Goal: Information Seeking & Learning: Find contact information

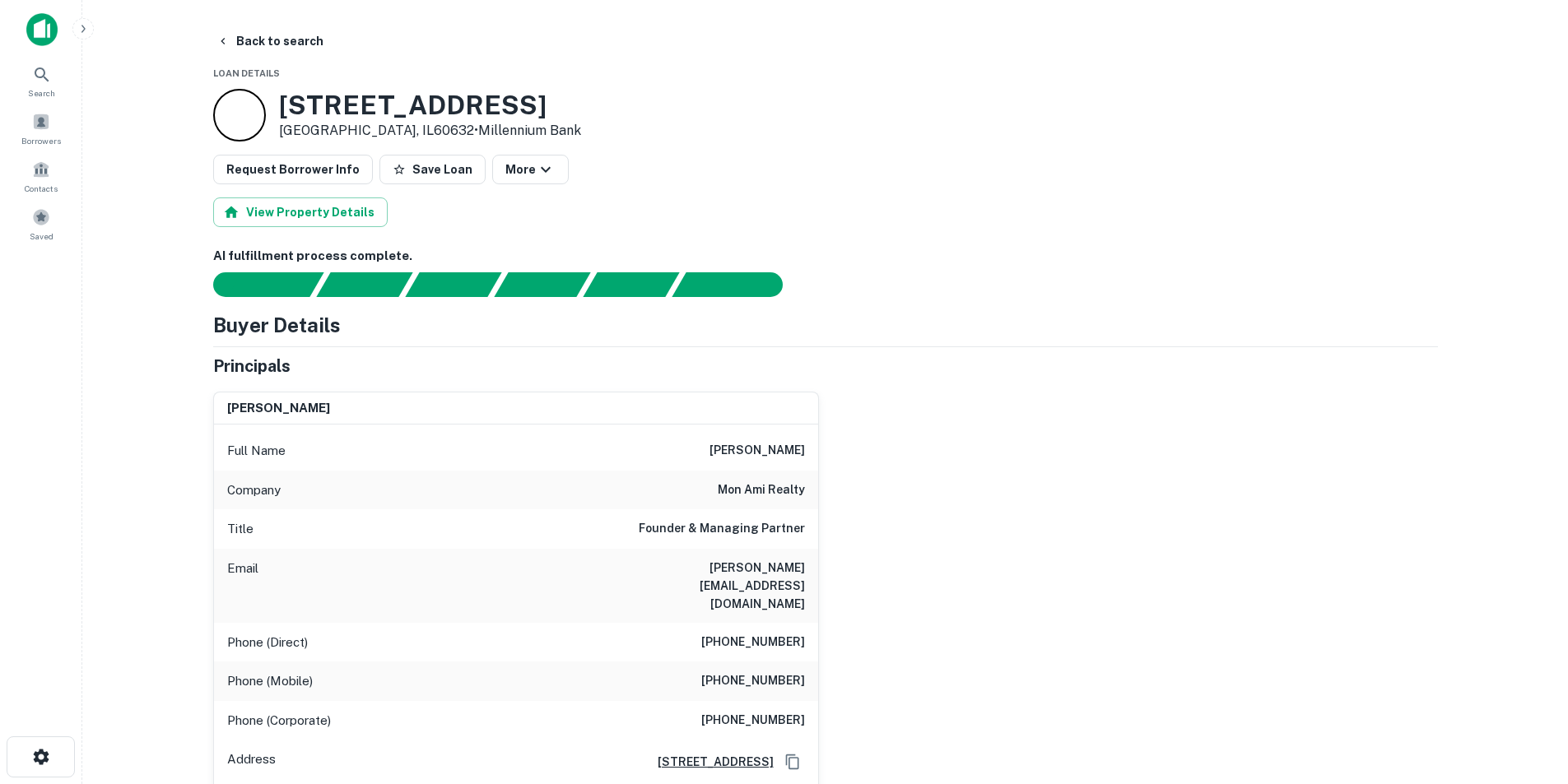
click at [319, 106] on h3 "[STREET_ADDRESS]" at bounding box center [430, 105] width 302 height 31
click at [319, 106] on h3 "4818 Pulaski Rd" at bounding box center [430, 105] width 302 height 31
copy h3 "4818"
click at [36, 77] on icon at bounding box center [42, 75] width 20 height 20
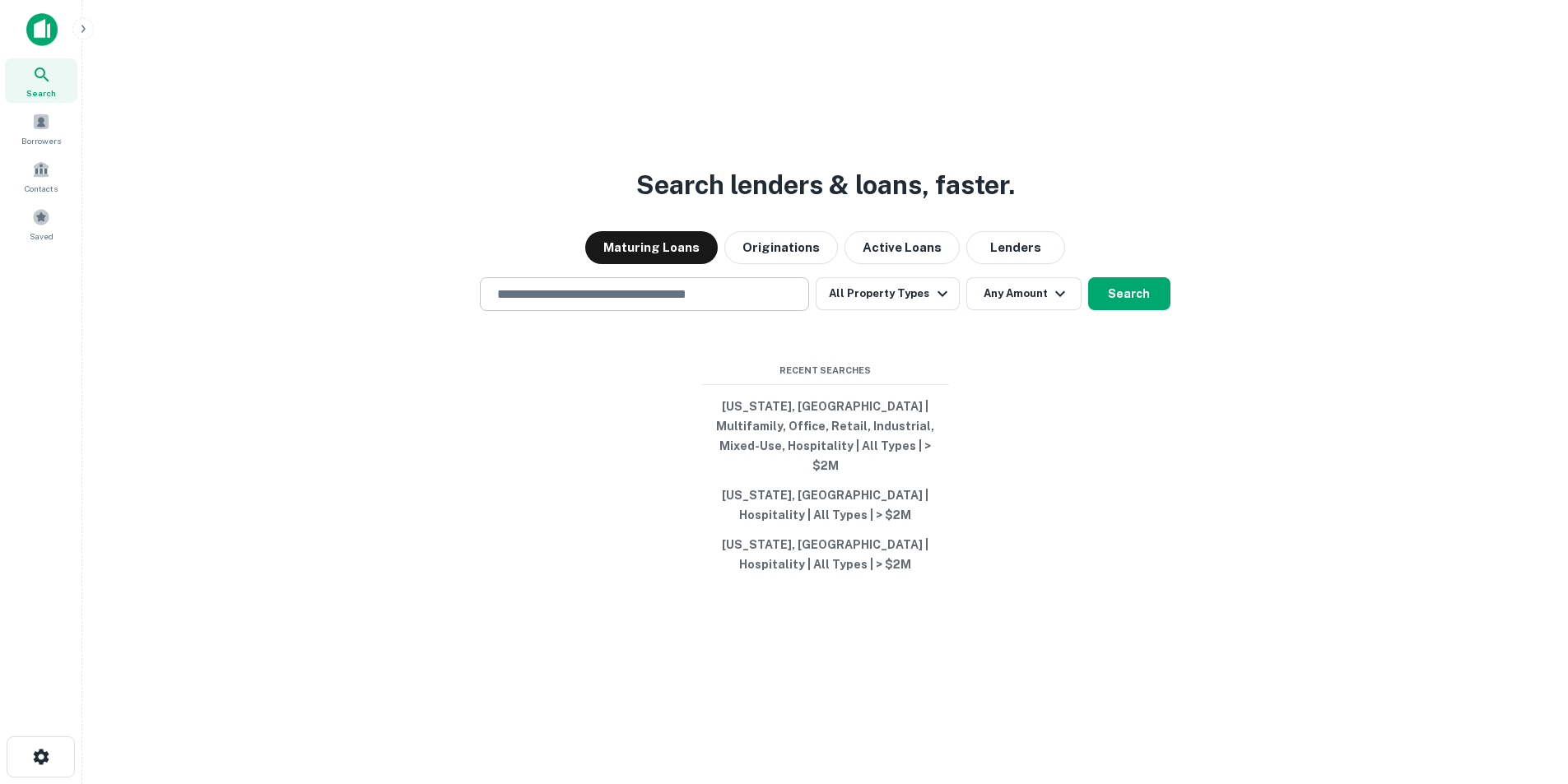
click at [687, 298] on input "text" at bounding box center [644, 294] width 315 height 19
paste input "**********"
type input "**********"
click at [800, 303] on icon "Clear" at bounding box center [792, 294] width 16 height 16
click at [624, 304] on input "text" at bounding box center [644, 294] width 315 height 19
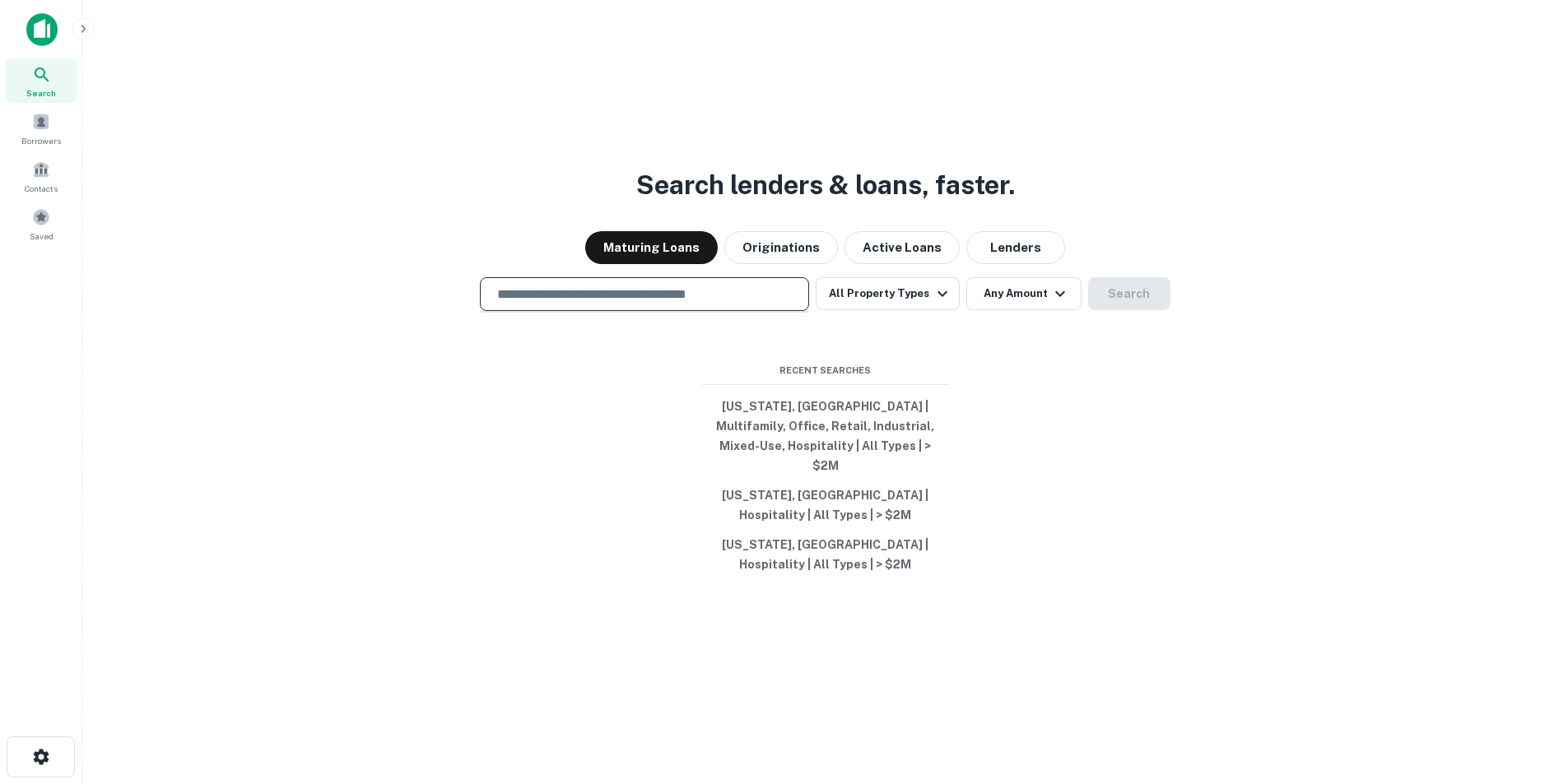
paste input "**********"
type input "**********"
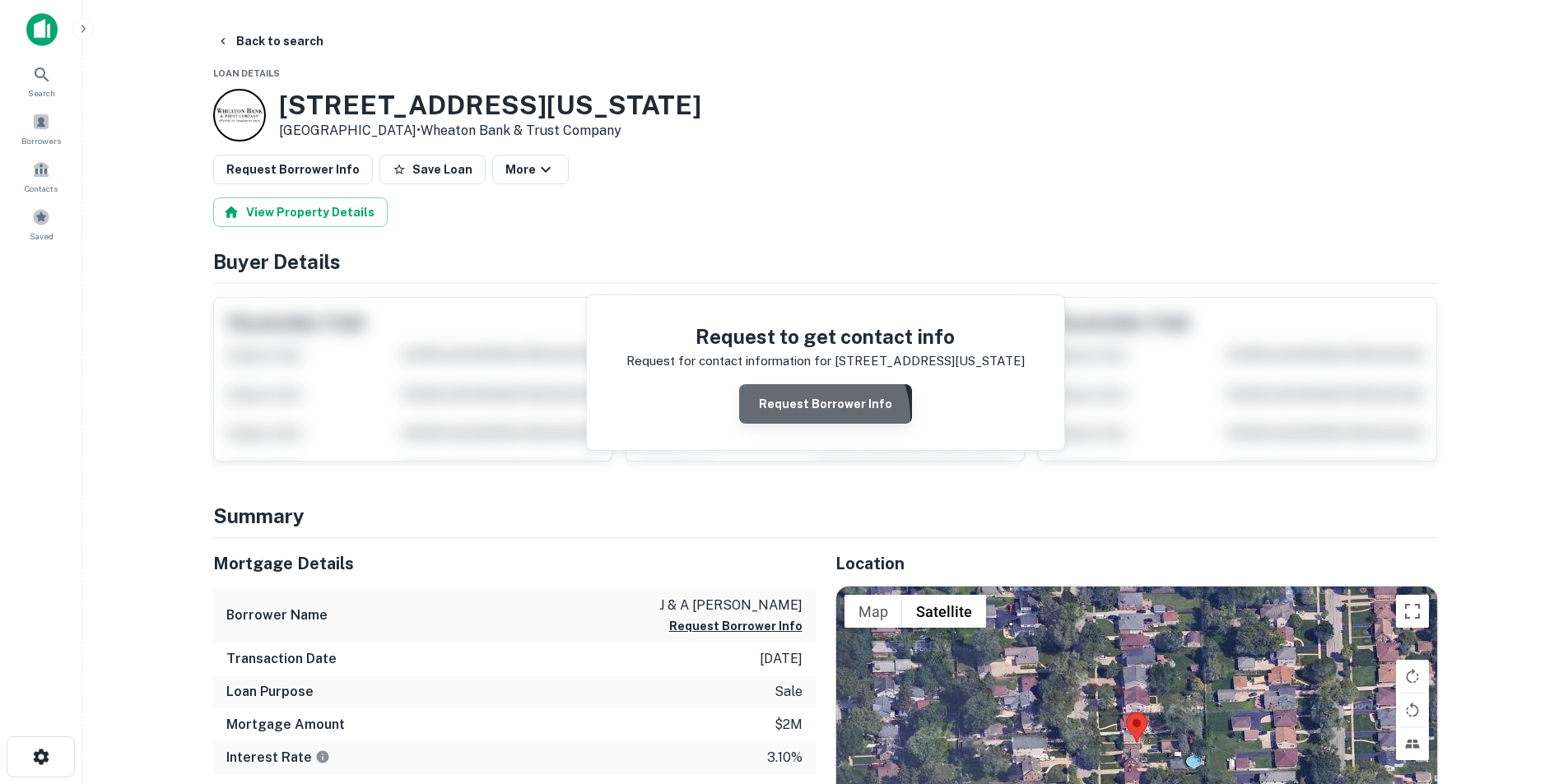
click at [818, 417] on button "Request Borrower Info" at bounding box center [825, 404] width 173 height 40
click at [42, 81] on icon at bounding box center [42, 75] width 20 height 20
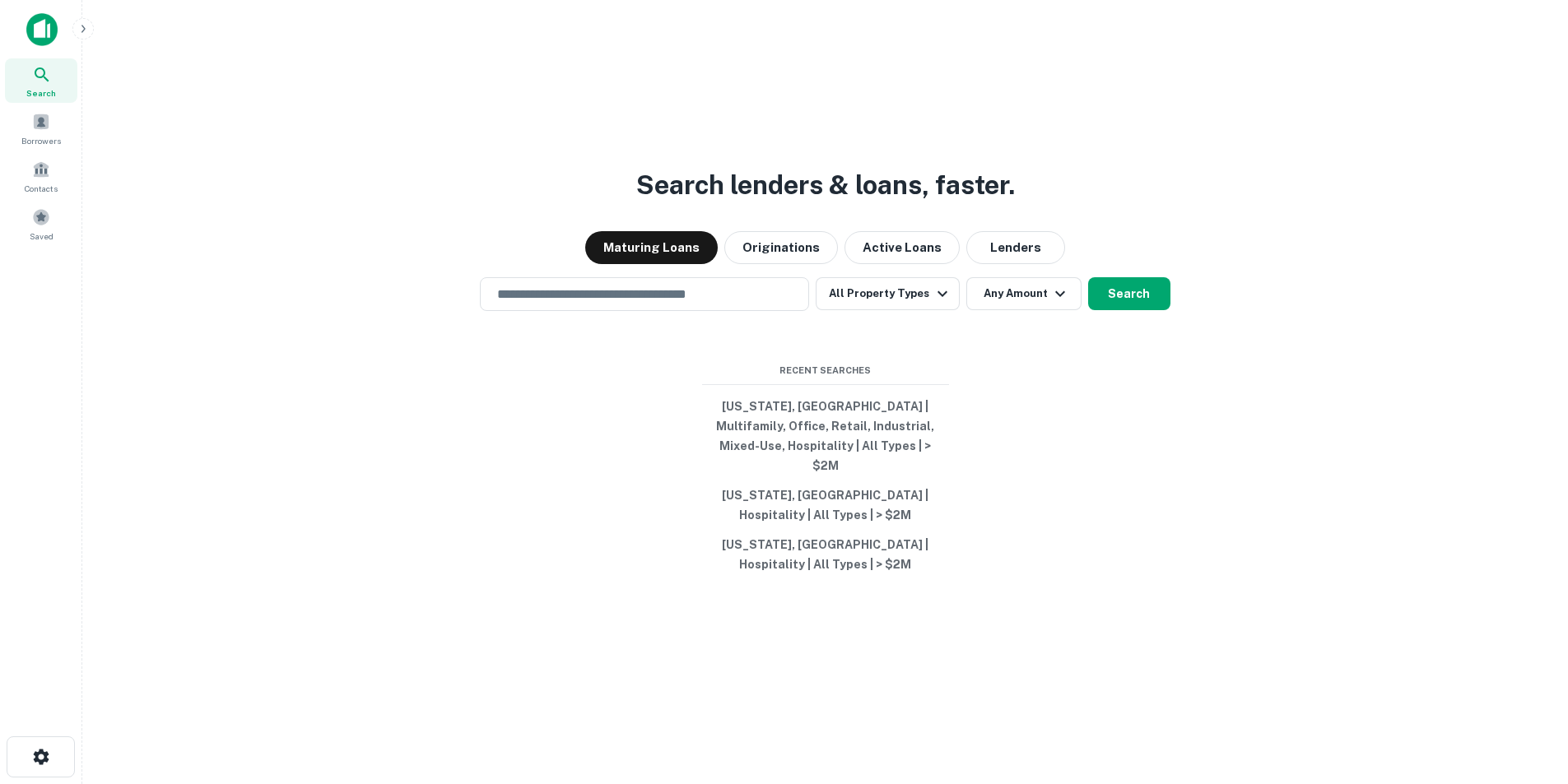
click at [655, 330] on div "Search lenders & loans, faster. Maturing Loans Originations Active Loans Lender…" at bounding box center [825, 432] width 1460 height 784
click at [647, 304] on input "text" at bounding box center [644, 294] width 315 height 19
paste input "**********"
type input "**********"
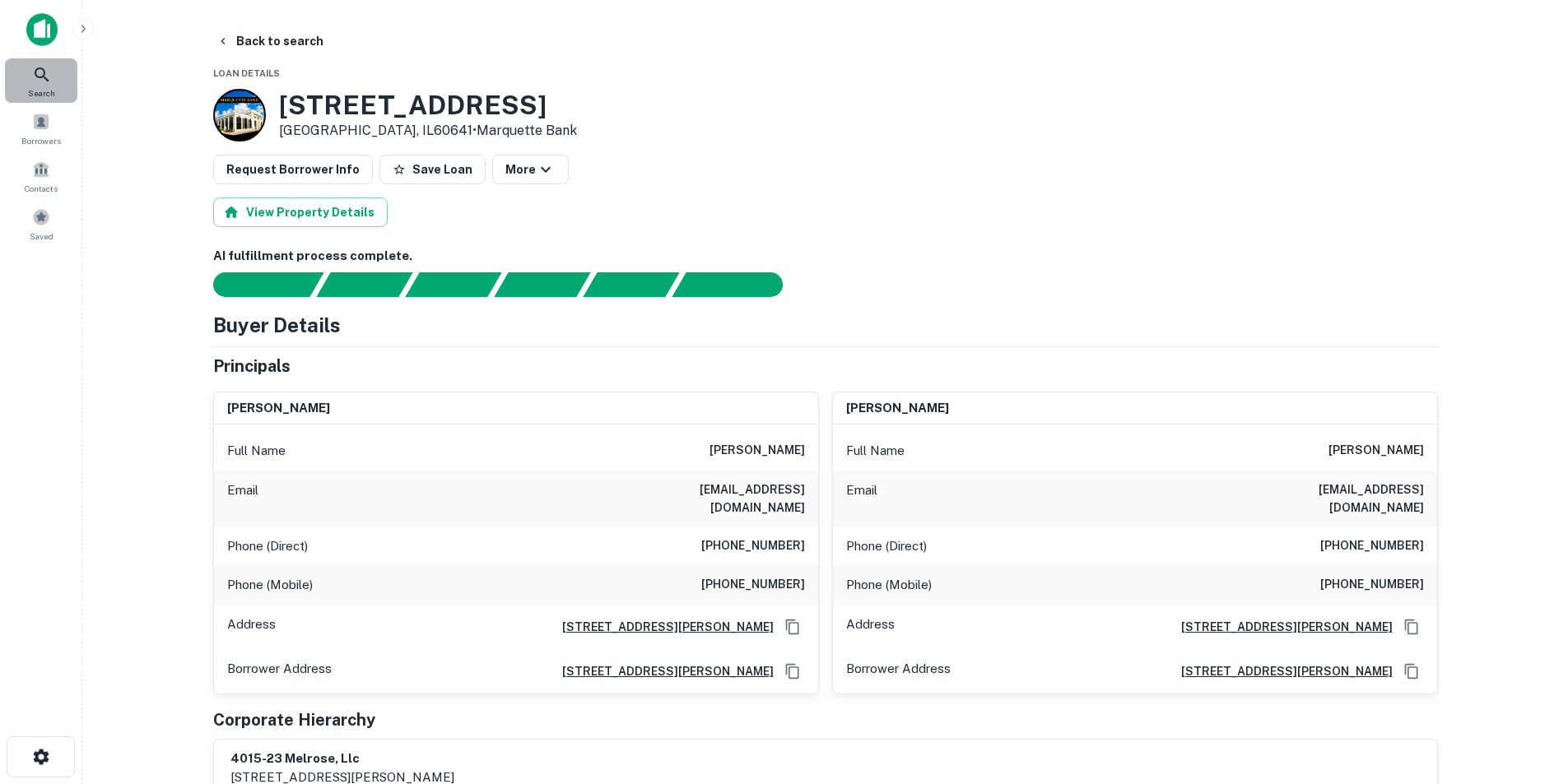
click at [32, 92] on span "Search" at bounding box center [41, 93] width 27 height 13
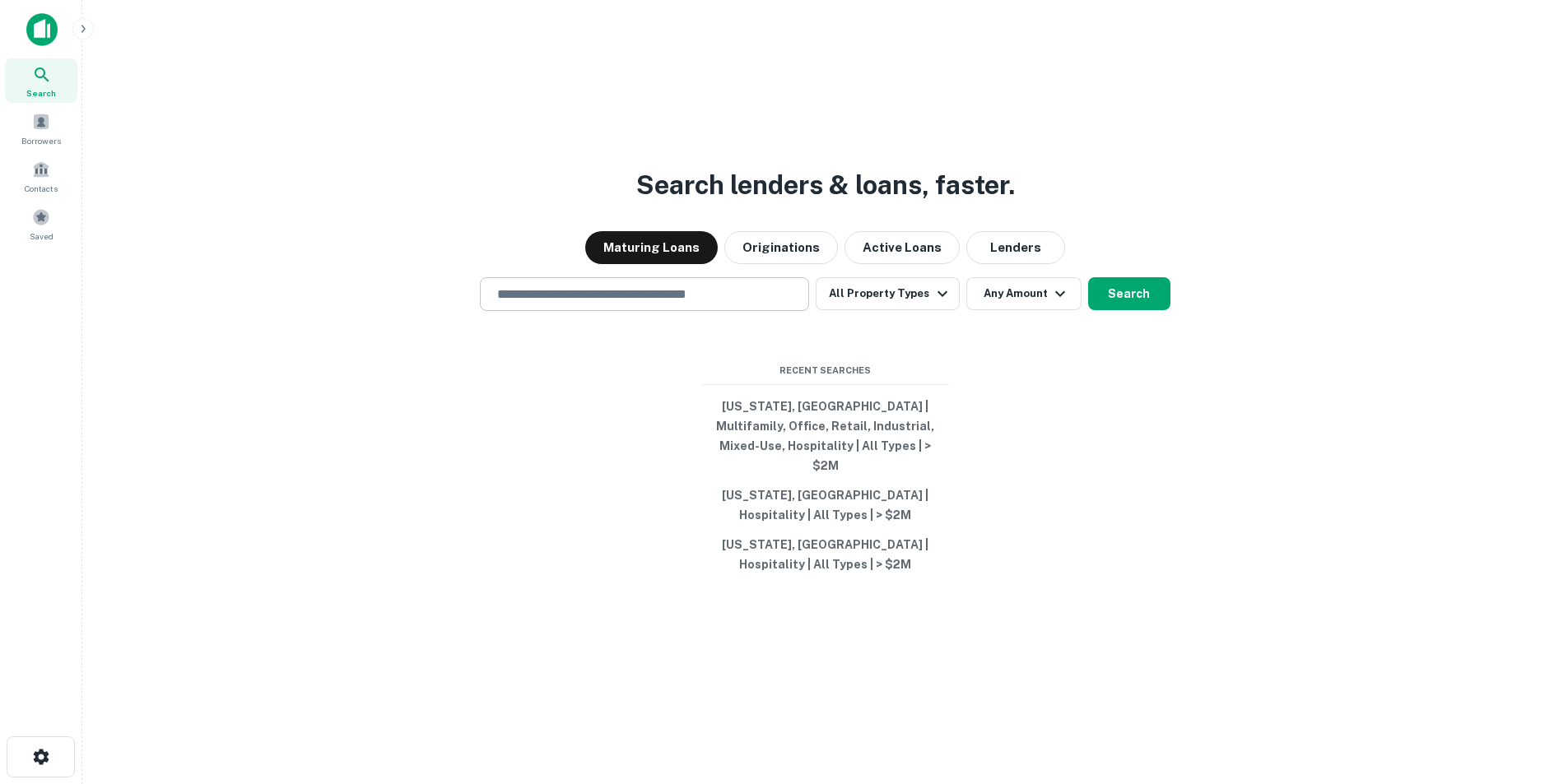
click at [720, 299] on input "text" at bounding box center [644, 294] width 315 height 19
paste input "**********"
type input "**********"
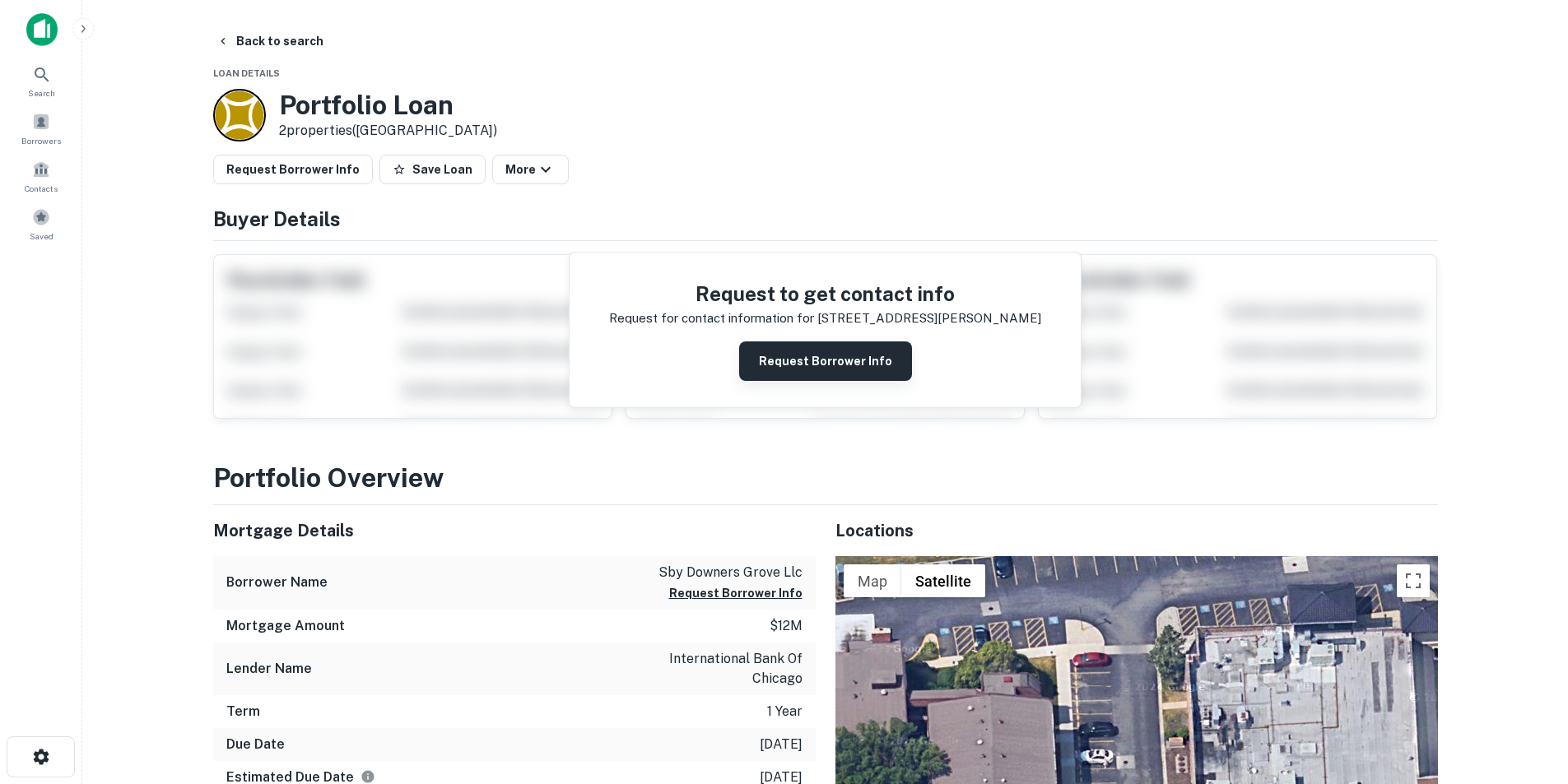
click at [860, 353] on button "Request Borrower Info" at bounding box center [825, 362] width 173 height 40
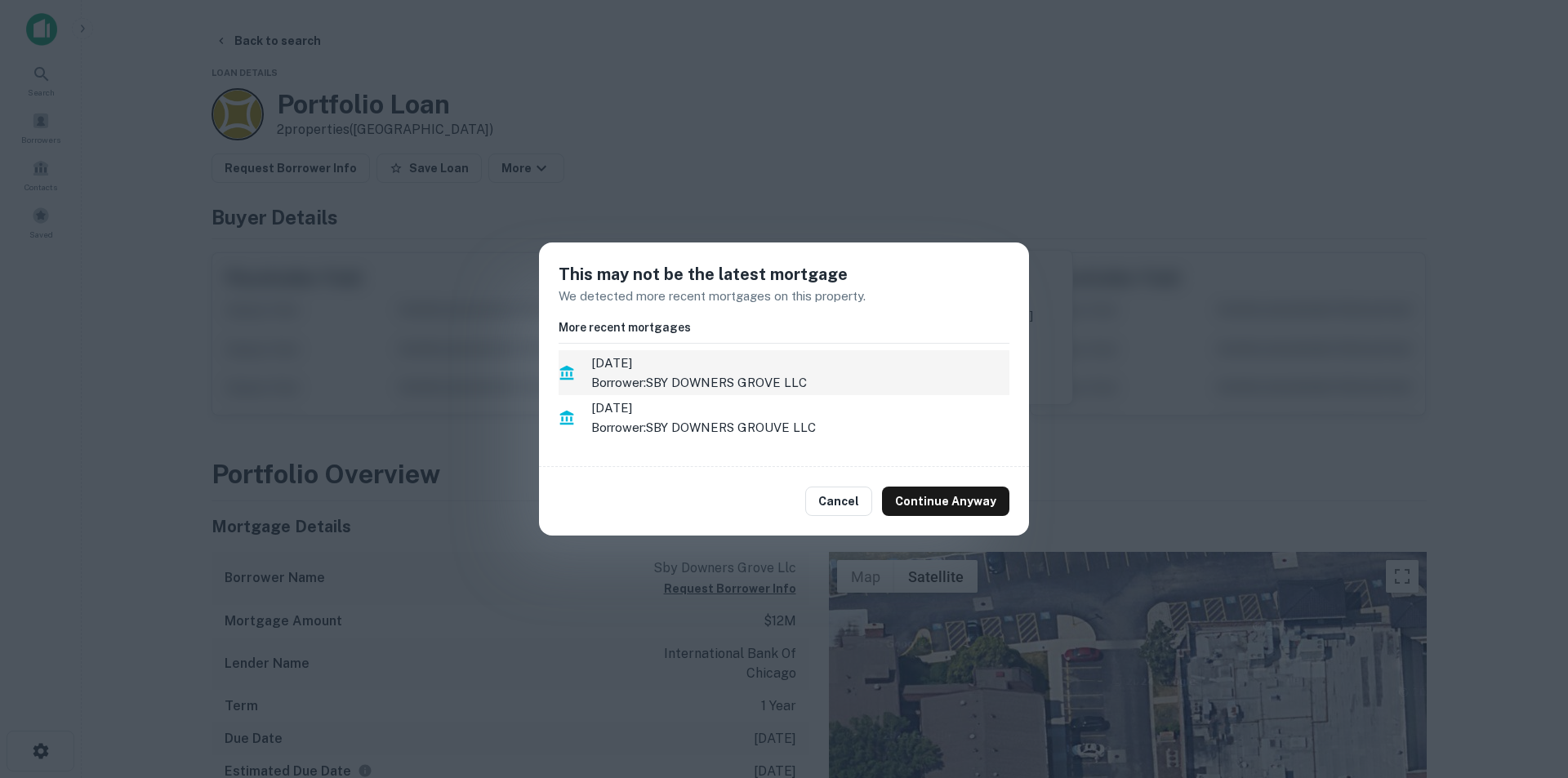
click at [713, 392] on p "Borrower: SBY DOWNERS GROVE LLC" at bounding box center [800, 383] width 418 height 20
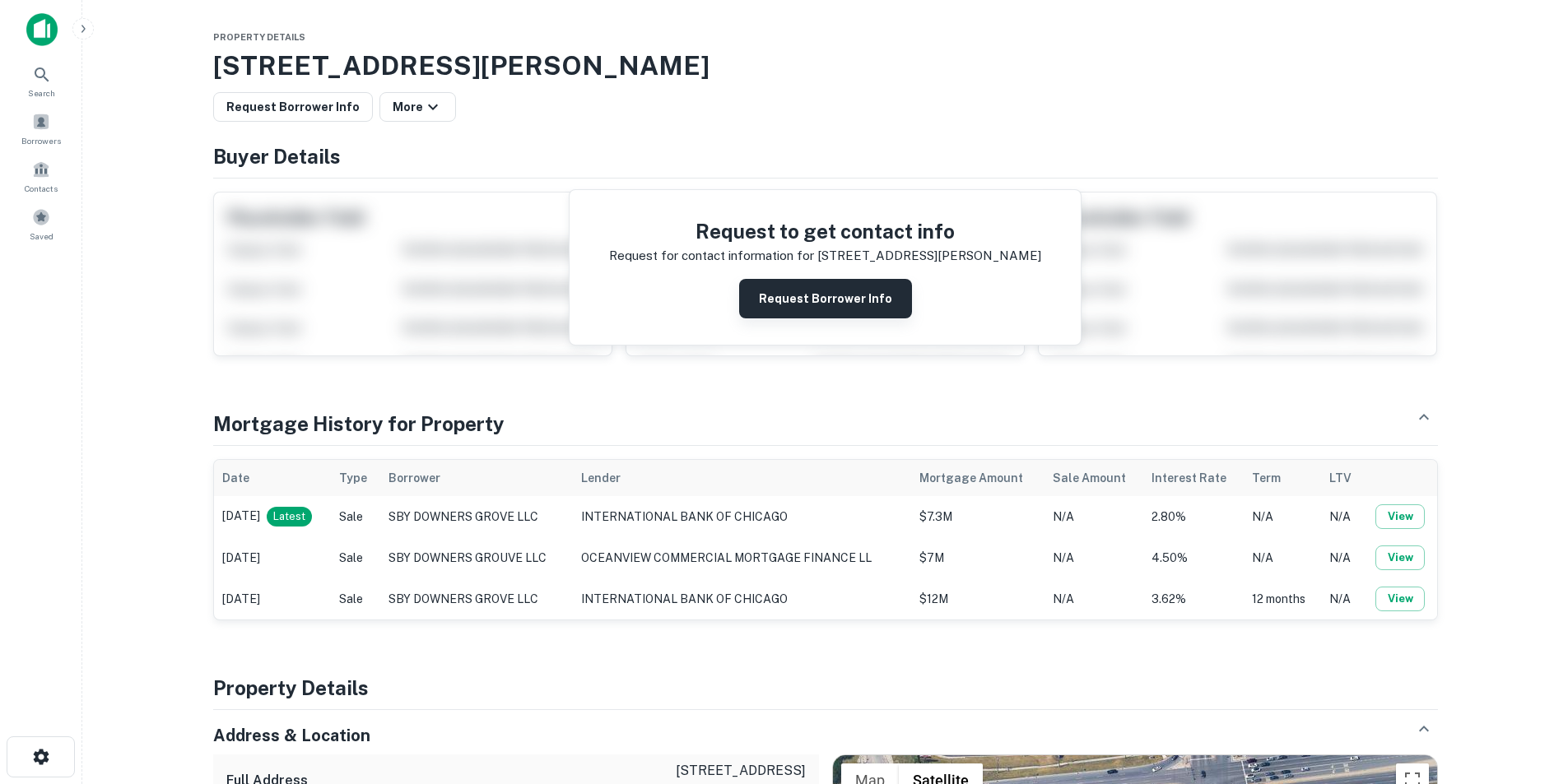
click at [825, 297] on button "Request Borrower Info" at bounding box center [825, 299] width 173 height 40
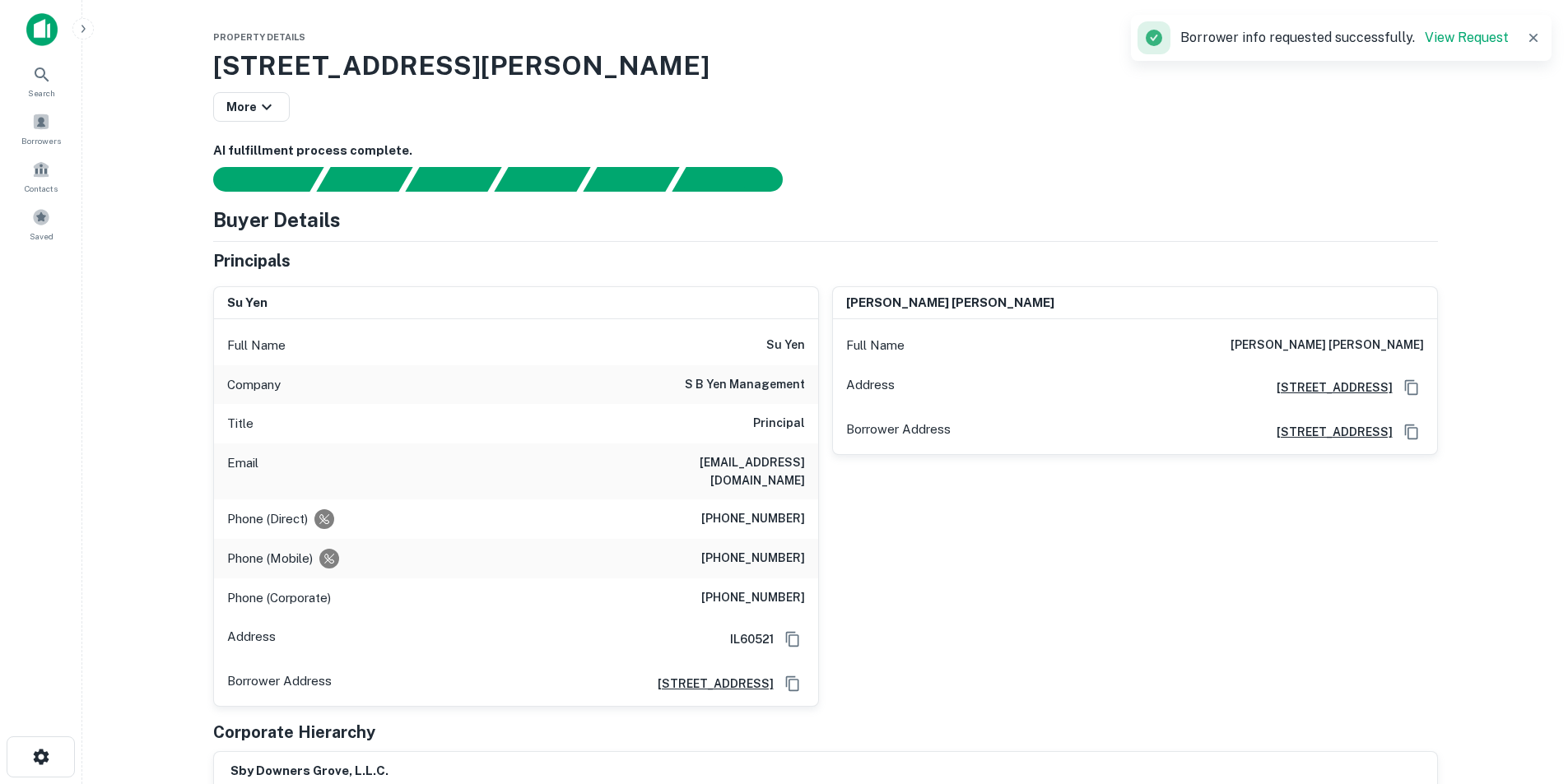
click at [783, 358] on div "Full Name su yen" at bounding box center [516, 346] width 604 height 40
click at [786, 356] on div "Full Name su yen" at bounding box center [516, 346] width 604 height 40
click at [779, 470] on h6 "syen@sbyen.com" at bounding box center [706, 472] width 198 height 36
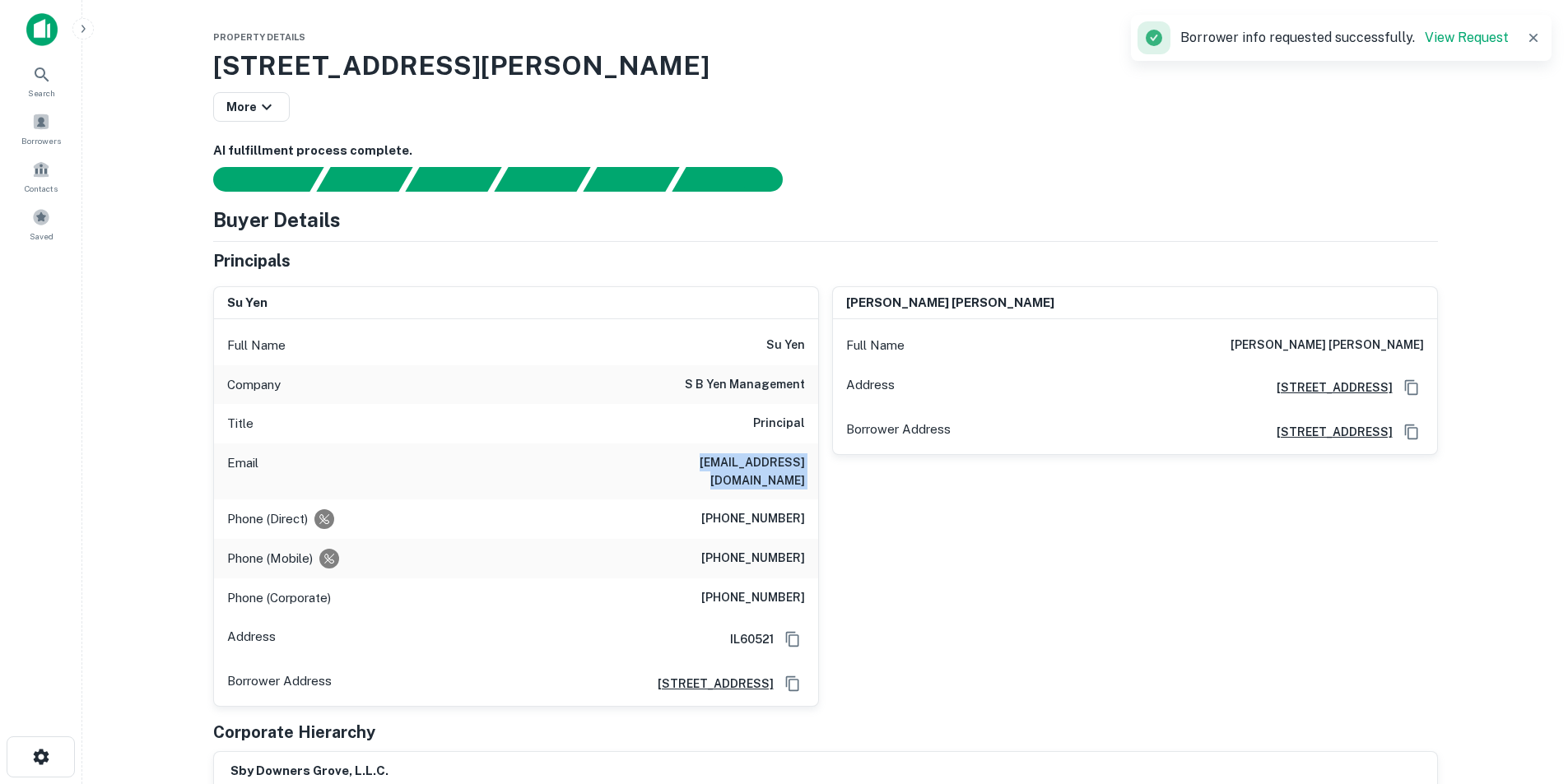
click at [779, 470] on h6 "syen@sbyen.com" at bounding box center [706, 472] width 198 height 36
copy h6 "syen@sbyen.com"
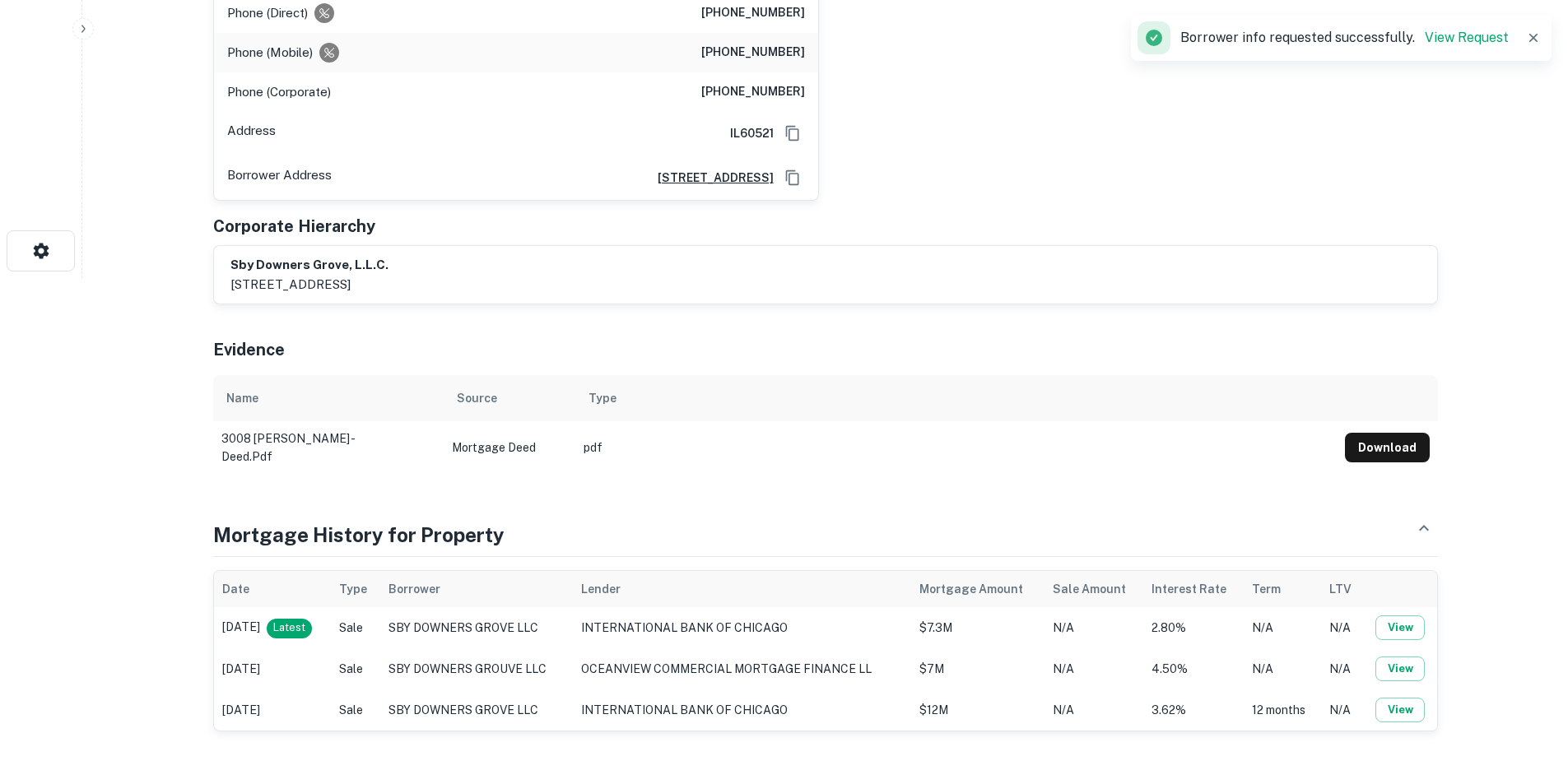
scroll to position [493, 0]
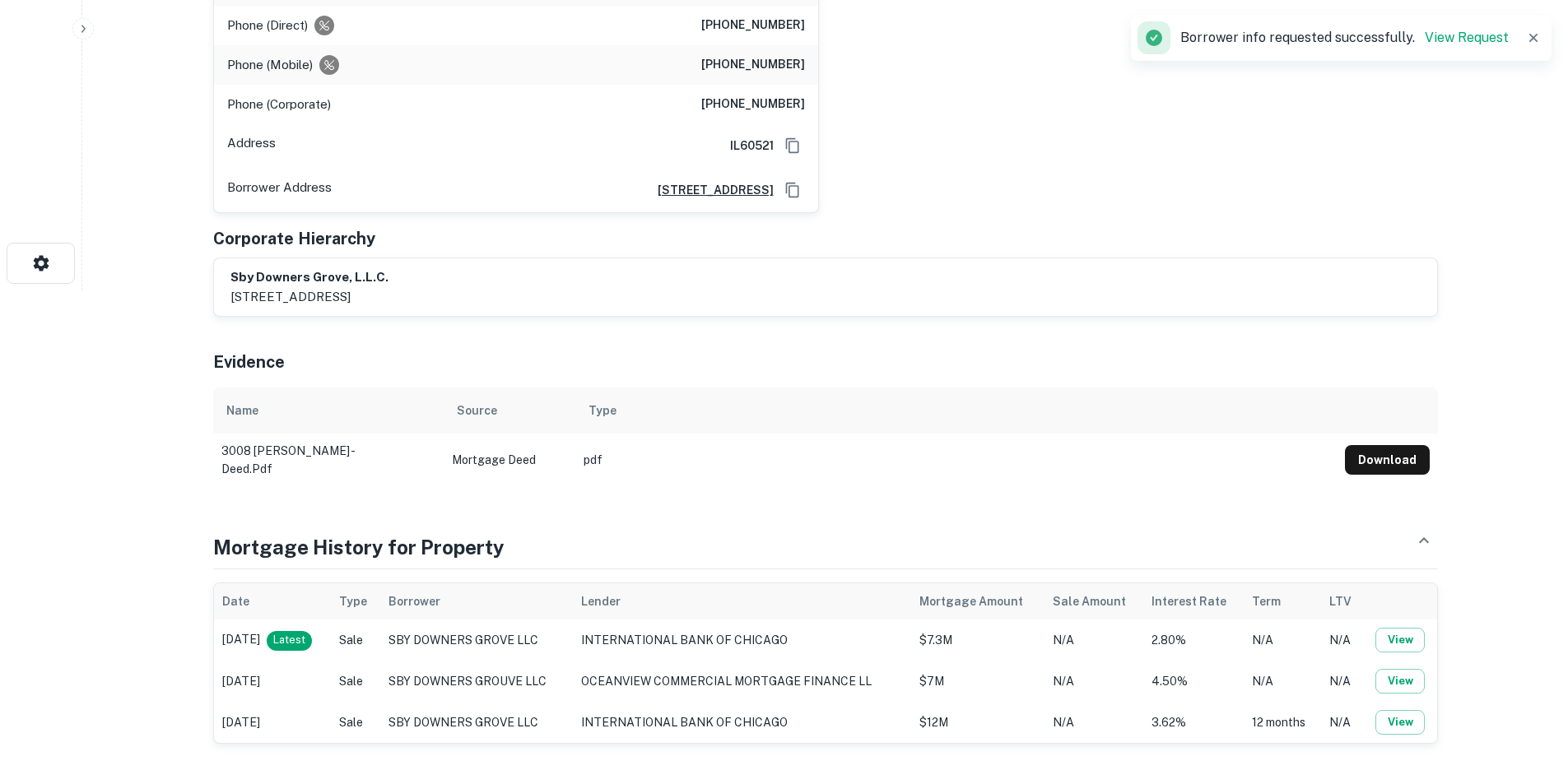
click at [1397, 445] on button "Download" at bounding box center [1388, 460] width 85 height 29
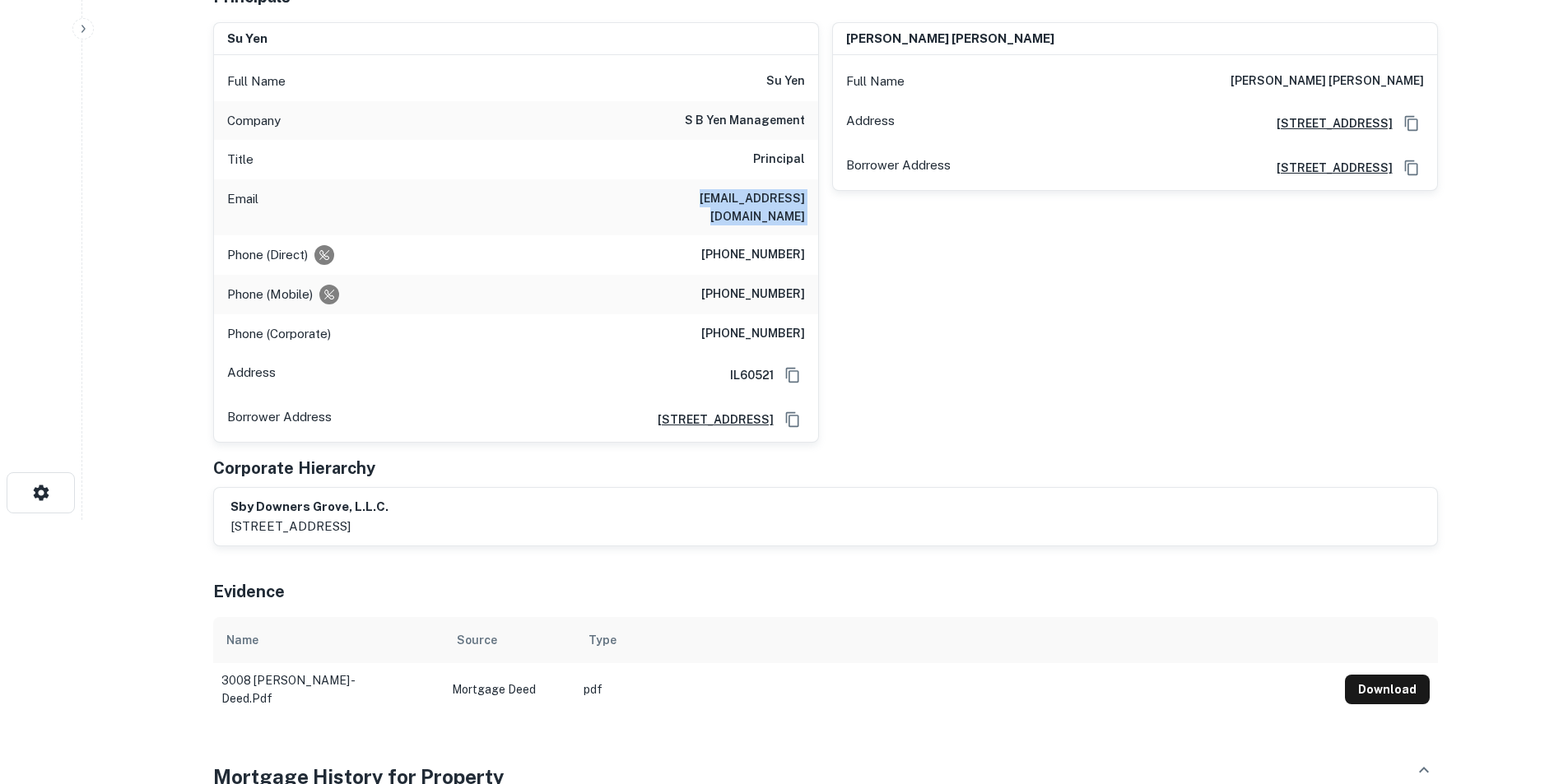
scroll to position [0, 0]
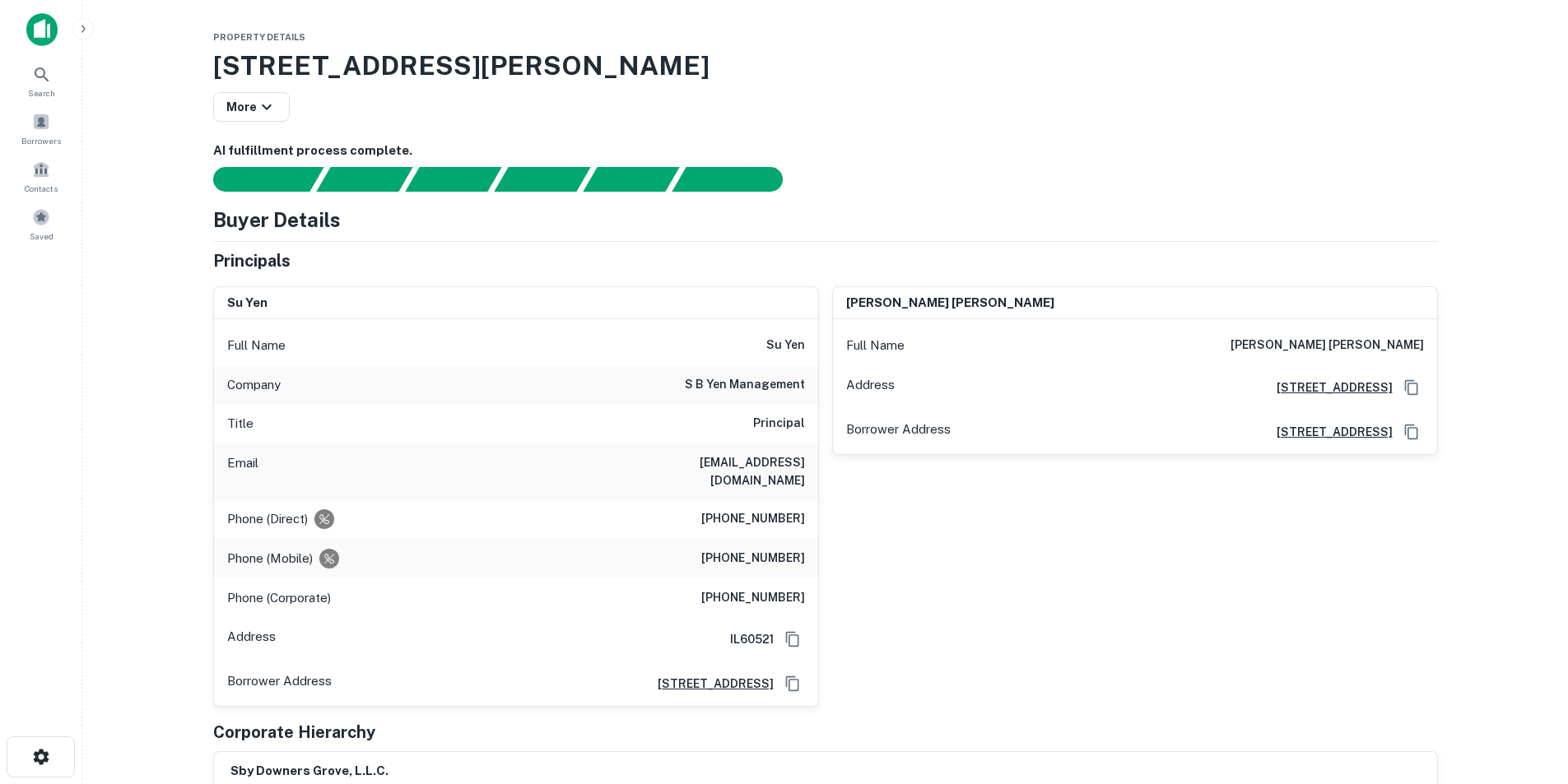
click at [784, 346] on h6 "su yen" at bounding box center [786, 345] width 39 height 20
copy h6 "su yen"
click at [35, 88] on span "Search" at bounding box center [41, 93] width 27 height 13
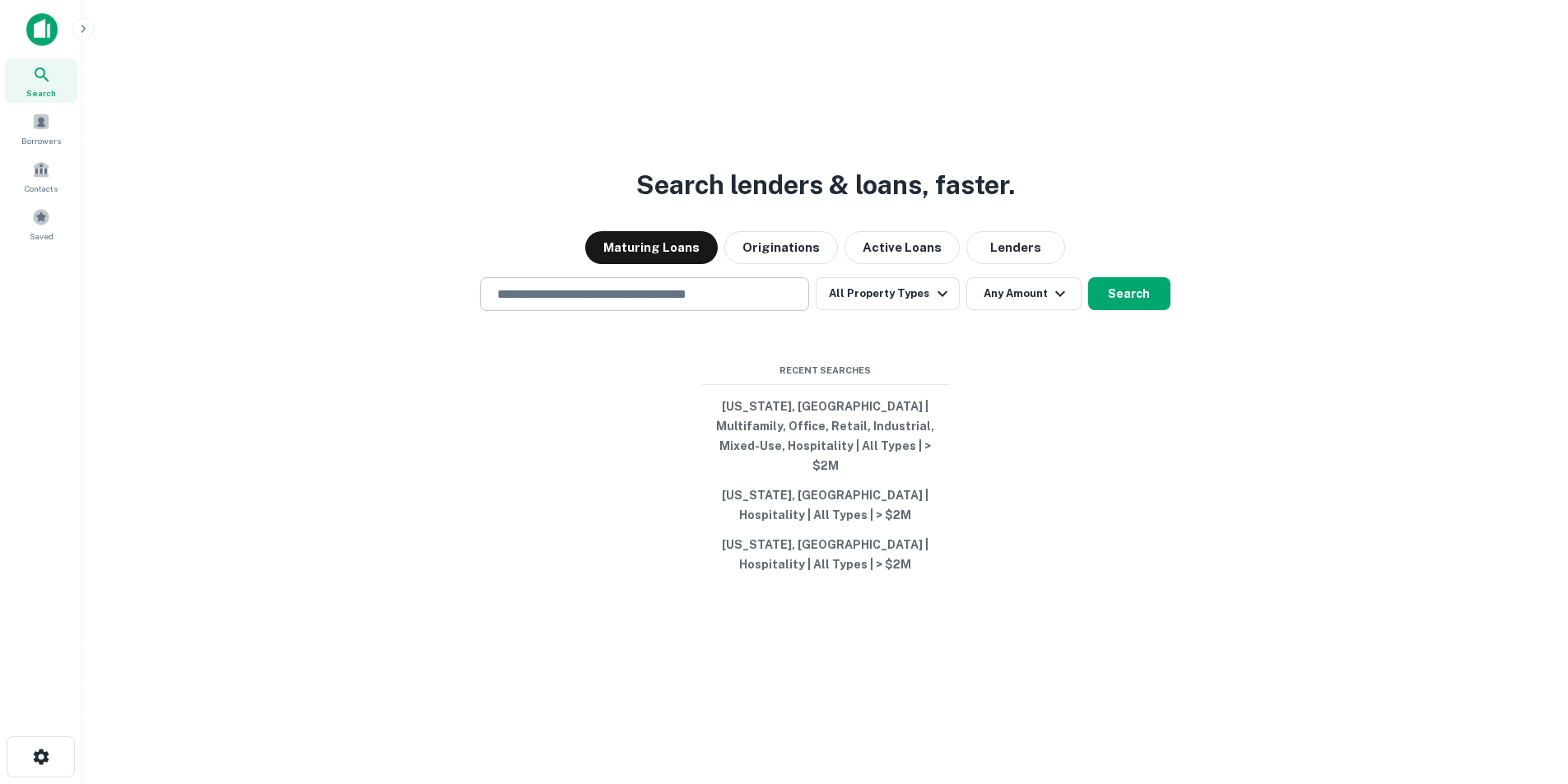
click at [601, 299] on input "text" at bounding box center [644, 294] width 315 height 19
paste input "**********"
type input "**********"
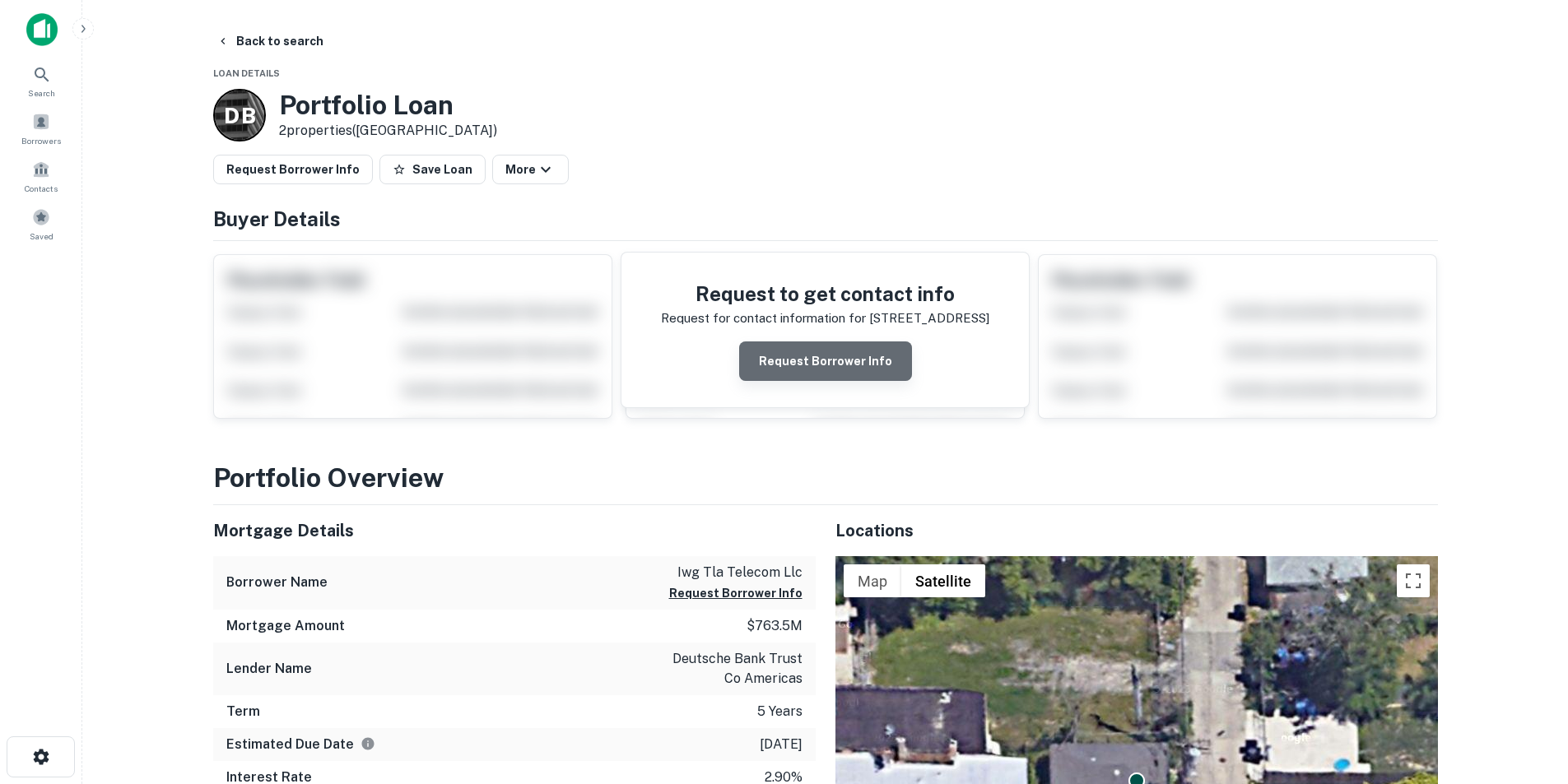
click at [862, 363] on button "Request Borrower Info" at bounding box center [825, 362] width 173 height 40
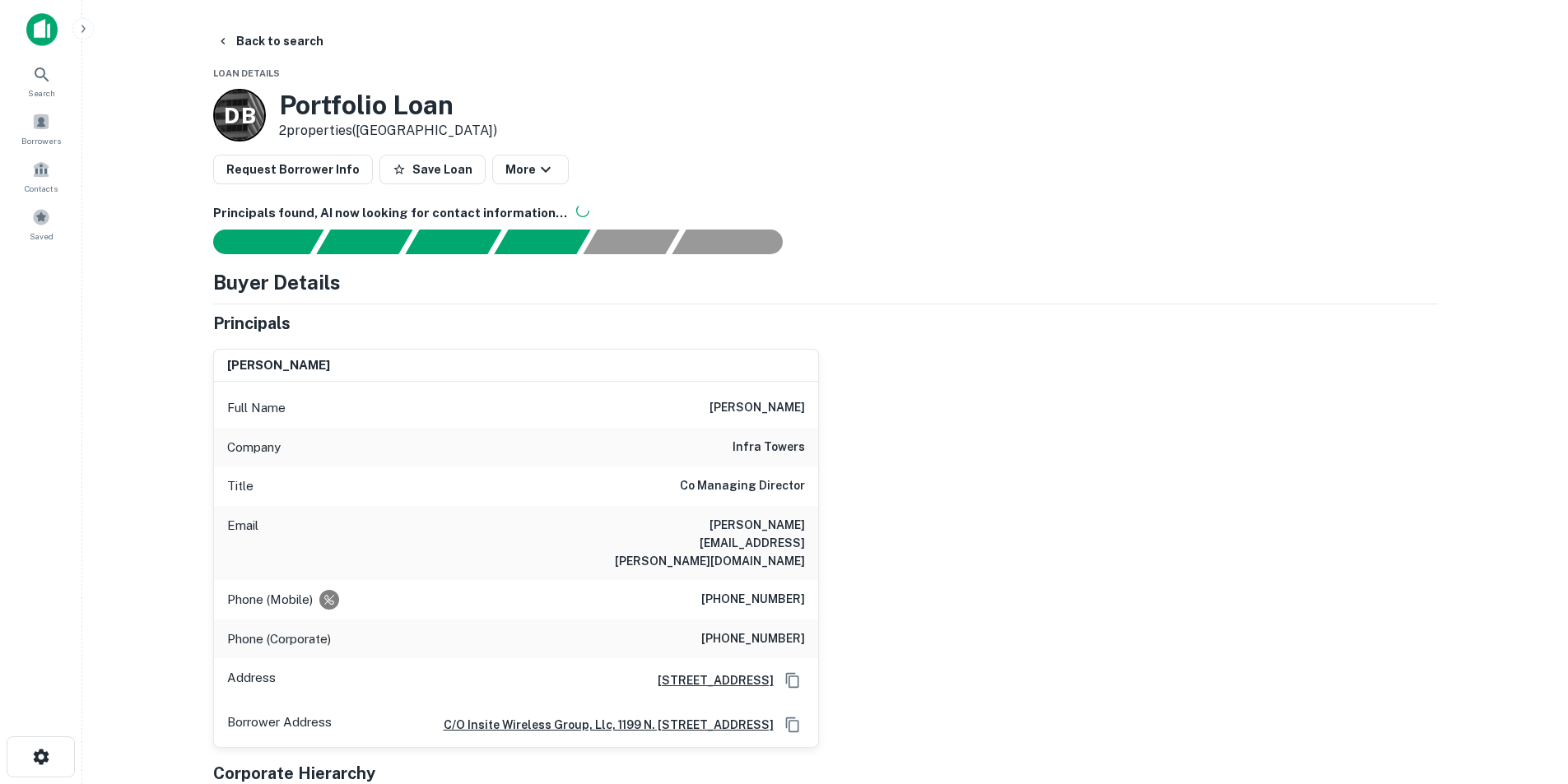
click at [786, 519] on h6 "lance.cawley@infraholdingsllc.com" at bounding box center [706, 543] width 198 height 55
copy h6 "lance.cawley@infraholdingsllc.com"
click at [767, 410] on h6 "lance c. cawley" at bounding box center [757, 408] width 95 height 20
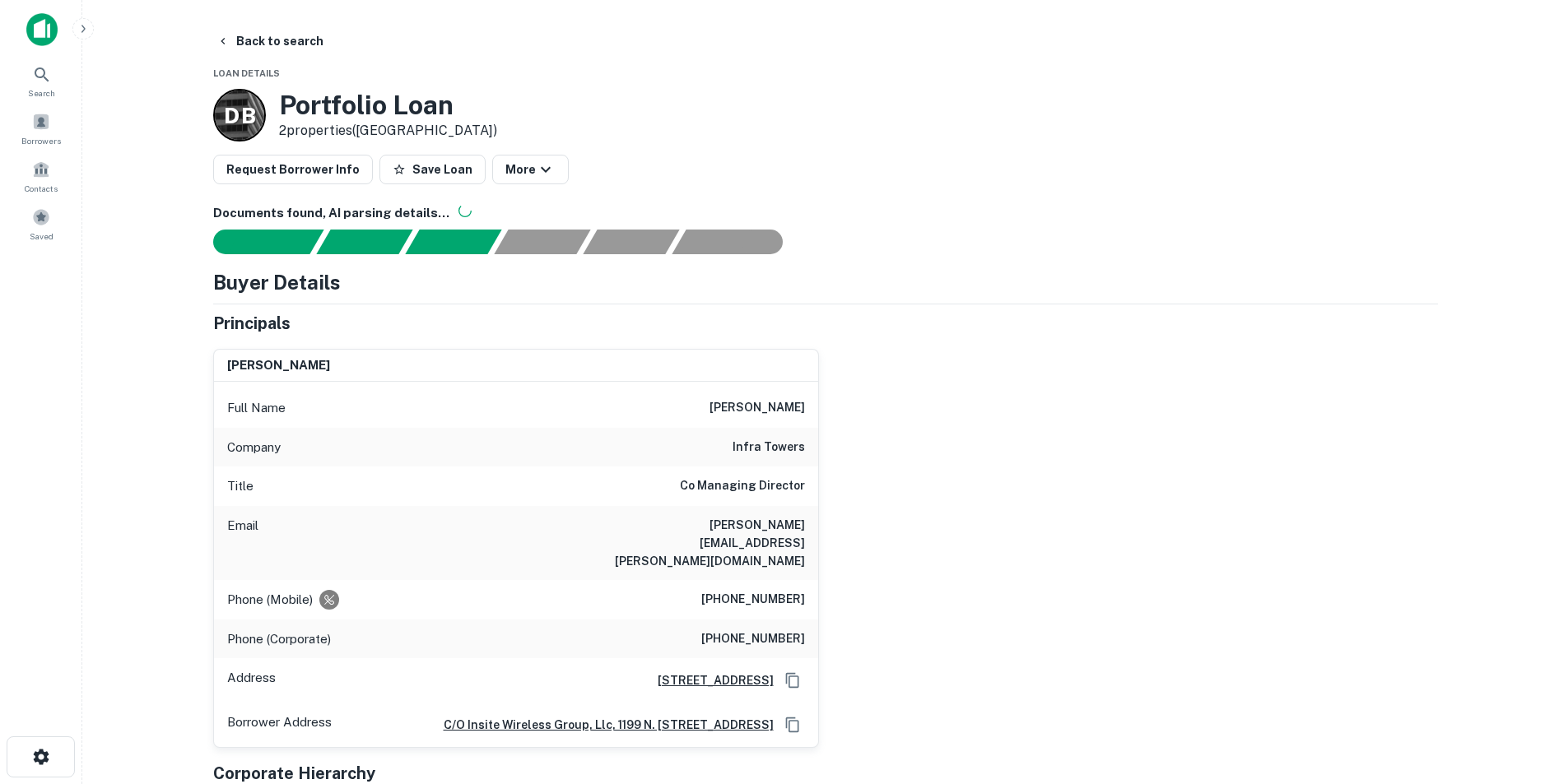
click at [767, 410] on h6 "lance c. cawley" at bounding box center [757, 408] width 95 height 20
copy h6 "lance c. cawley"
click at [748, 451] on h6 "infra towers" at bounding box center [769, 448] width 73 height 20
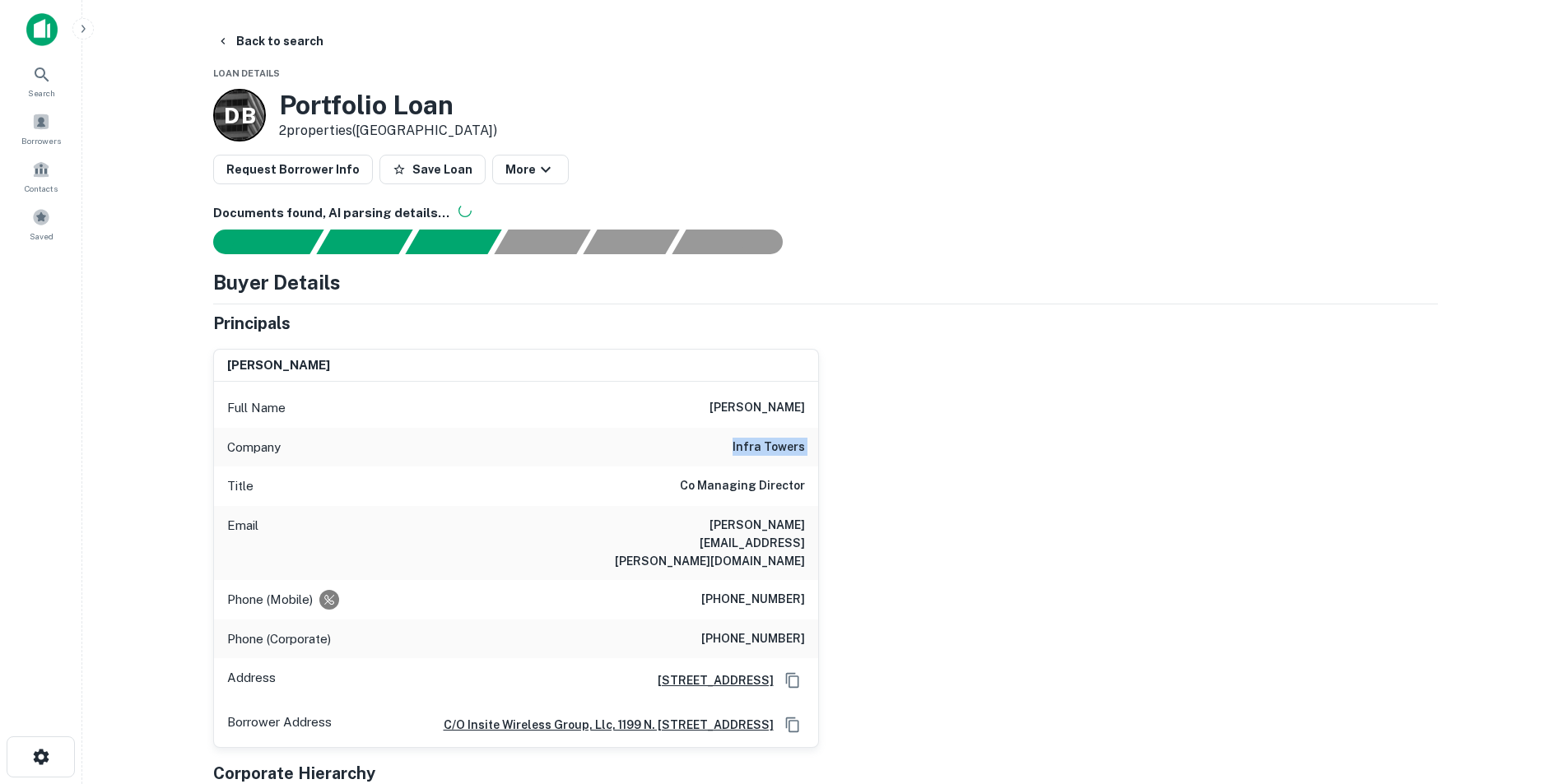
click at [748, 451] on h6 "infra towers" at bounding box center [769, 448] width 73 height 20
copy h6 "infra towers"
click at [763, 532] on h6 "lance.cawley@infraholdingsllc.com" at bounding box center [706, 543] width 198 height 55
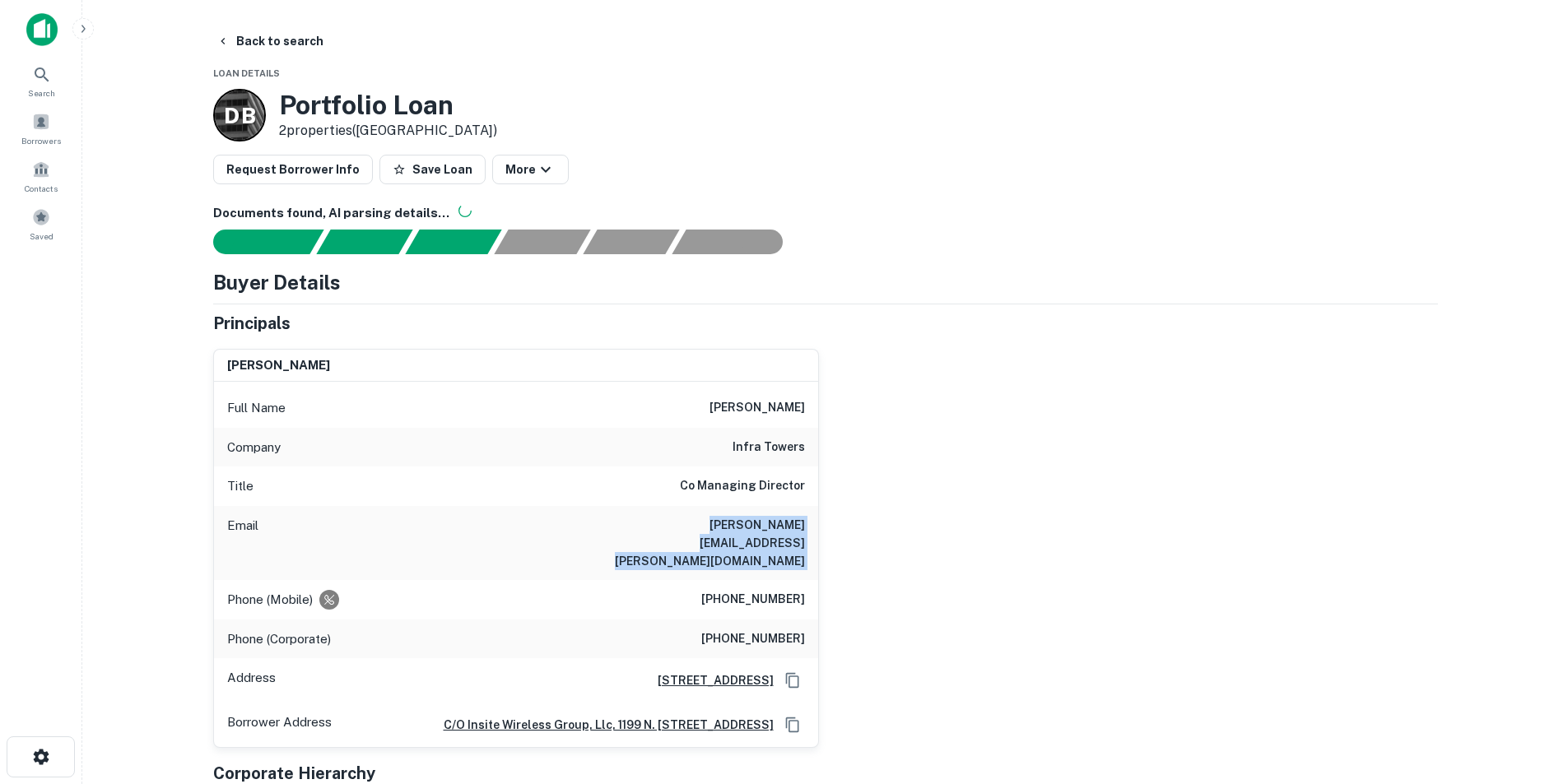
copy h6 "lance.cawley@infraholdingsllc.com"
click at [767, 405] on h6 "lance c. cawley" at bounding box center [757, 408] width 95 height 20
copy h6 "lance c. cawley"
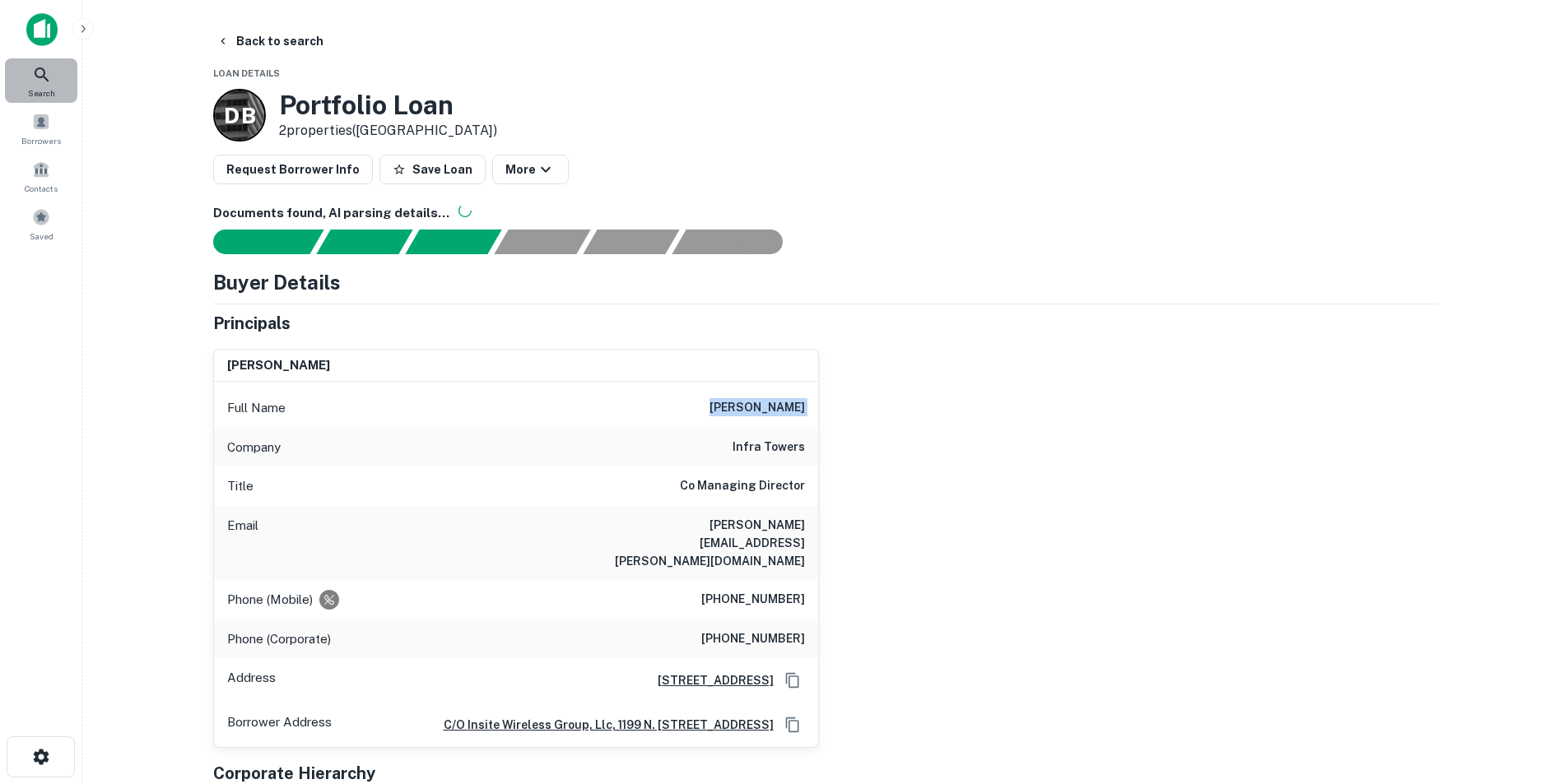
click at [56, 88] on div "Search" at bounding box center [42, 80] width 73 height 44
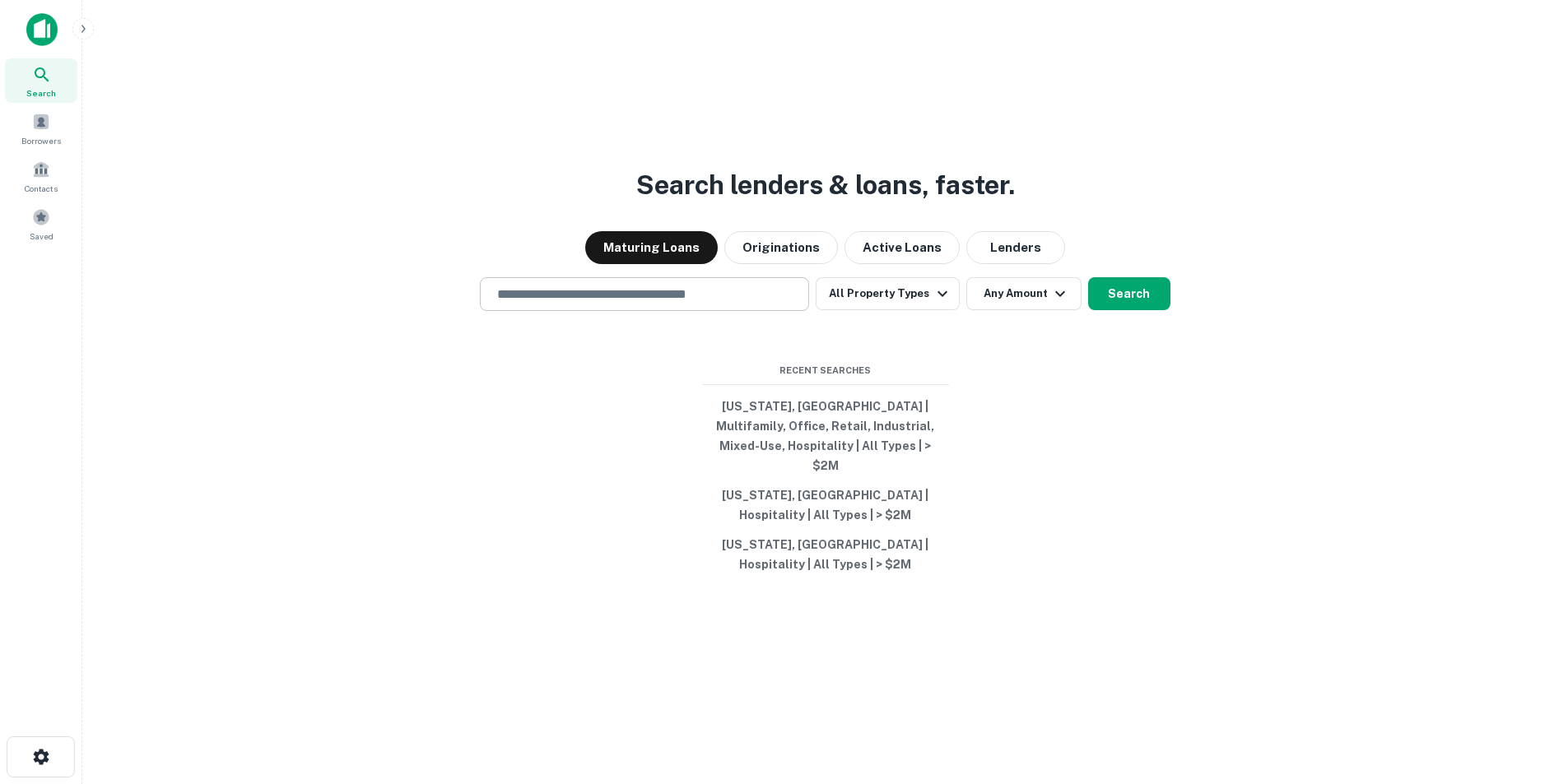
click at [565, 297] on input "text" at bounding box center [644, 294] width 315 height 19
paste input "**********"
type input "**********"
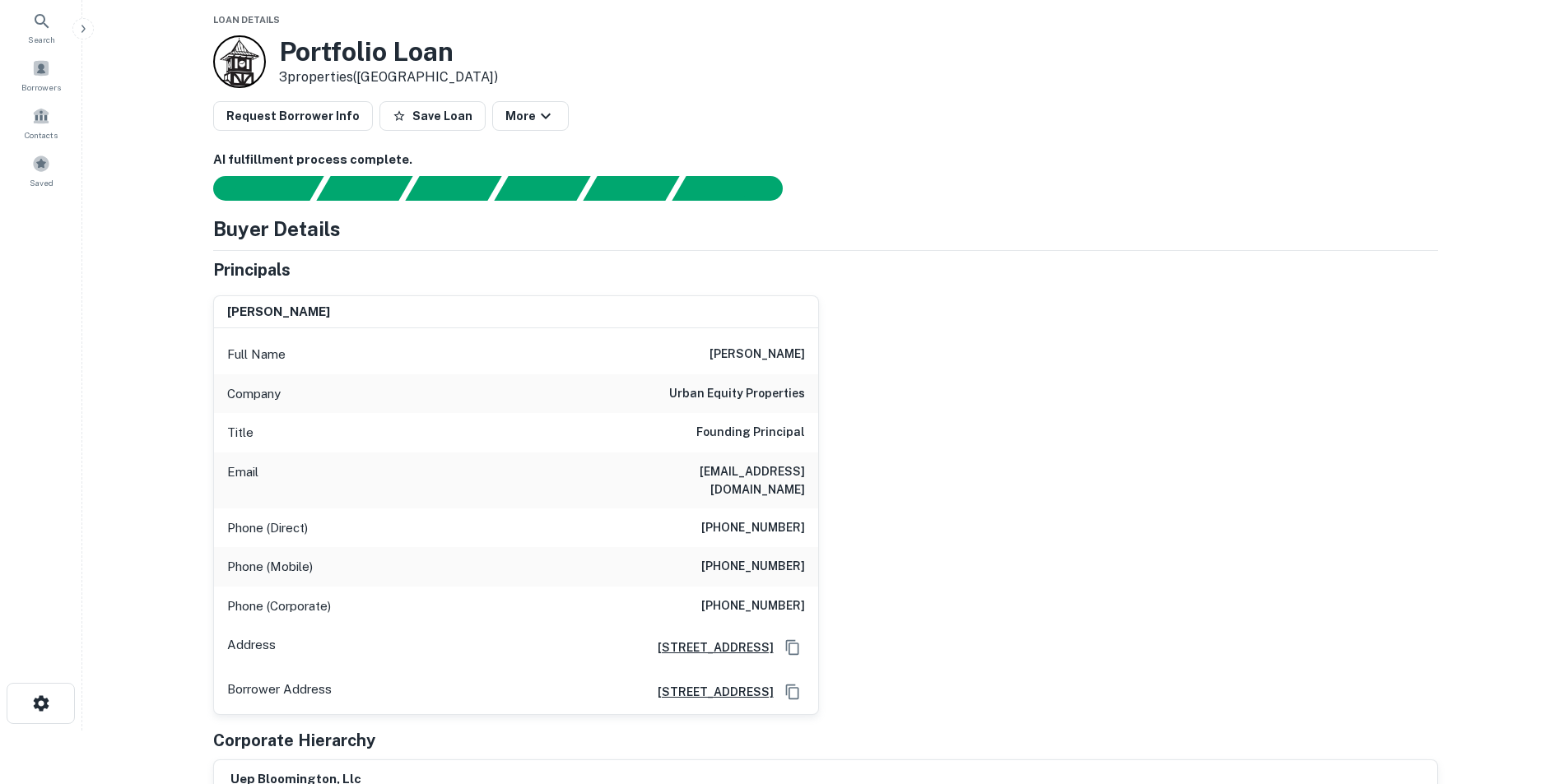
scroll to position [82, 0]
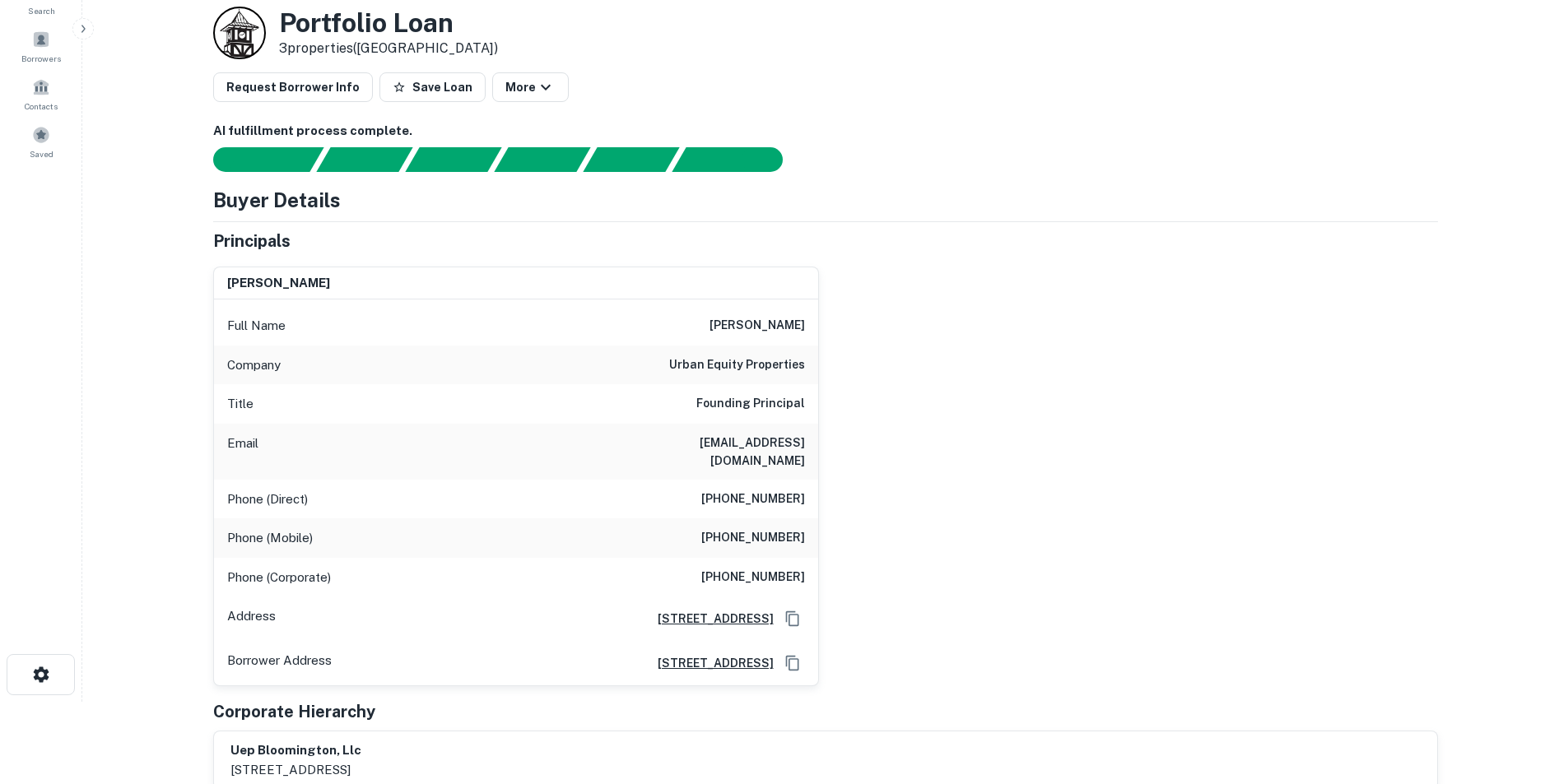
click at [744, 445] on h6 "jfern@urbanep.com" at bounding box center [706, 452] width 198 height 36
copy h6 "jfern@urbanep.com"
click at [781, 317] on h6 "justin j. fern" at bounding box center [757, 325] width 95 height 20
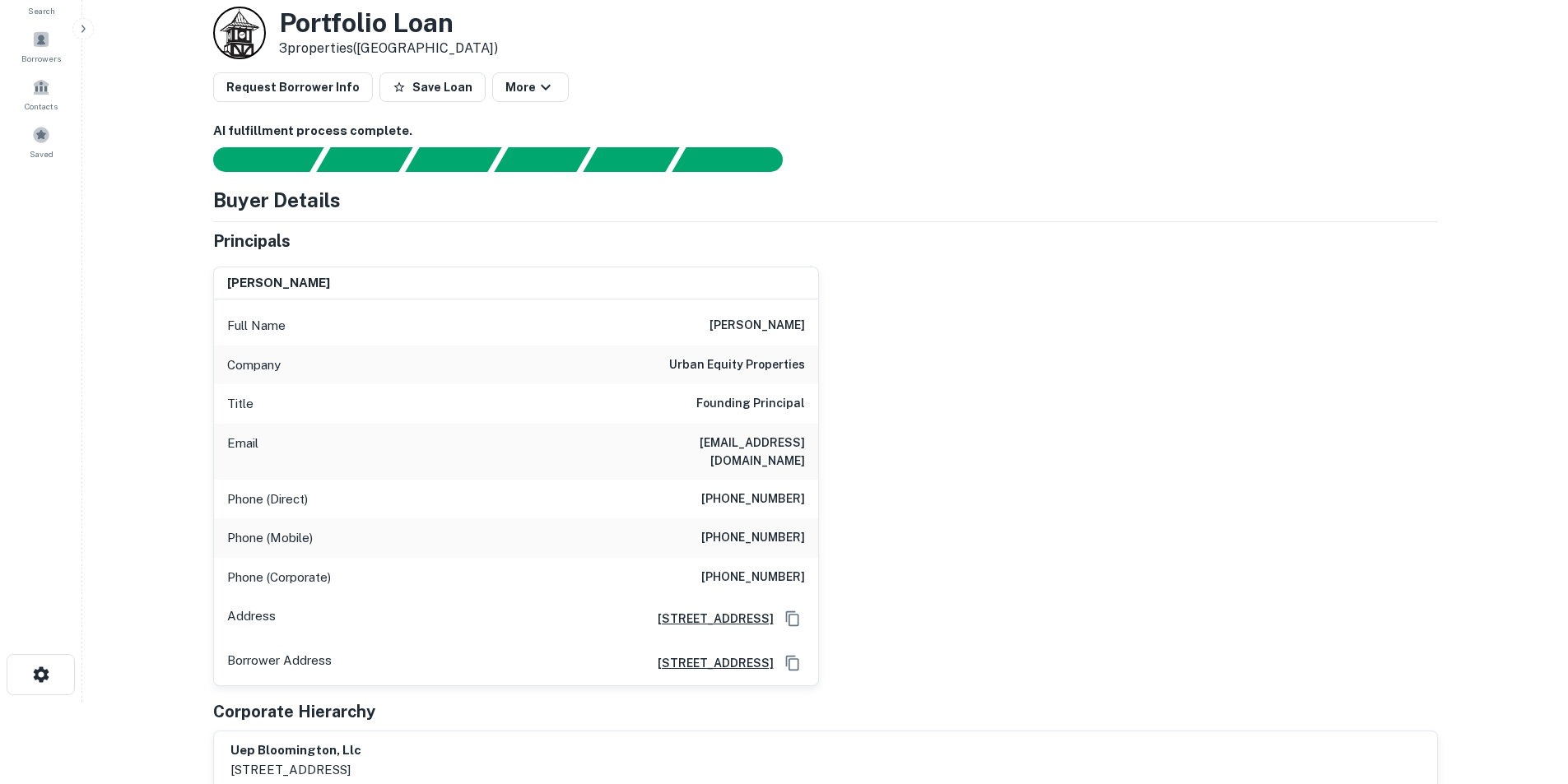
click at [781, 317] on h6 "justin j. fern" at bounding box center [757, 325] width 95 height 20
copy h6 "justin j. fern"
click at [775, 374] on h6 "urban equity properties" at bounding box center [737, 365] width 136 height 20
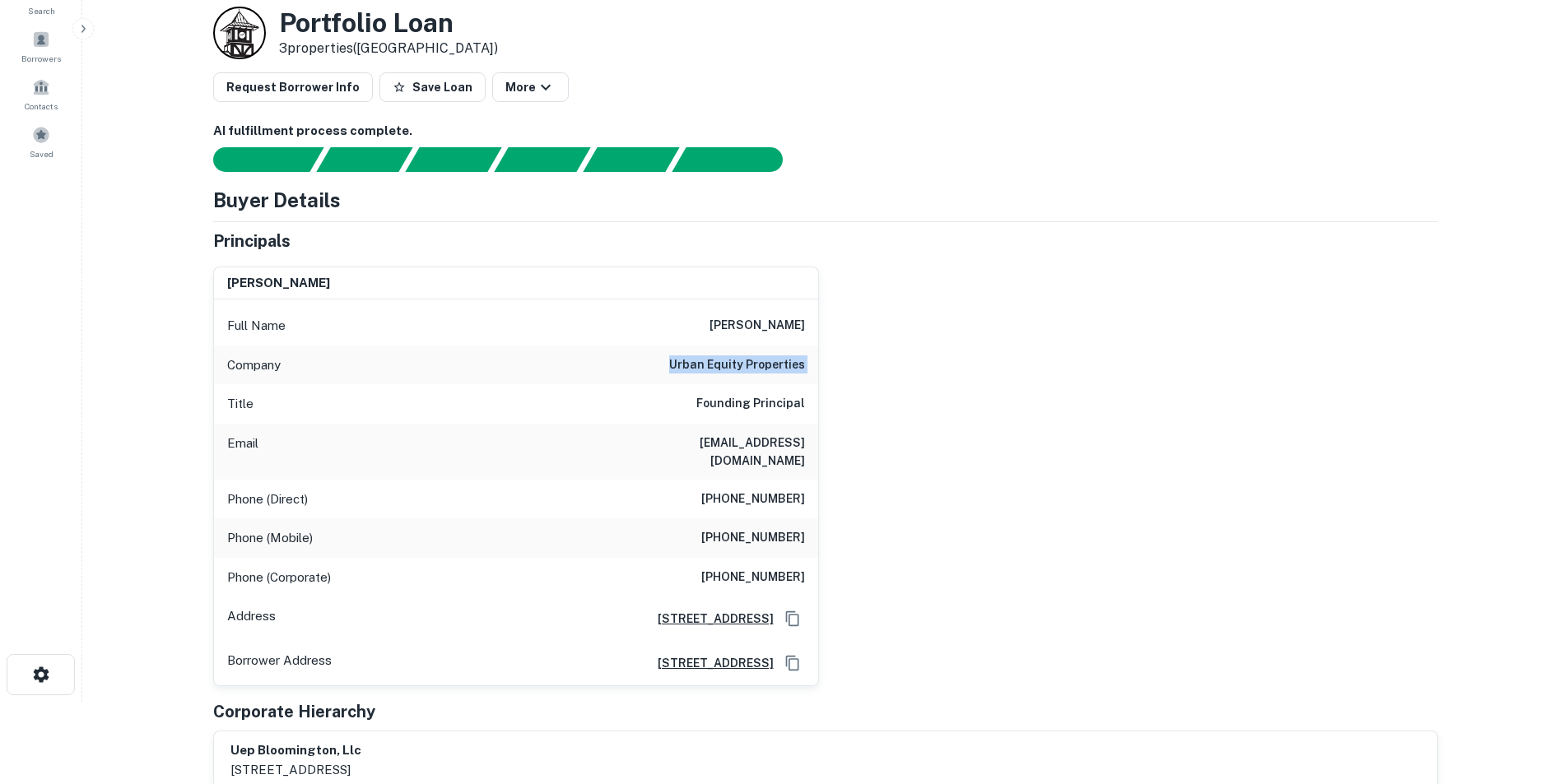
click at [775, 374] on h6 "urban equity properties" at bounding box center [737, 365] width 136 height 20
copy h6 "urban equity properties"
click at [765, 328] on h6 "justin j. fern" at bounding box center [757, 325] width 95 height 20
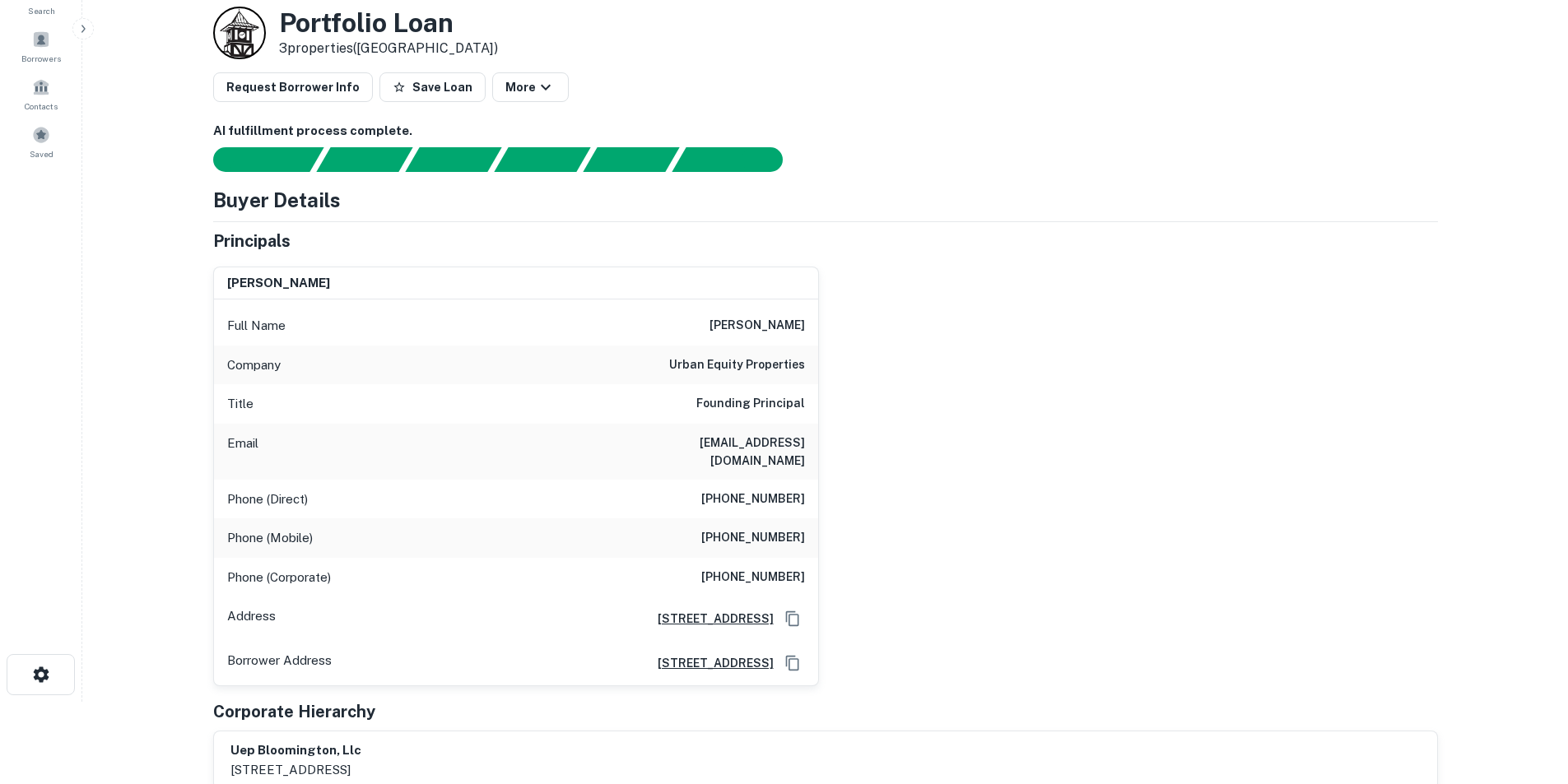
click at [755, 439] on h6 "jfern@urbanep.com" at bounding box center [706, 452] width 198 height 36
click at [757, 439] on h6 "jfern@urbanep.com" at bounding box center [706, 452] width 198 height 36
copy h6 "urbanep"
click at [757, 439] on h6 "jfern@urbanep.com" at bounding box center [706, 452] width 198 height 36
click at [731, 432] on div "Email jfern@urbanep.com" at bounding box center [516, 452] width 604 height 56
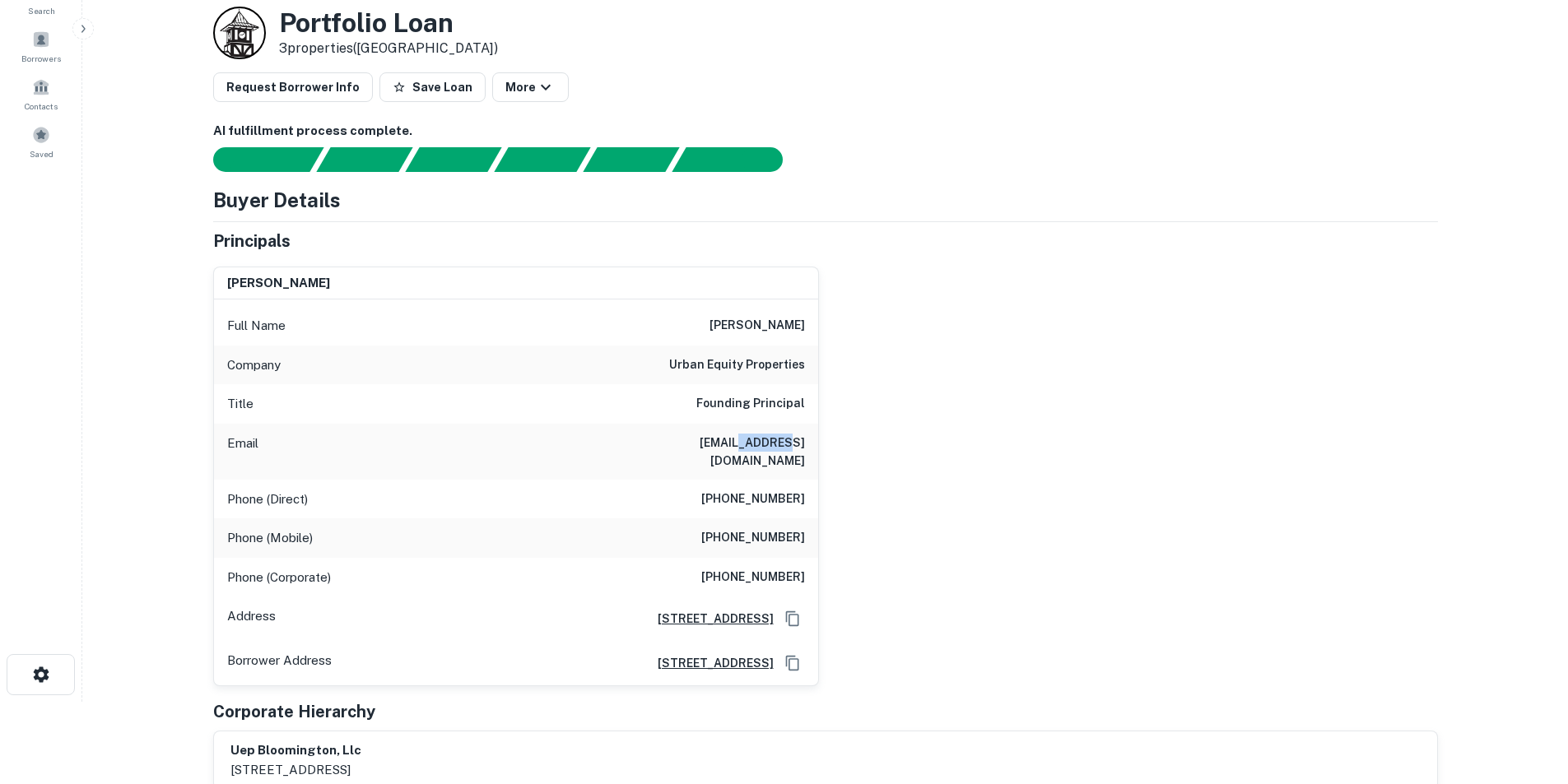
click at [731, 432] on div "Email jfern@urbanep.com" at bounding box center [516, 452] width 604 height 56
copy h6 "jfern@urbanep.com"
click at [735, 532] on div "Phone (Mobile) (815) 505-5178" at bounding box center [516, 539] width 604 height 40
click at [737, 528] on h6 "(815) 505-5178" at bounding box center [754, 538] width 104 height 20
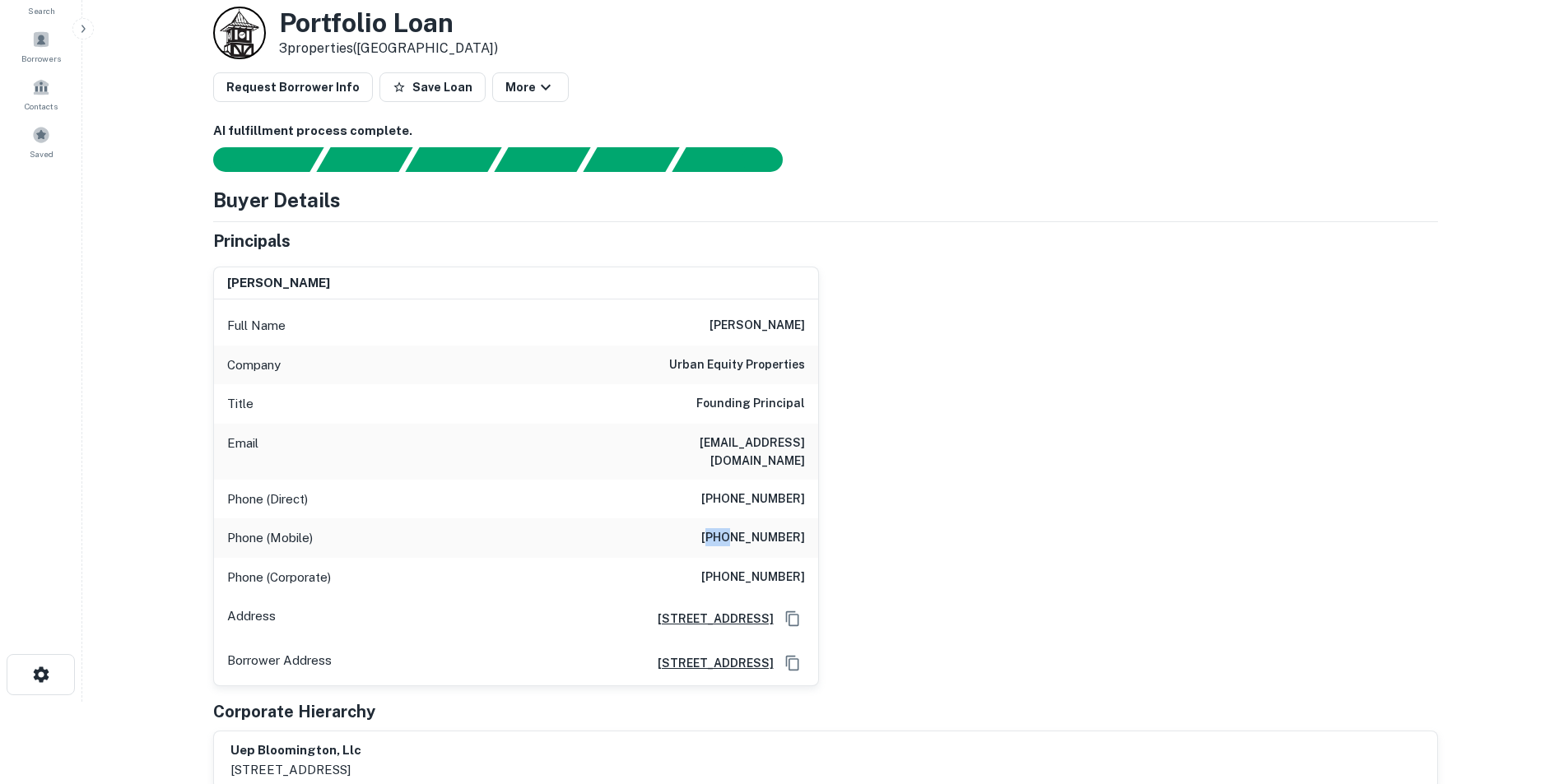
click at [737, 528] on h6 "(815) 505-5178" at bounding box center [754, 538] width 104 height 20
copy h6 "(815) 505-5178"
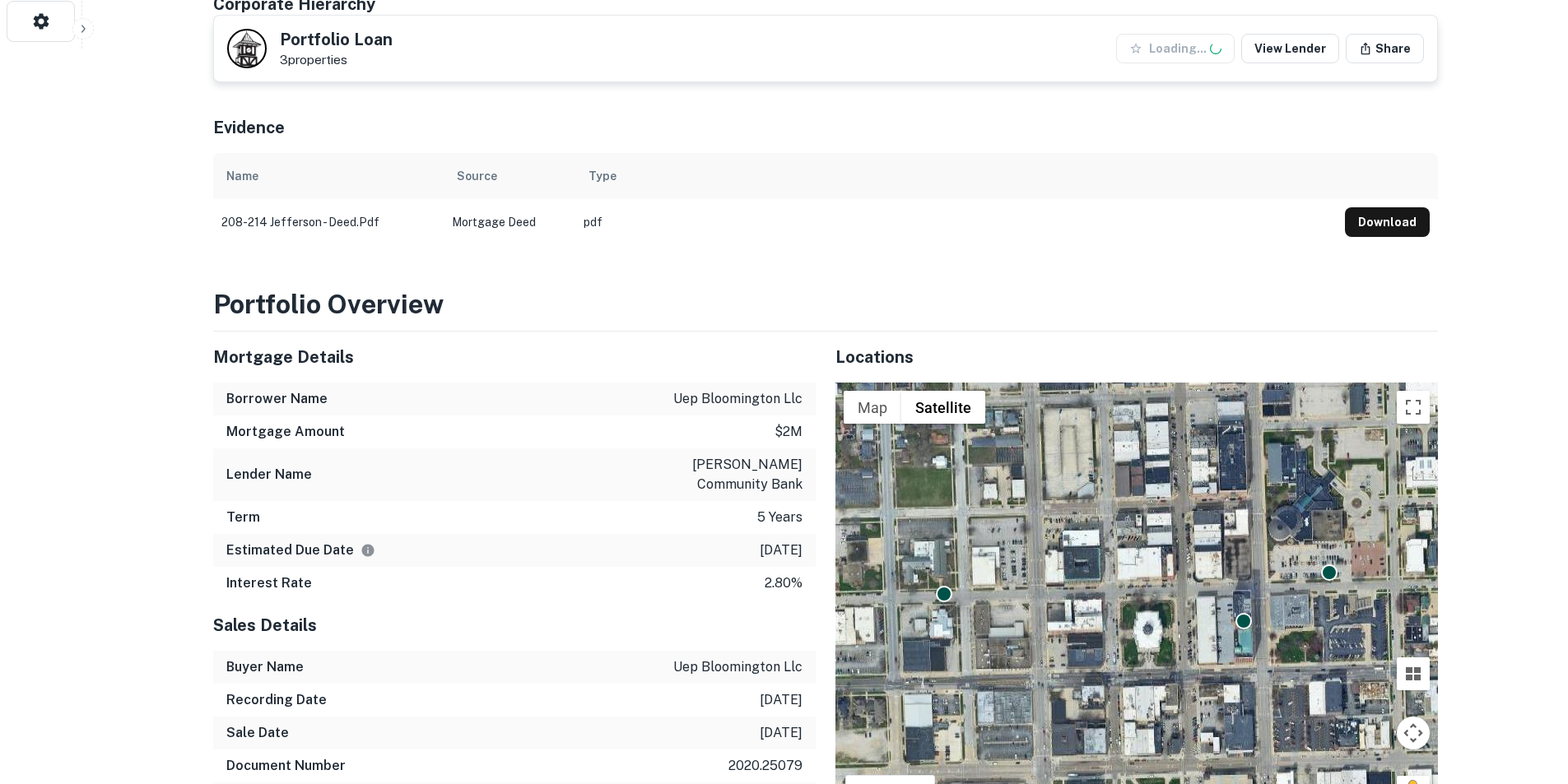
scroll to position [741, 0]
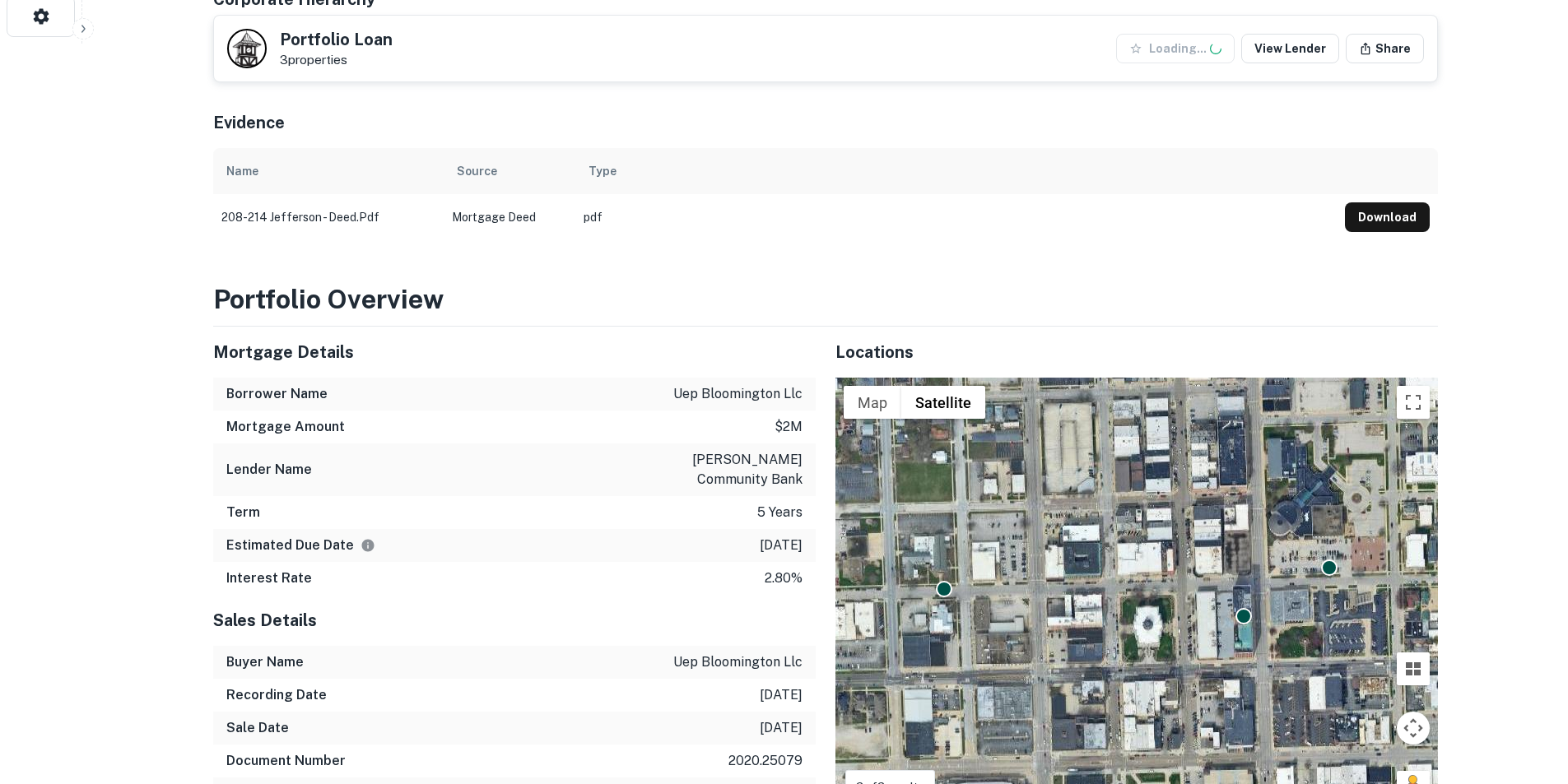
click at [1423, 213] on button "Download" at bounding box center [1388, 217] width 85 height 29
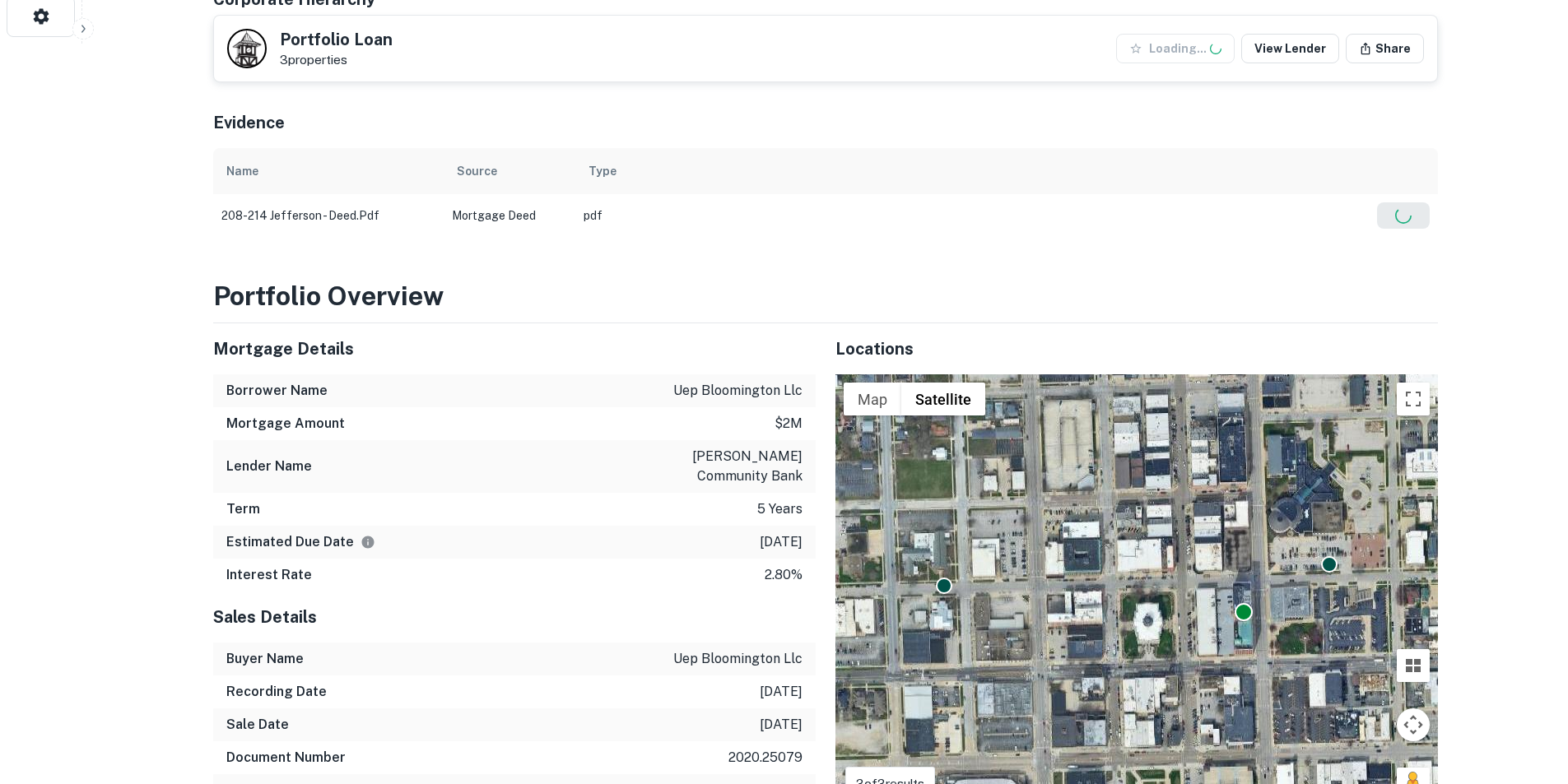
click at [1245, 604] on div at bounding box center [1244, 612] width 18 height 18
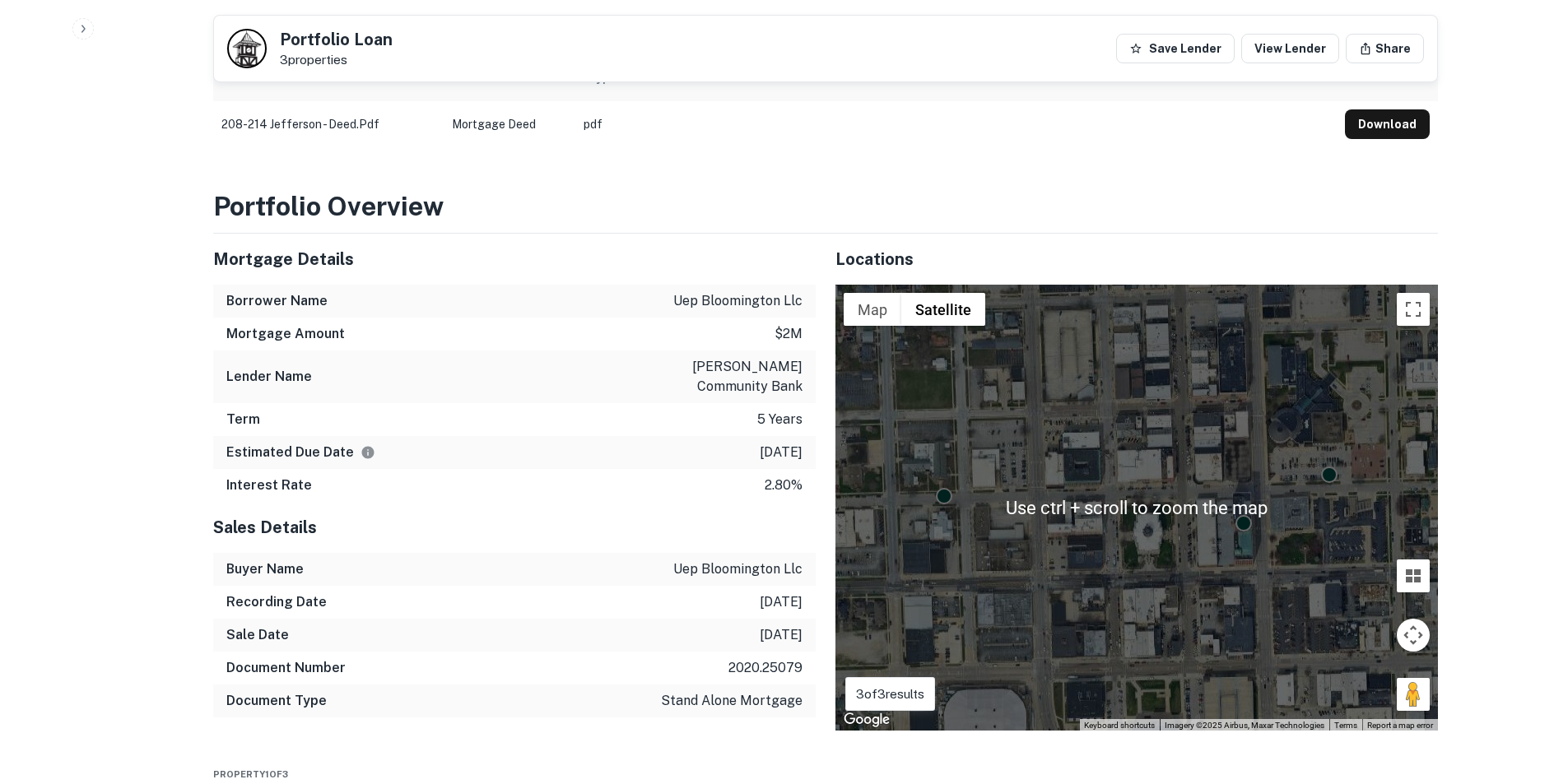
scroll to position [905, 0]
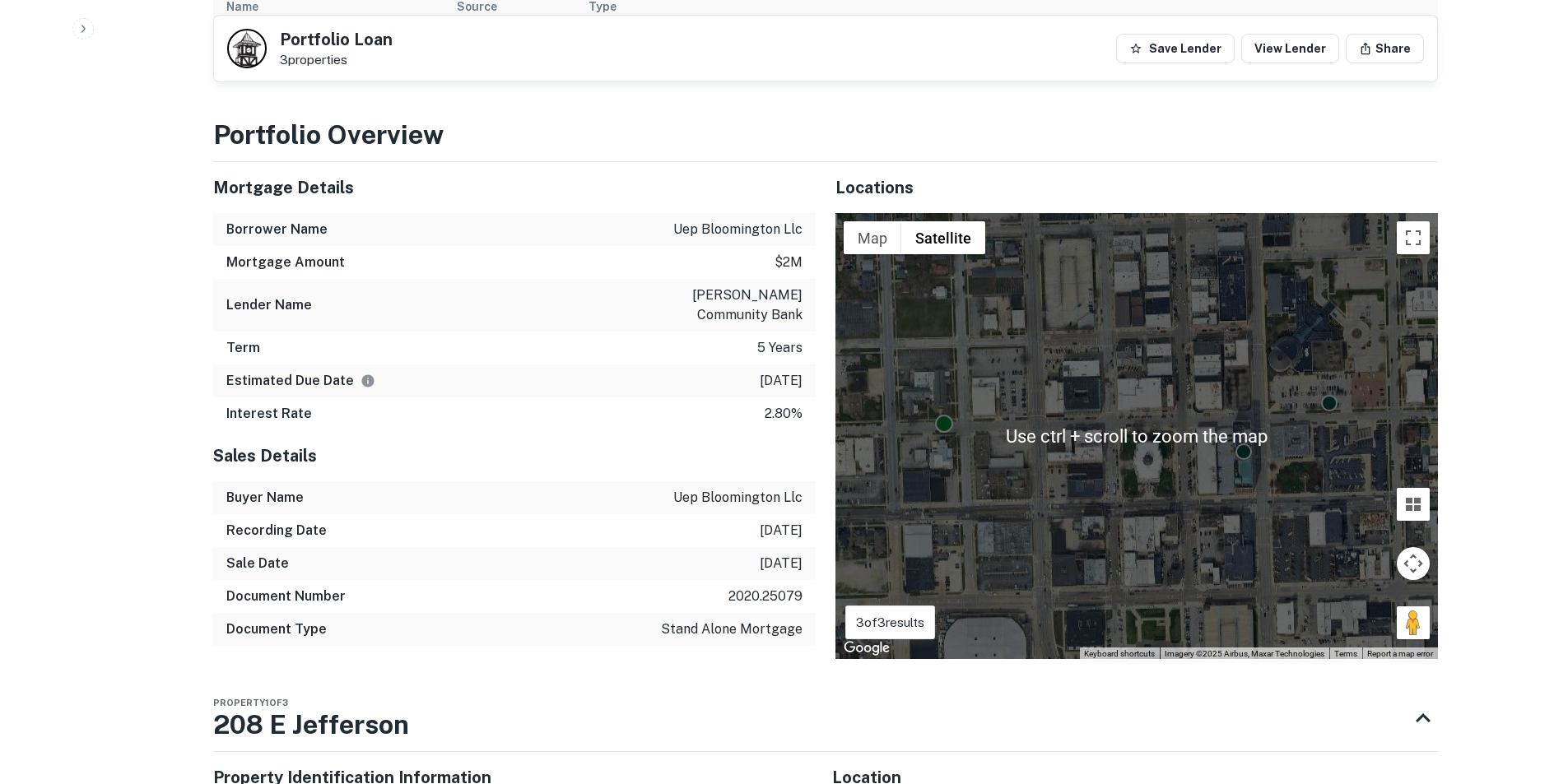
click at [939, 415] on div at bounding box center [944, 423] width 18 height 18
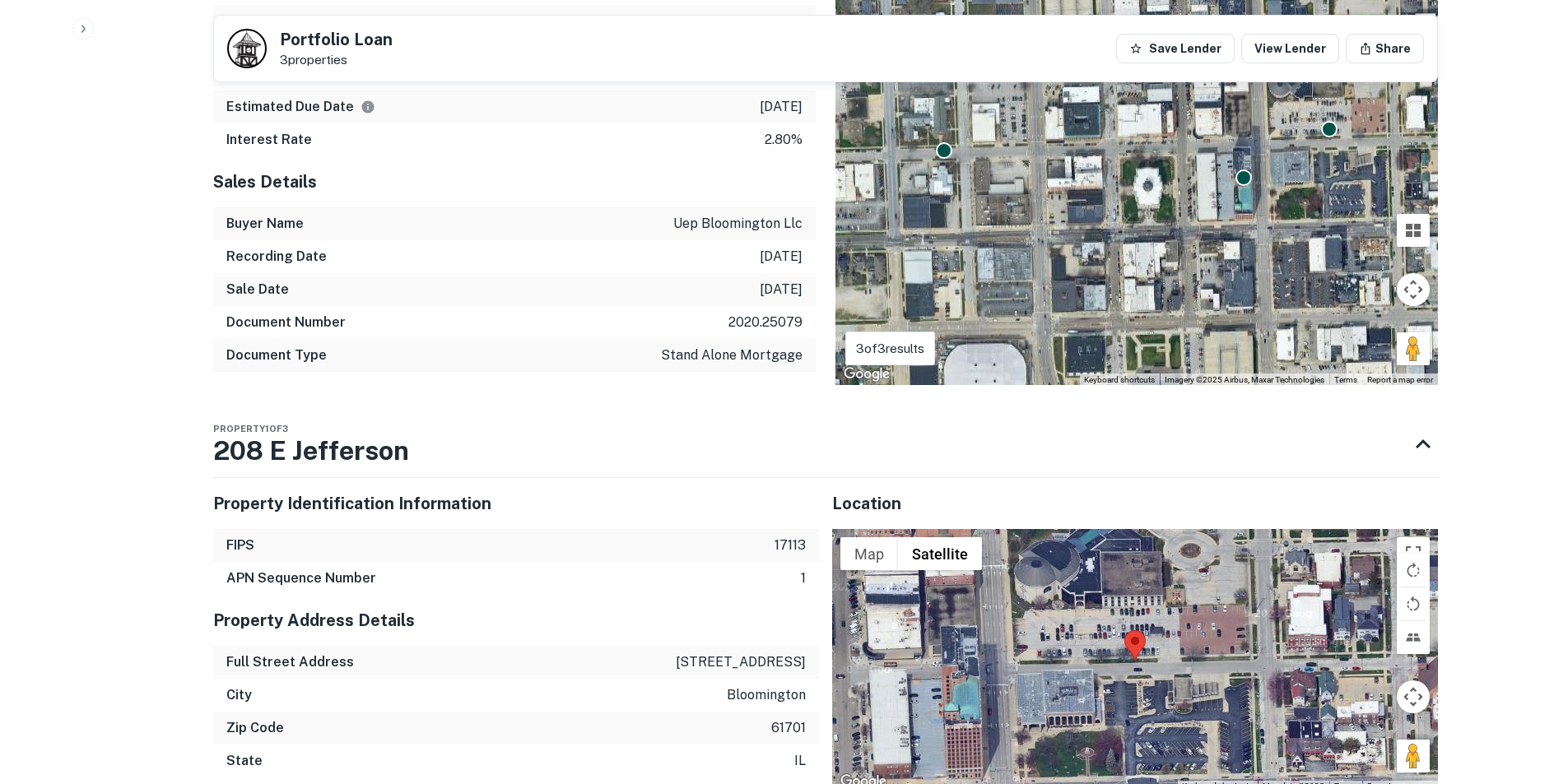
scroll to position [1153, 0]
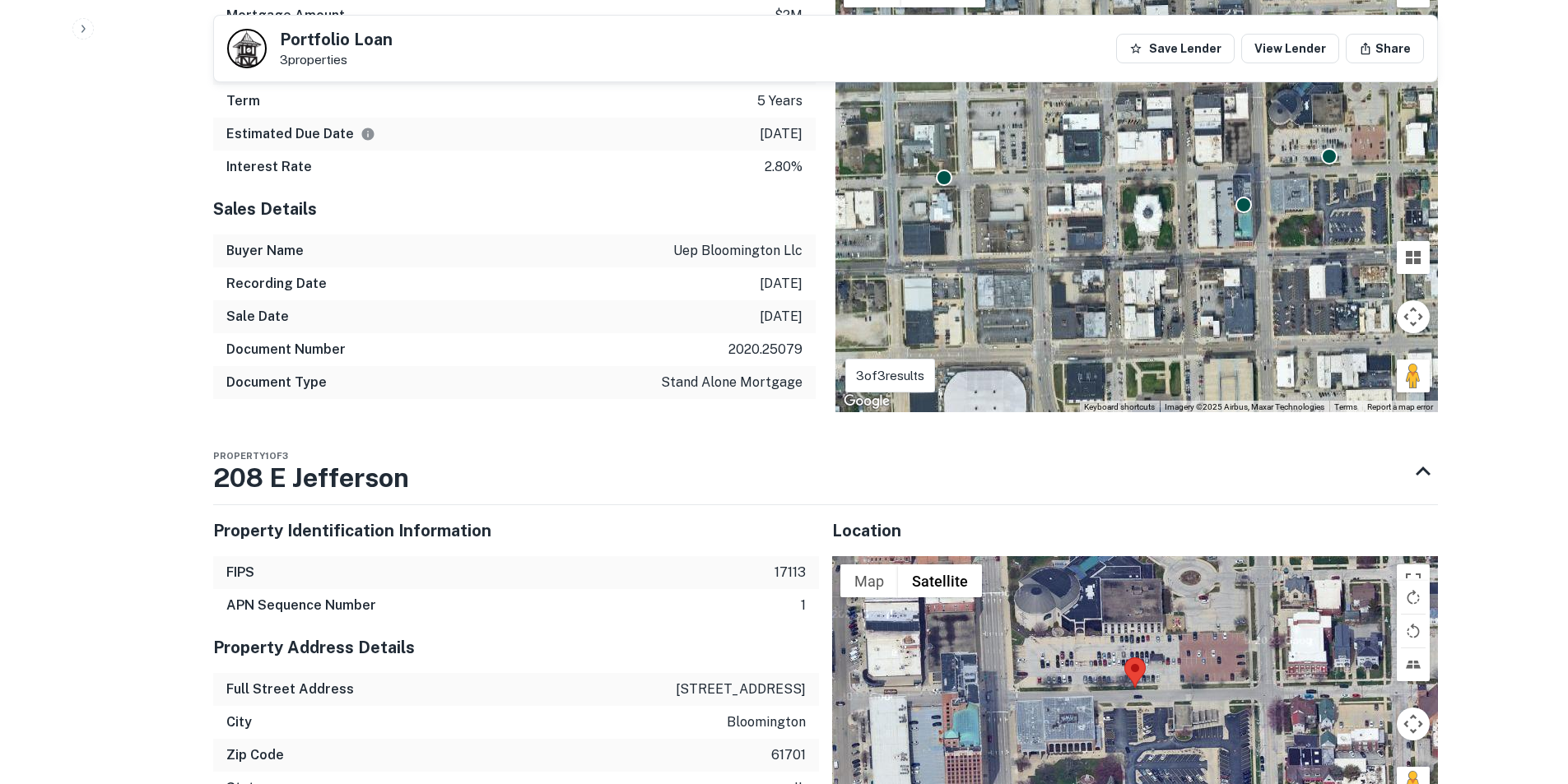
click at [502, 526] on h5 "Property Identification Information" at bounding box center [516, 531] width 606 height 24
click at [447, 467] on div "Property 1 of 3 208 E Jefferson" at bounding box center [811, 472] width 1195 height 66
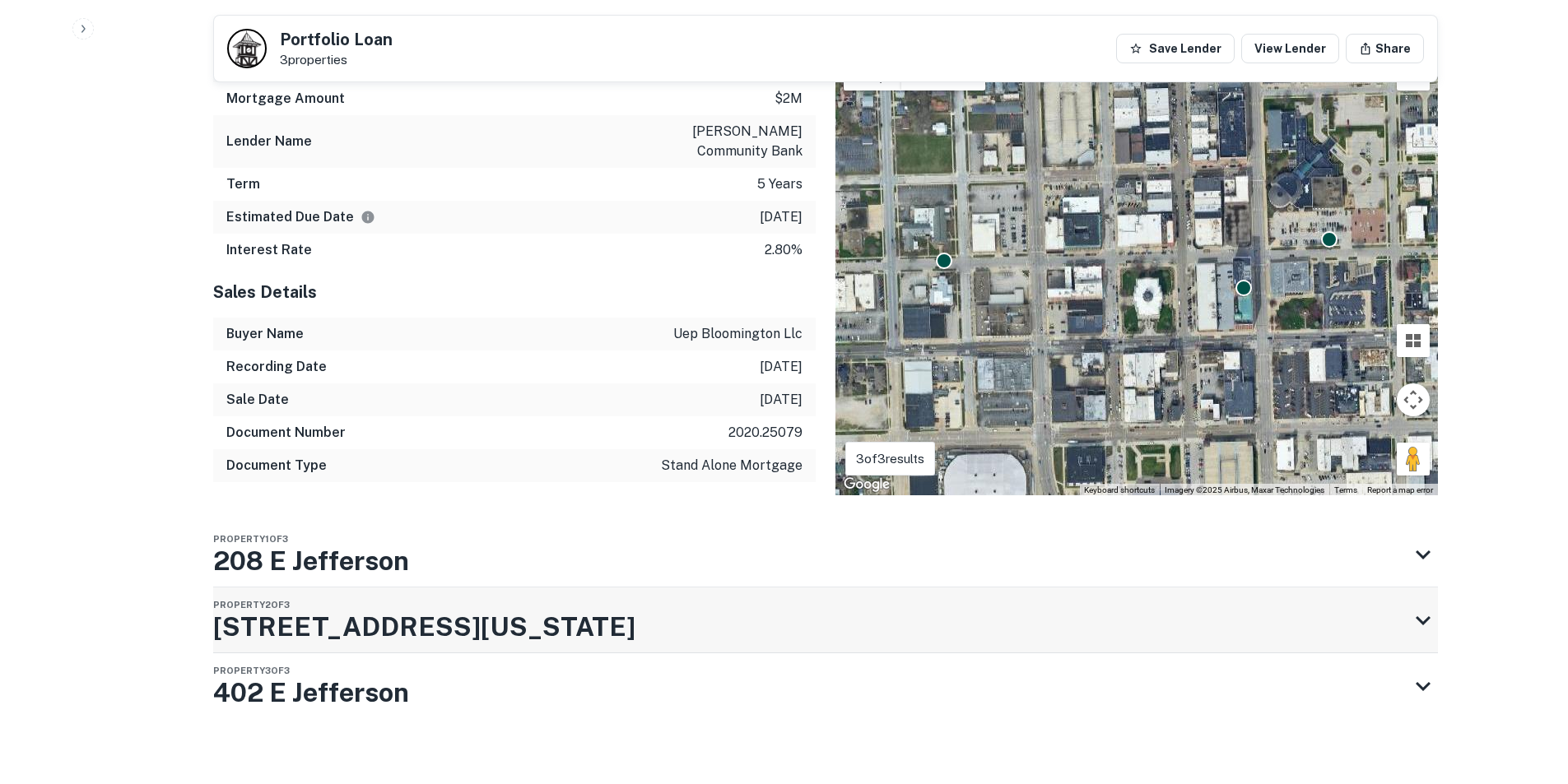
scroll to position [1067, 0]
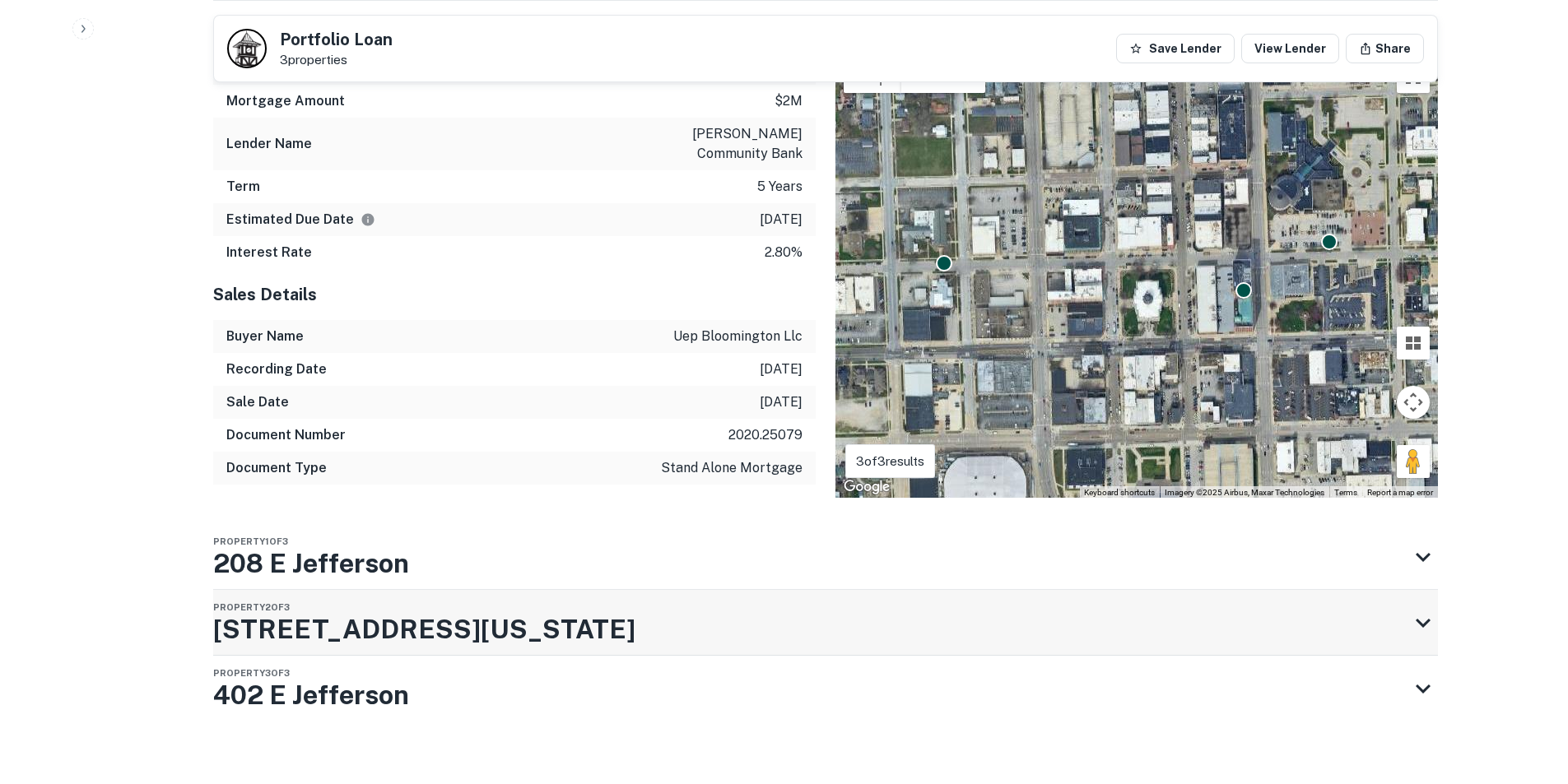
drag, startPoint x: 211, startPoint y: 612, endPoint x: 489, endPoint y: 618, distance: 278.1
drag, startPoint x: 480, startPoint y: 614, endPoint x: 188, endPoint y: 608, distance: 292.1
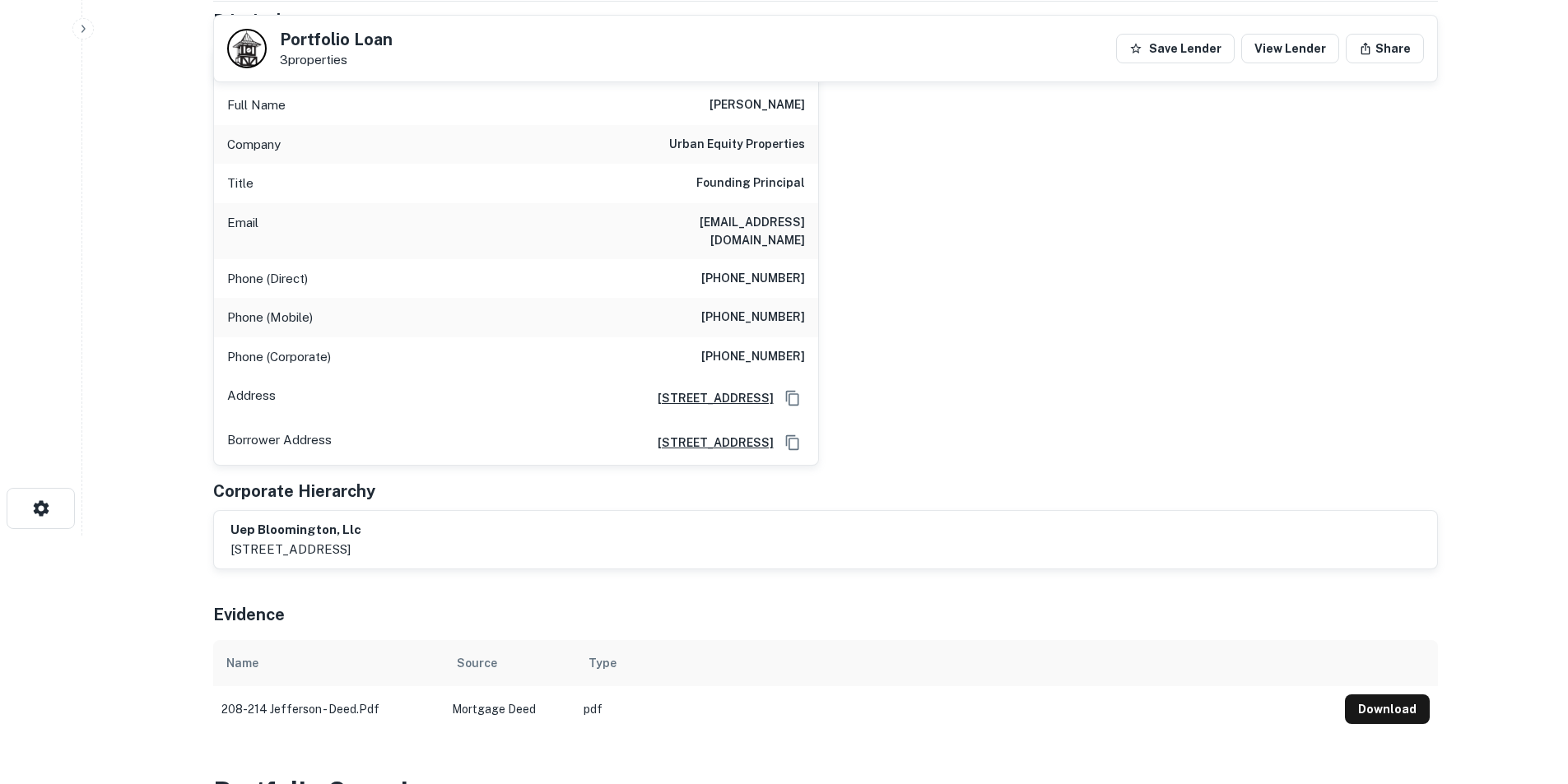
scroll to position [0, 0]
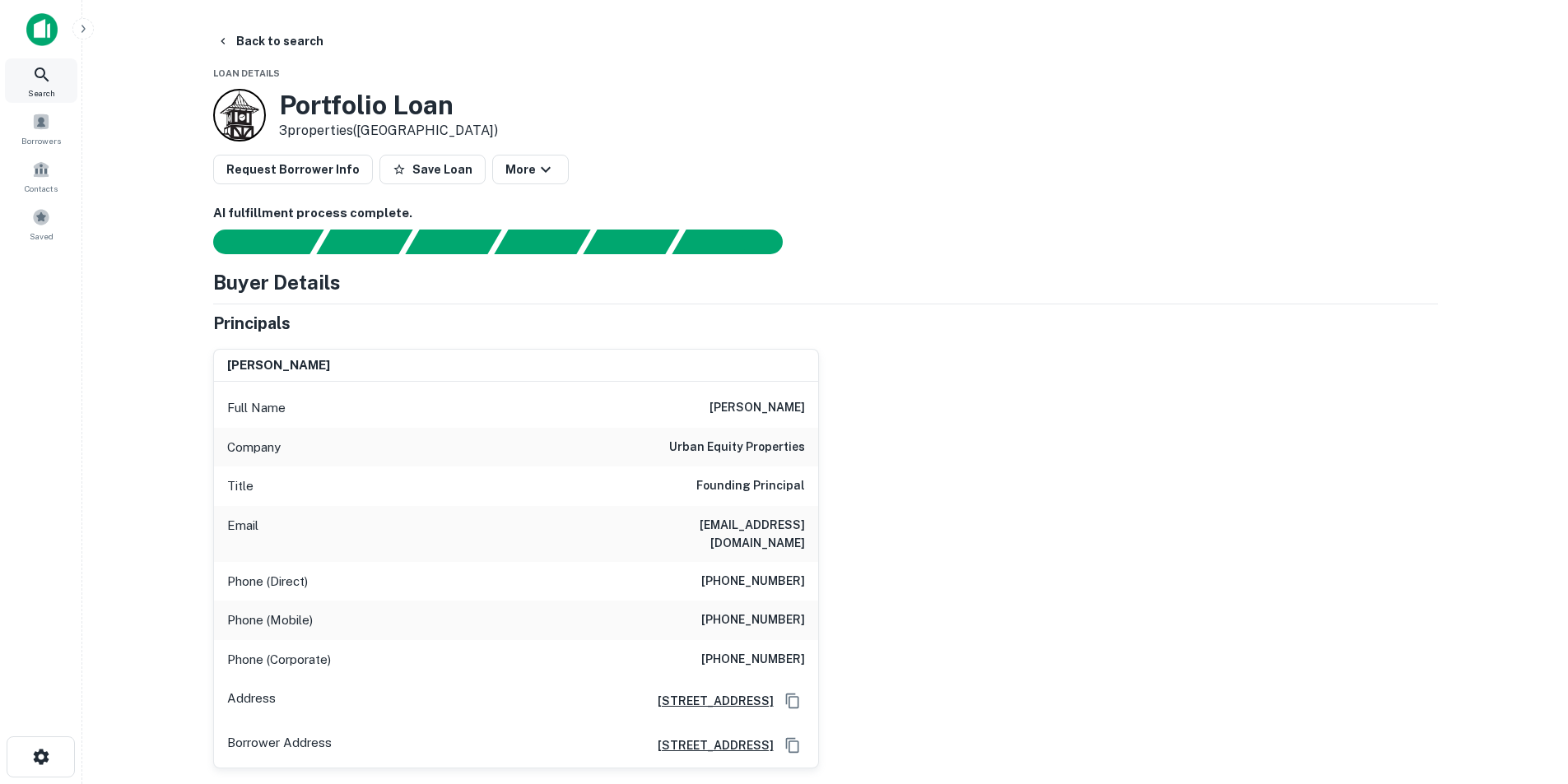
click at [45, 80] on icon at bounding box center [42, 75] width 20 height 20
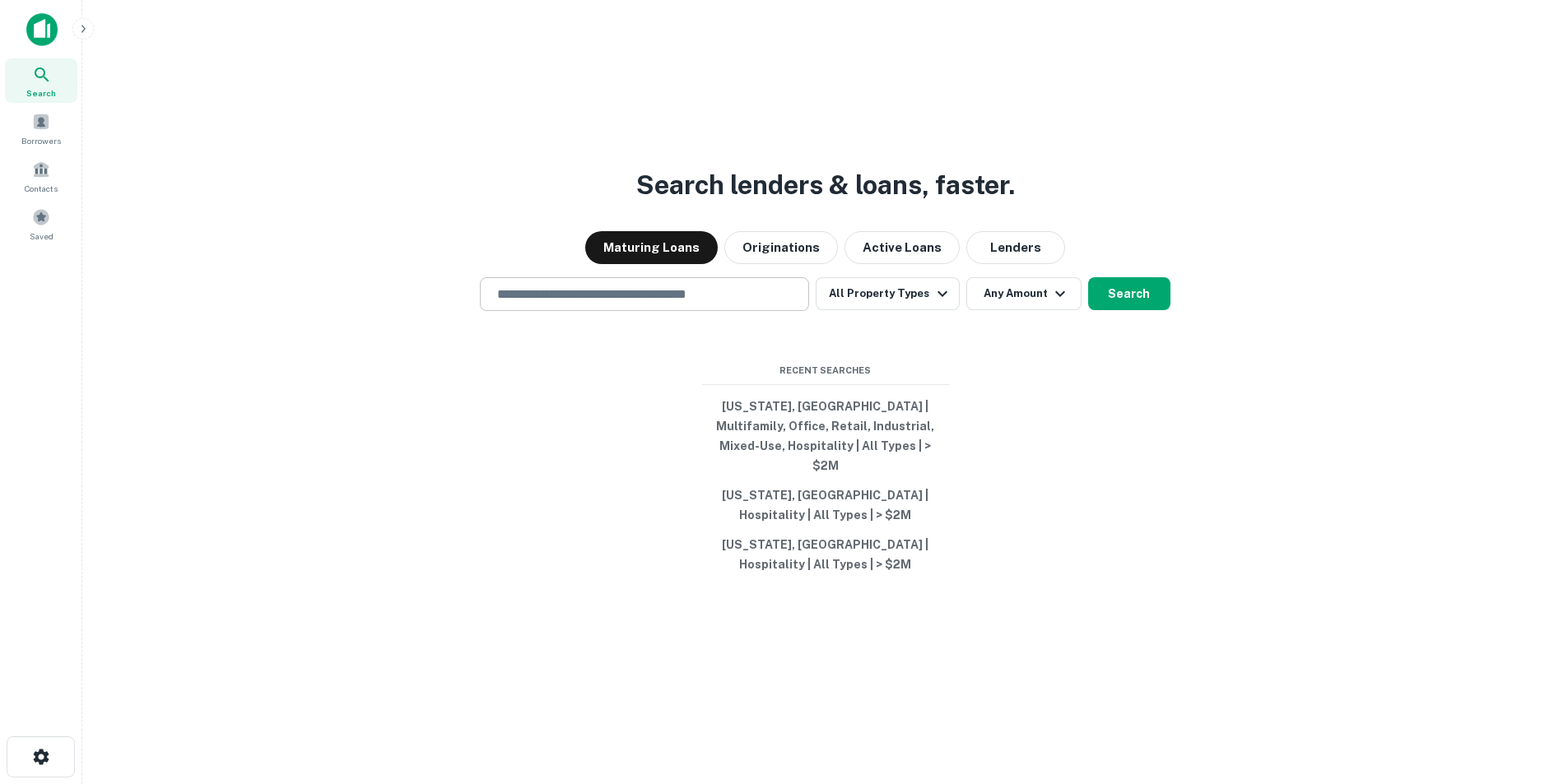
click at [569, 291] on div "​" at bounding box center [644, 294] width 330 height 34
paste input "**********"
type input "**********"
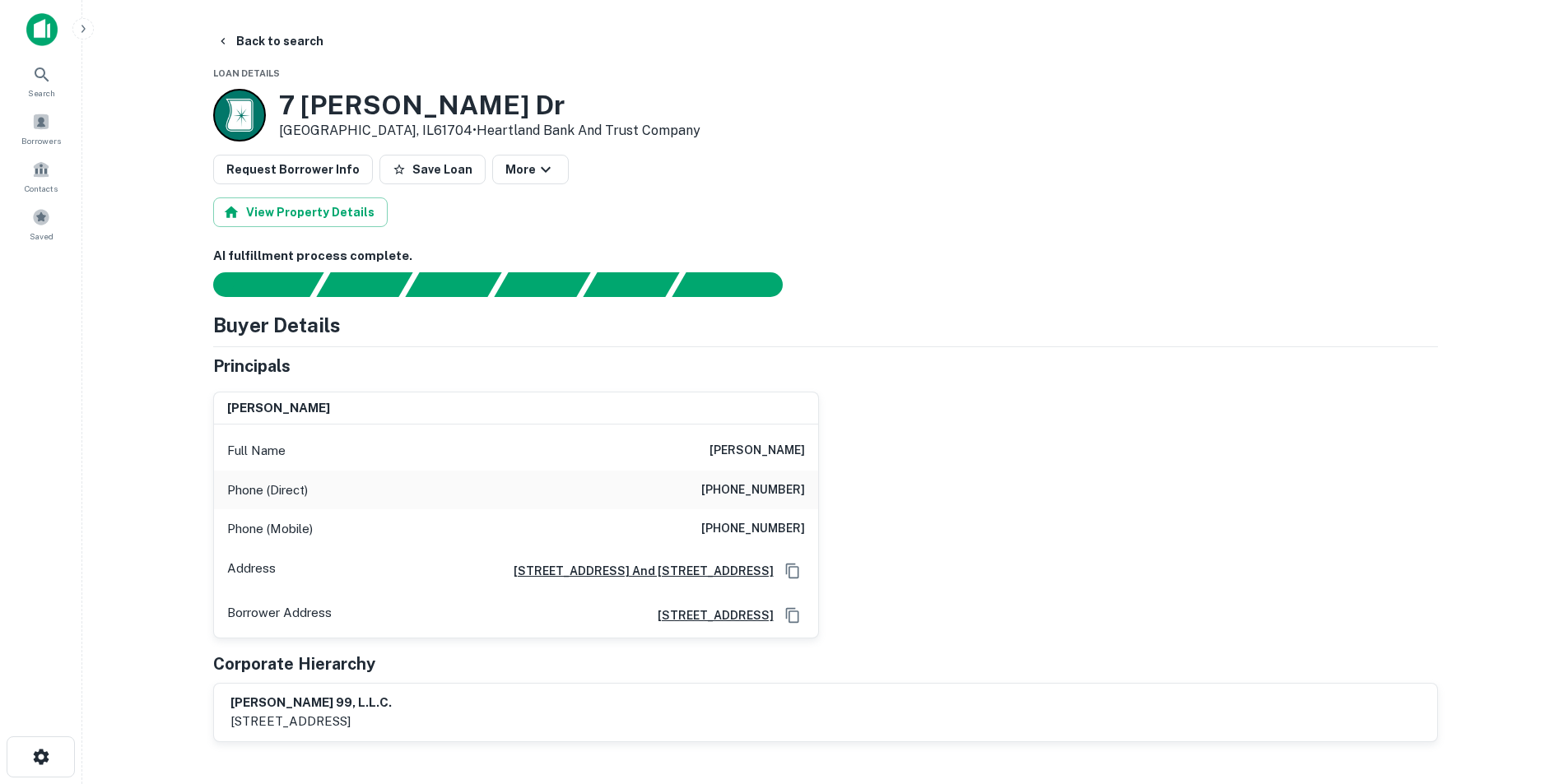
click at [779, 448] on h6 "[PERSON_NAME]" at bounding box center [757, 451] width 95 height 20
click at [779, 448] on h6 "donald r franke" at bounding box center [757, 451] width 95 height 20
copy h6 "donald r franke"
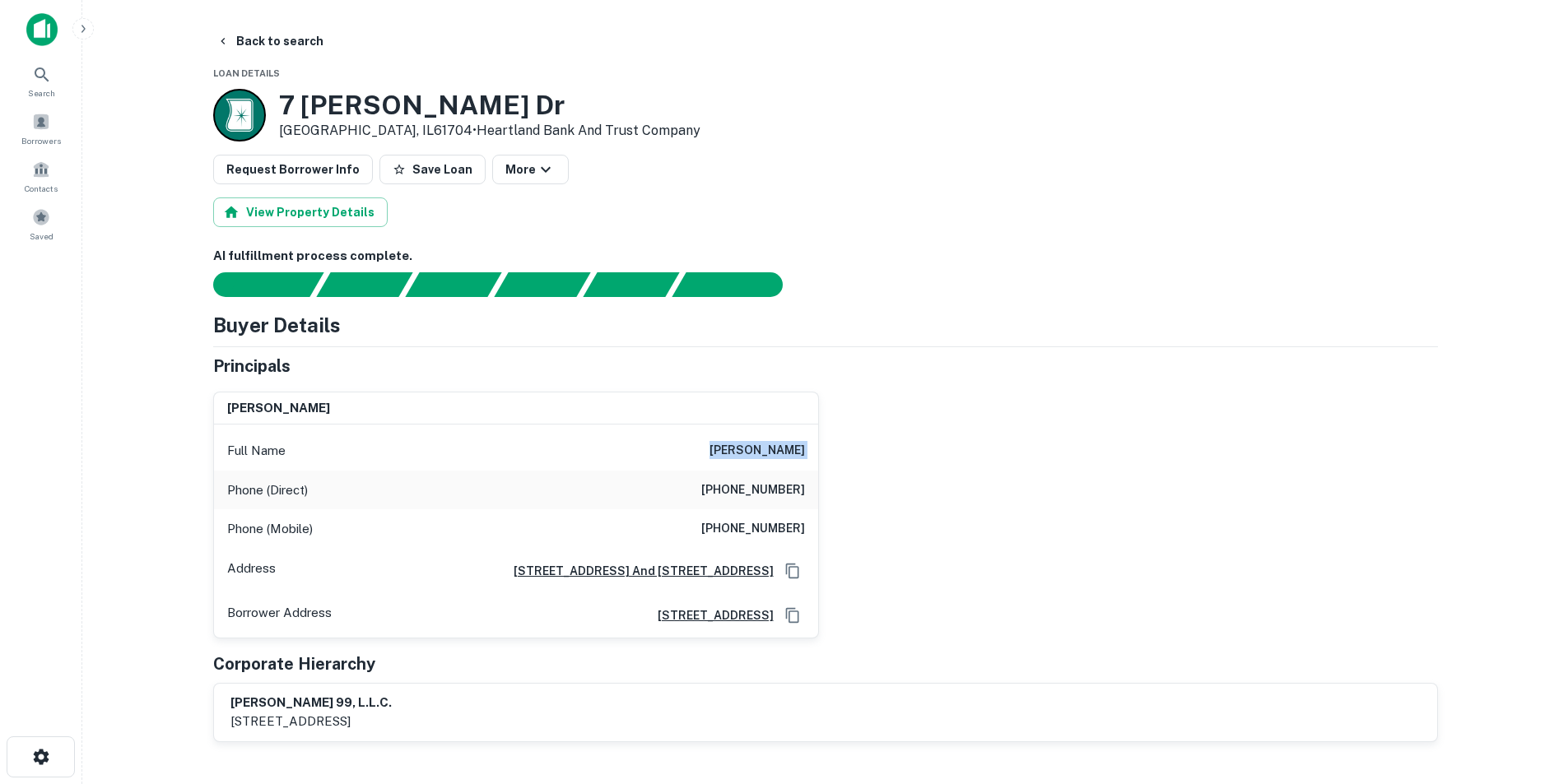
copy h6 "donald r franke"
click at [44, 81] on icon at bounding box center [42, 75] width 20 height 20
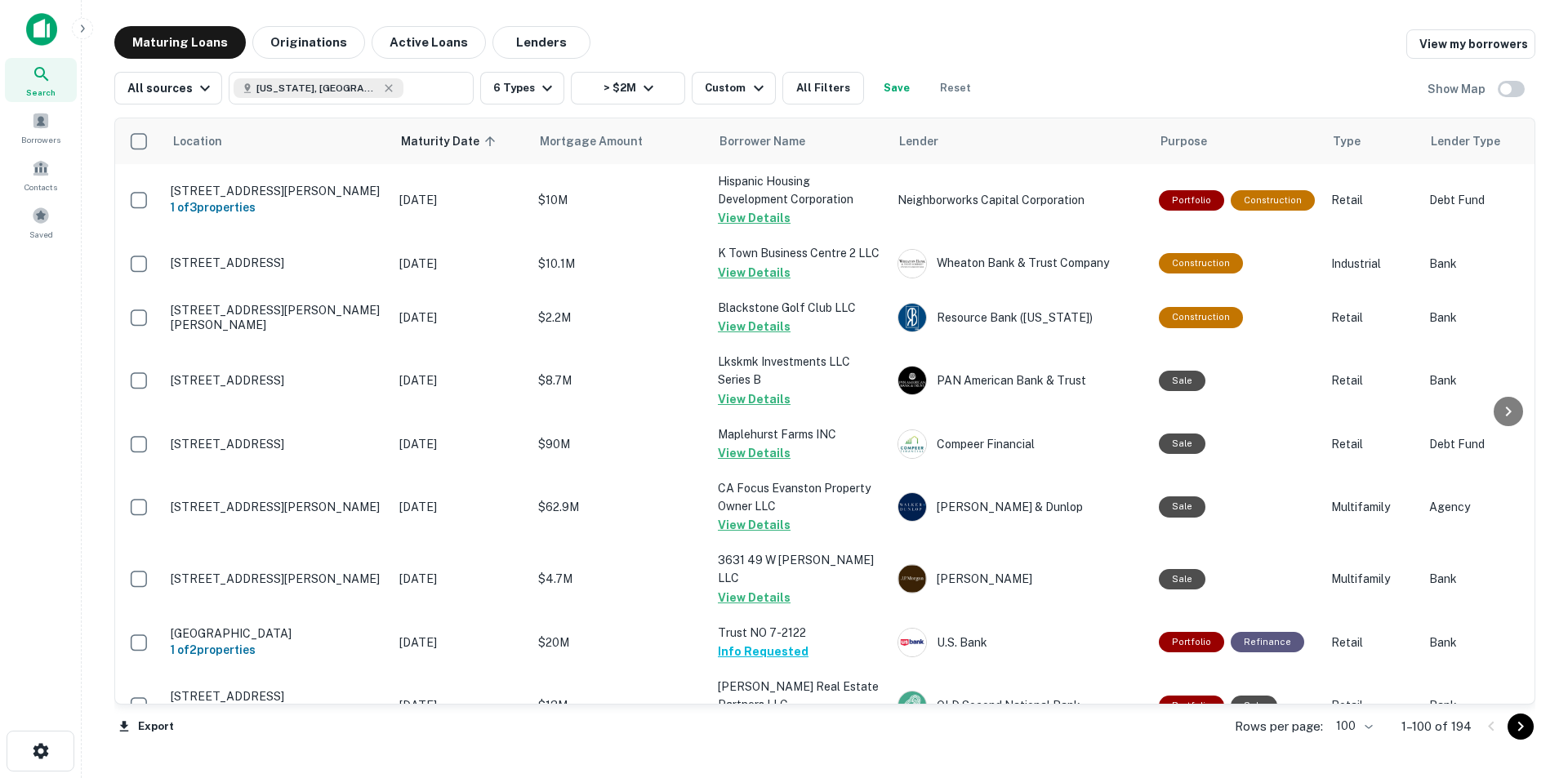
scroll to position [571, 0]
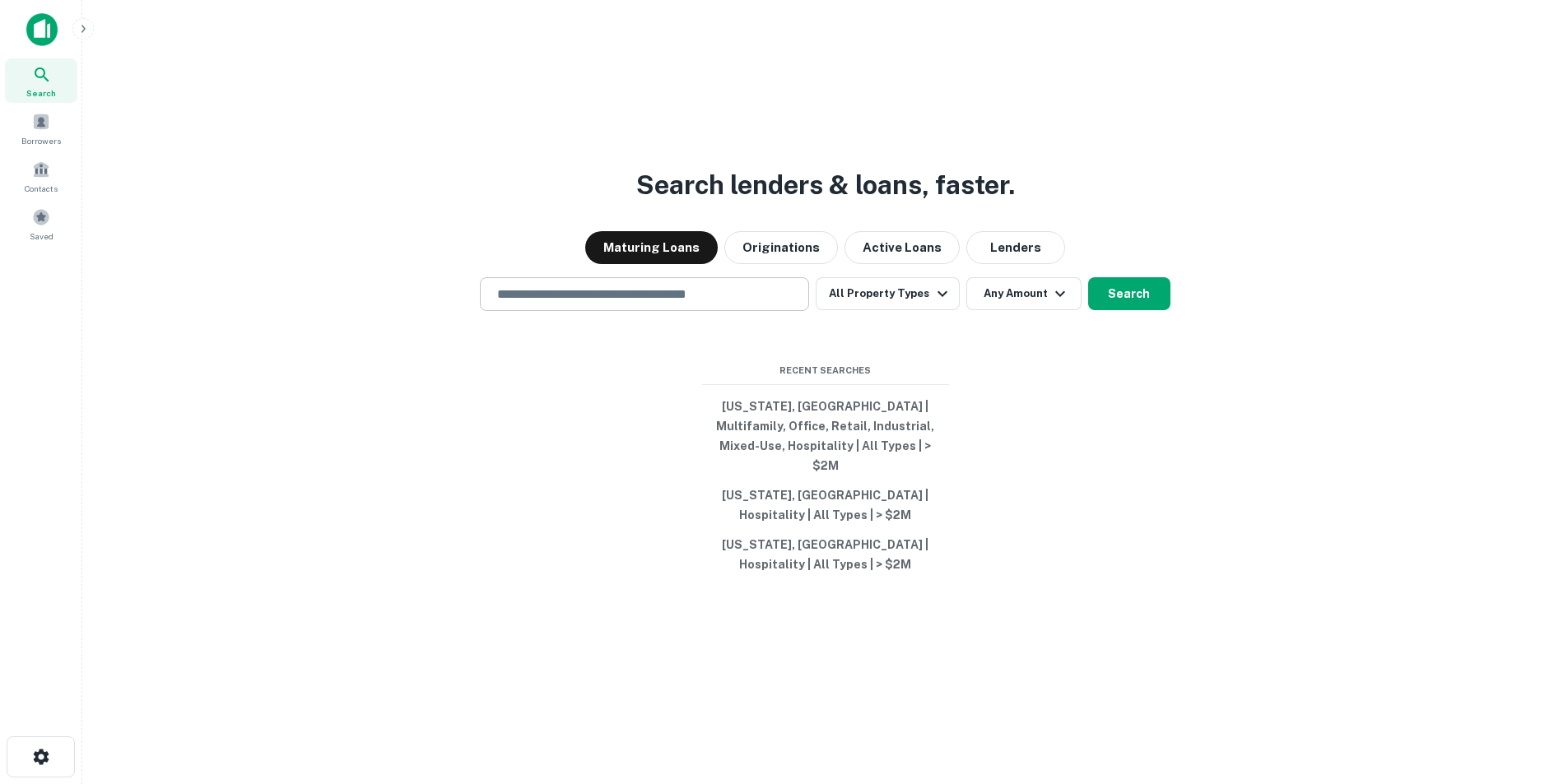
click at [700, 304] on input "text" at bounding box center [644, 294] width 315 height 19
paste input "**********"
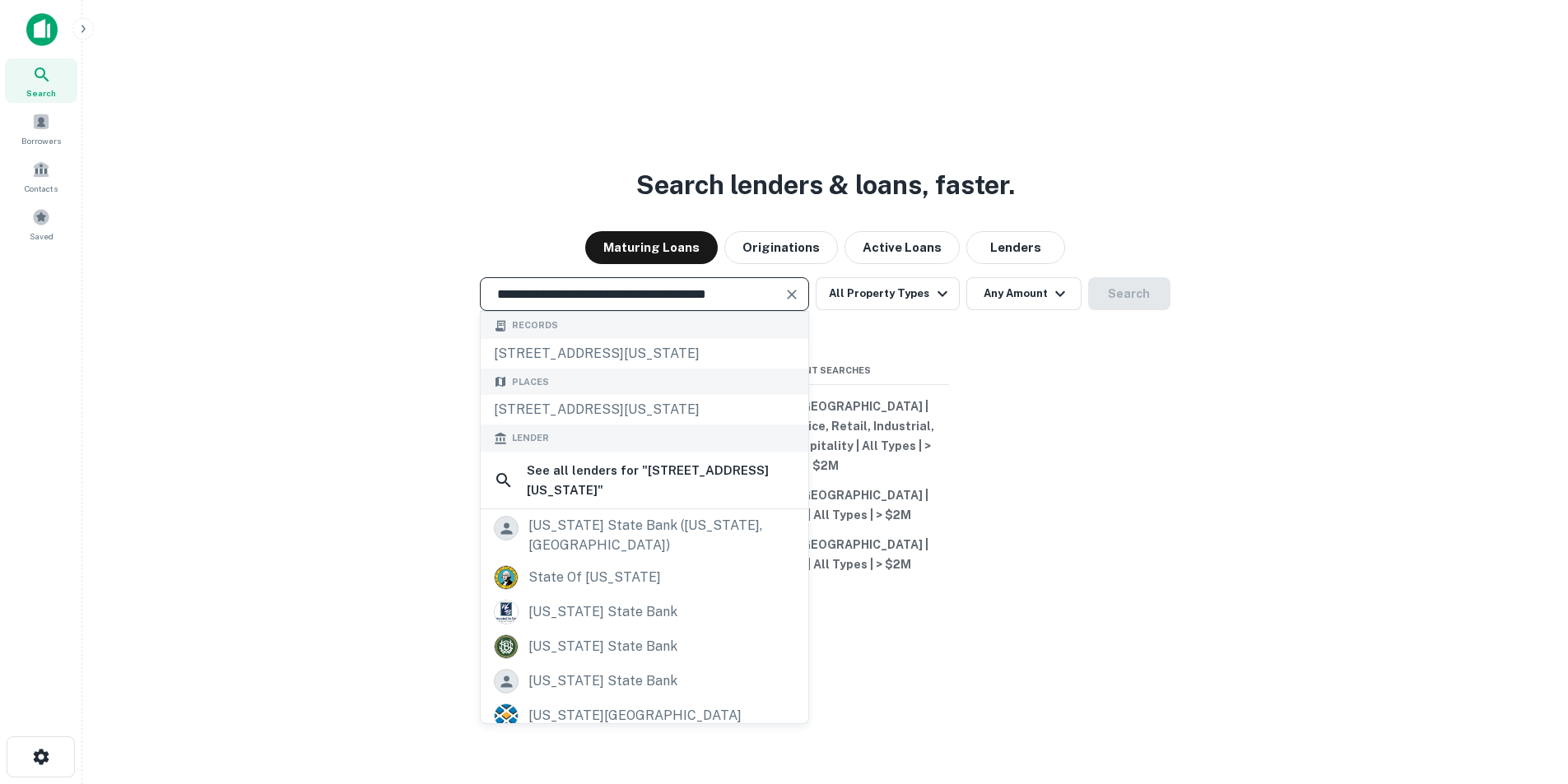
type input "**********"
click at [687, 339] on div "Records" at bounding box center [644, 325] width 328 height 27
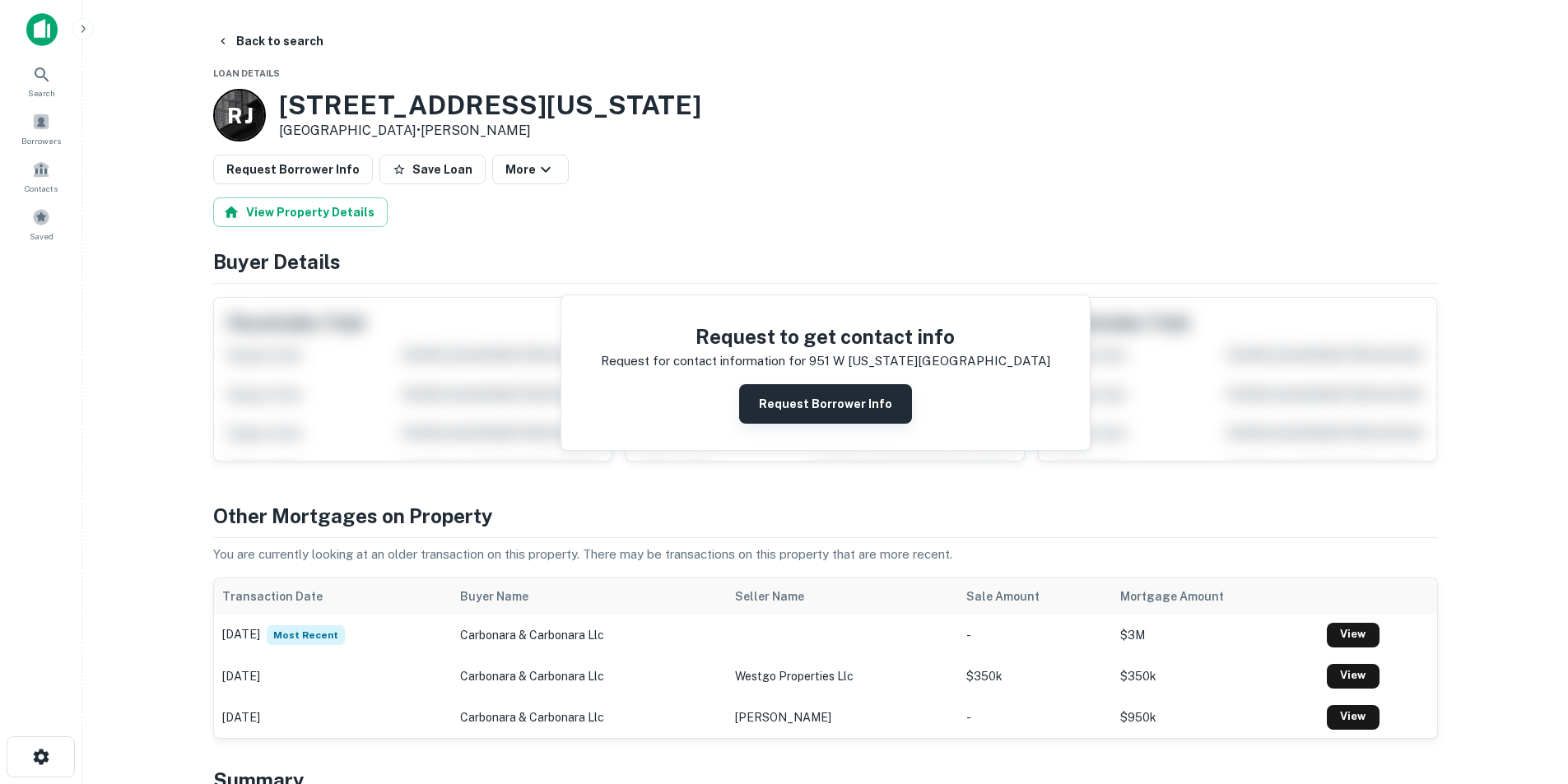
click at [791, 394] on button "Request Borrower Info" at bounding box center [825, 404] width 173 height 40
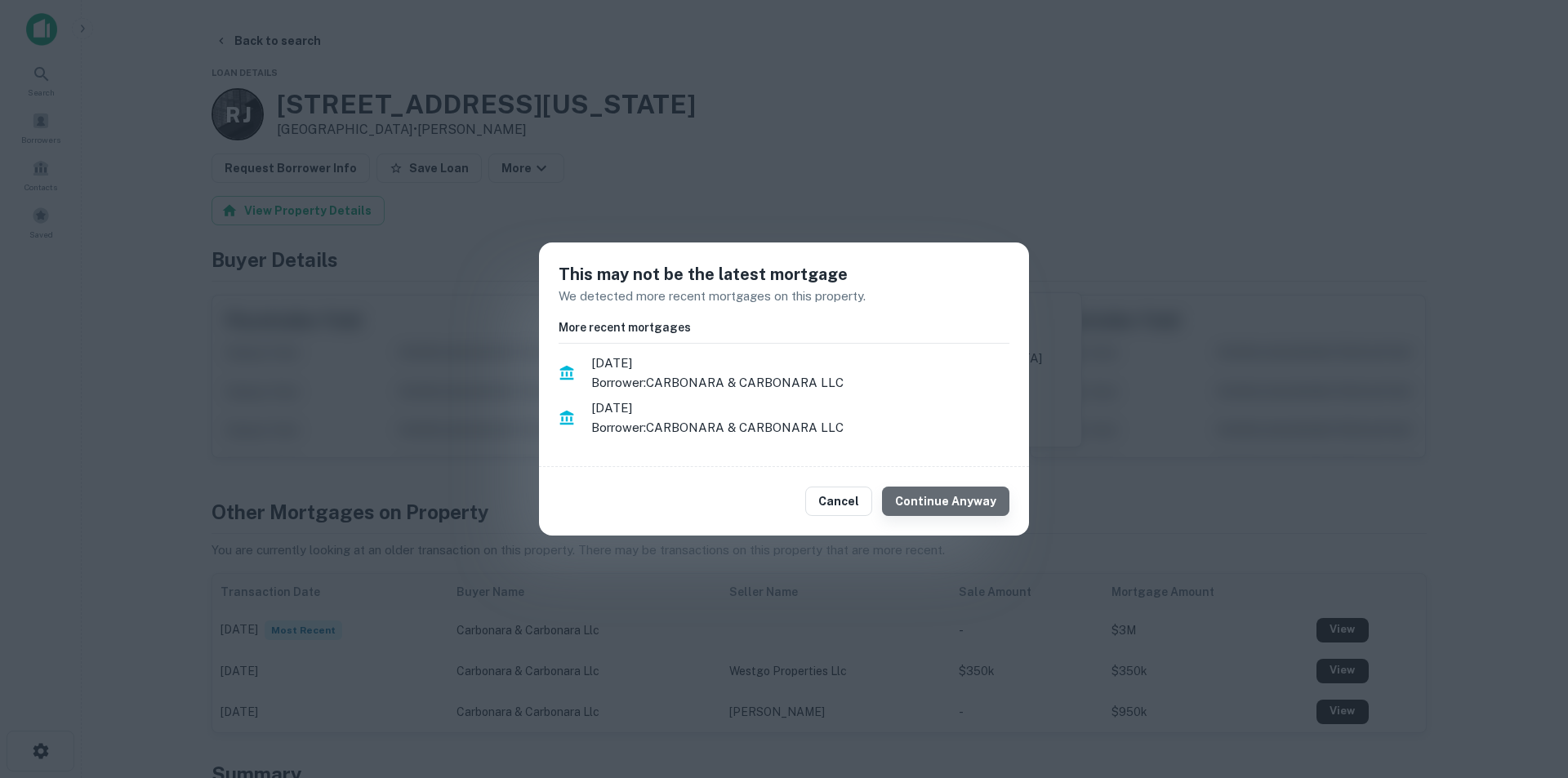
click at [971, 509] on button "Continue Anyway" at bounding box center [946, 502] width 127 height 29
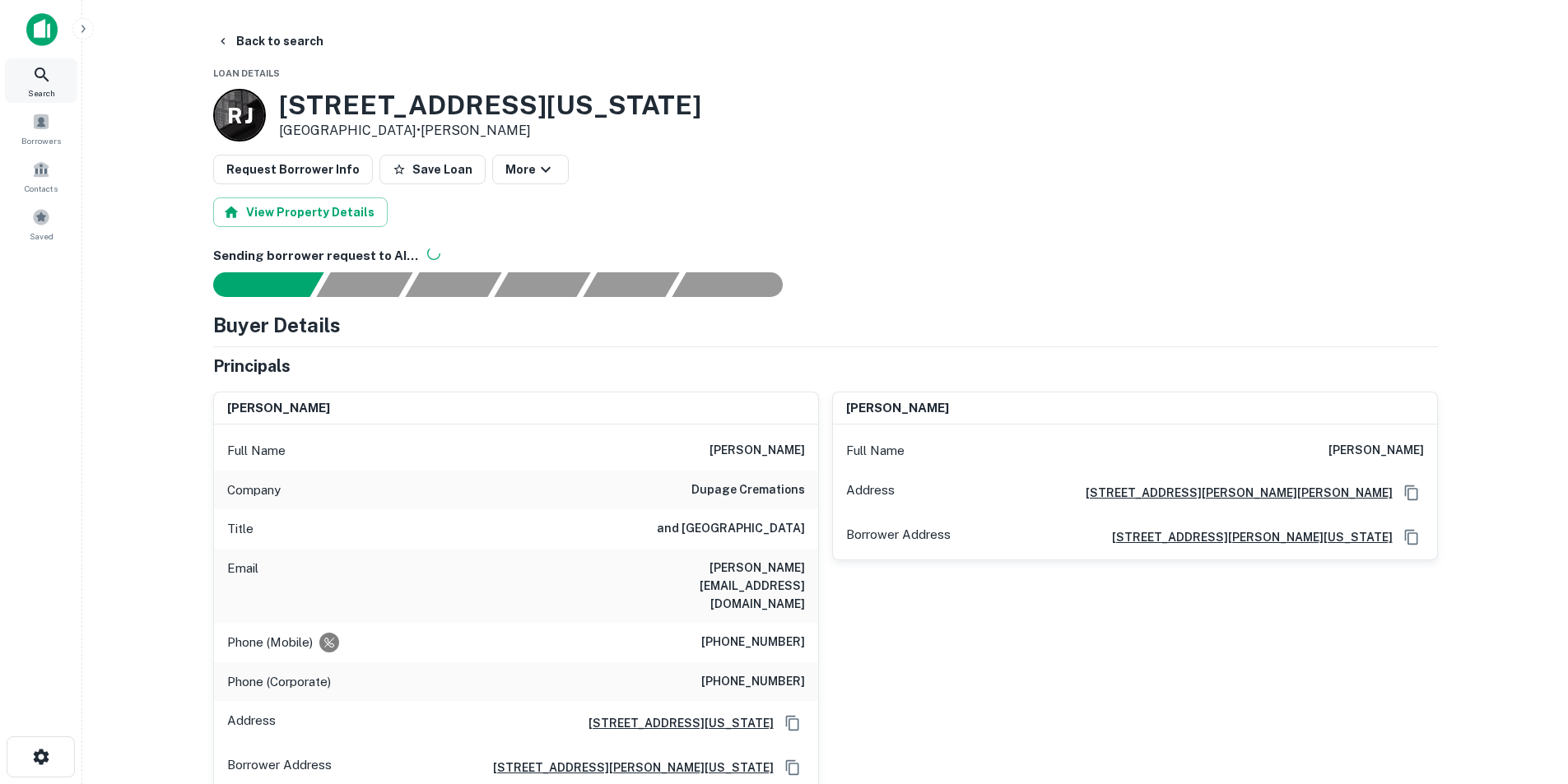
drag, startPoint x: 31, startPoint y: 68, endPoint x: 417, endPoint y: 6, distance: 390.9
click at [31, 68] on div "Search" at bounding box center [42, 80] width 73 height 44
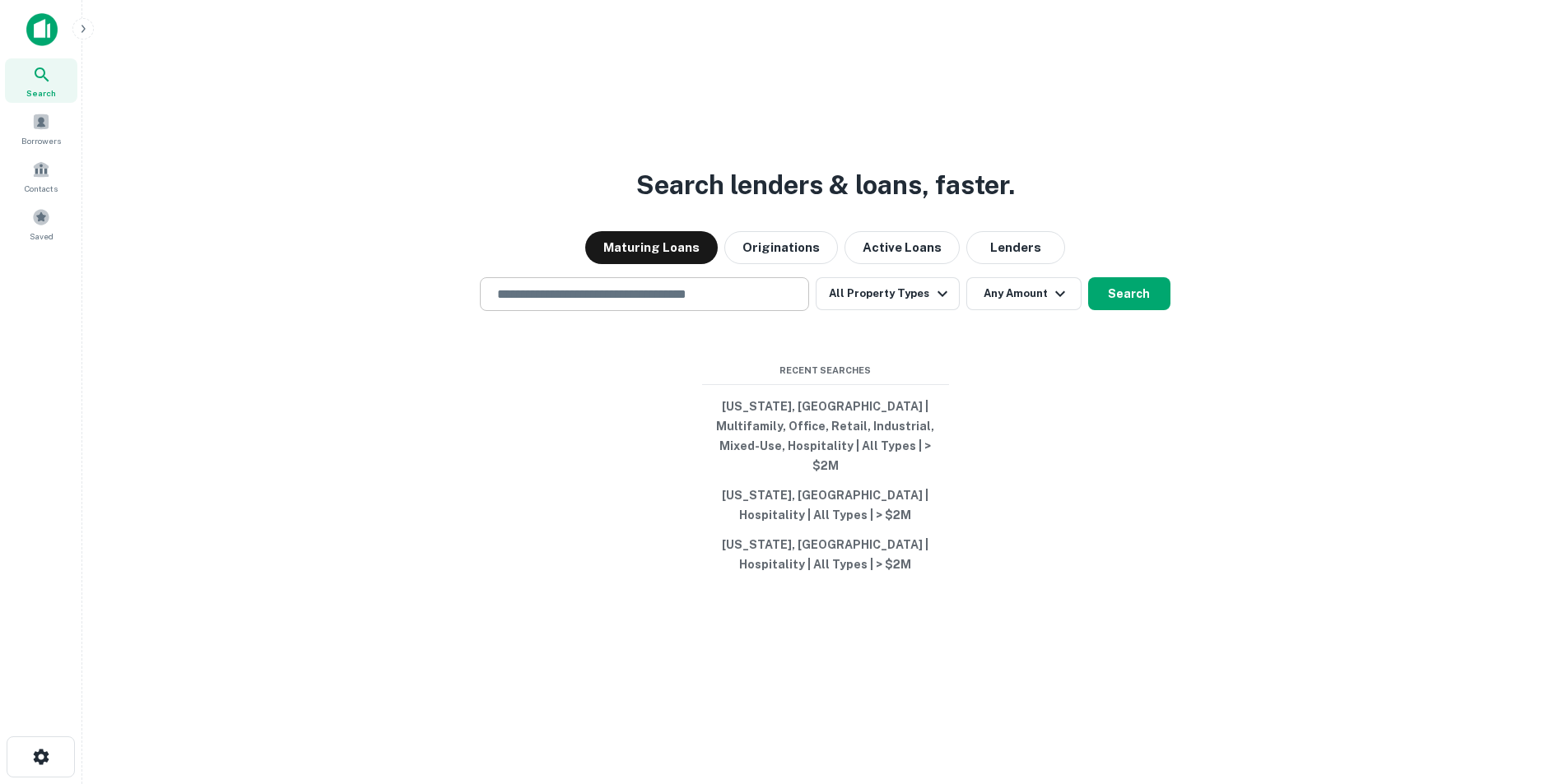
click at [568, 292] on div "​" at bounding box center [644, 294] width 330 height 34
paste input "**********"
type input "**********"
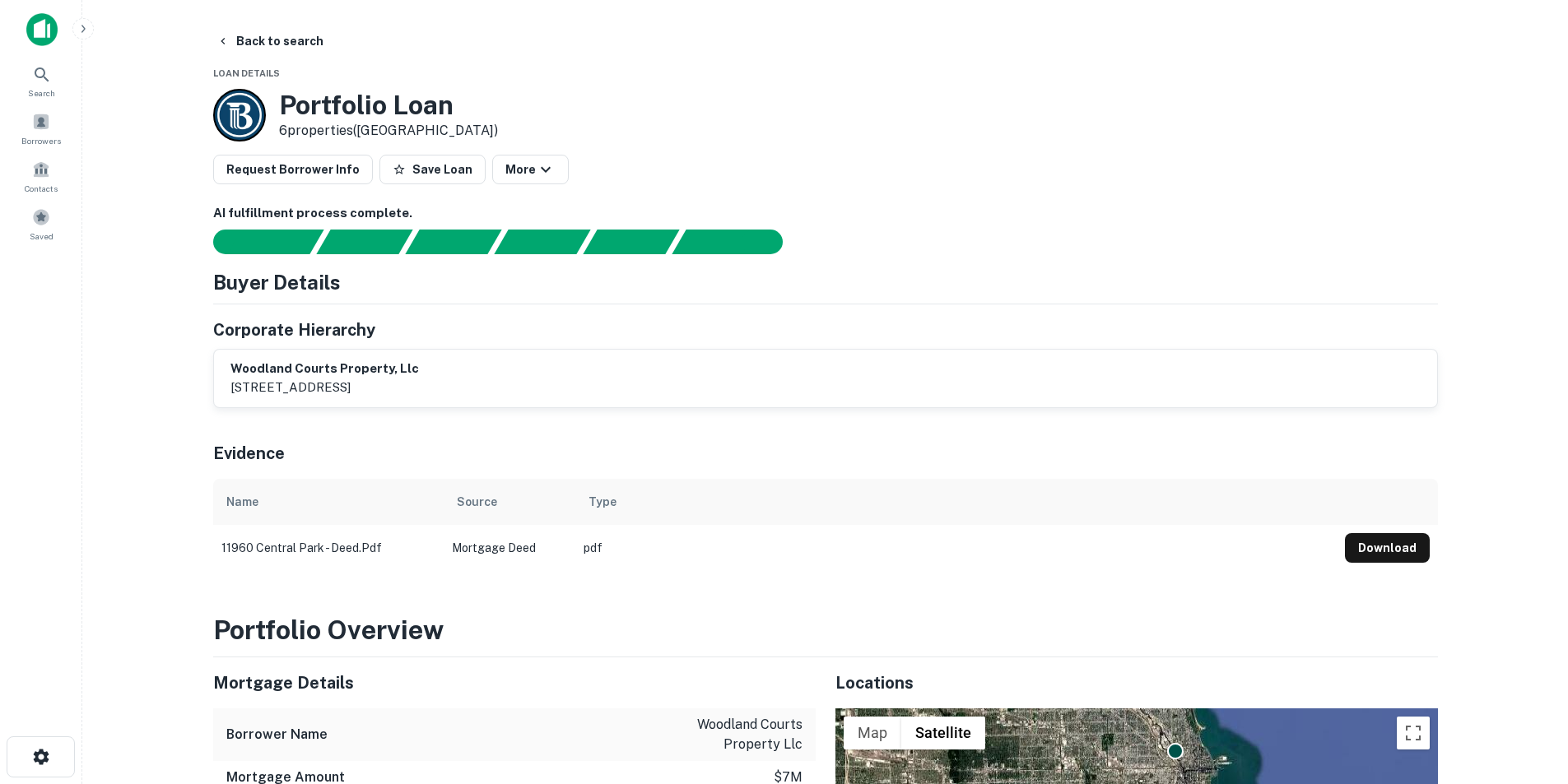
drag, startPoint x: 1376, startPoint y: 550, endPoint x: 1380, endPoint y: 539, distance: 11.7
click at [1377, 550] on button "Download" at bounding box center [1388, 548] width 85 height 29
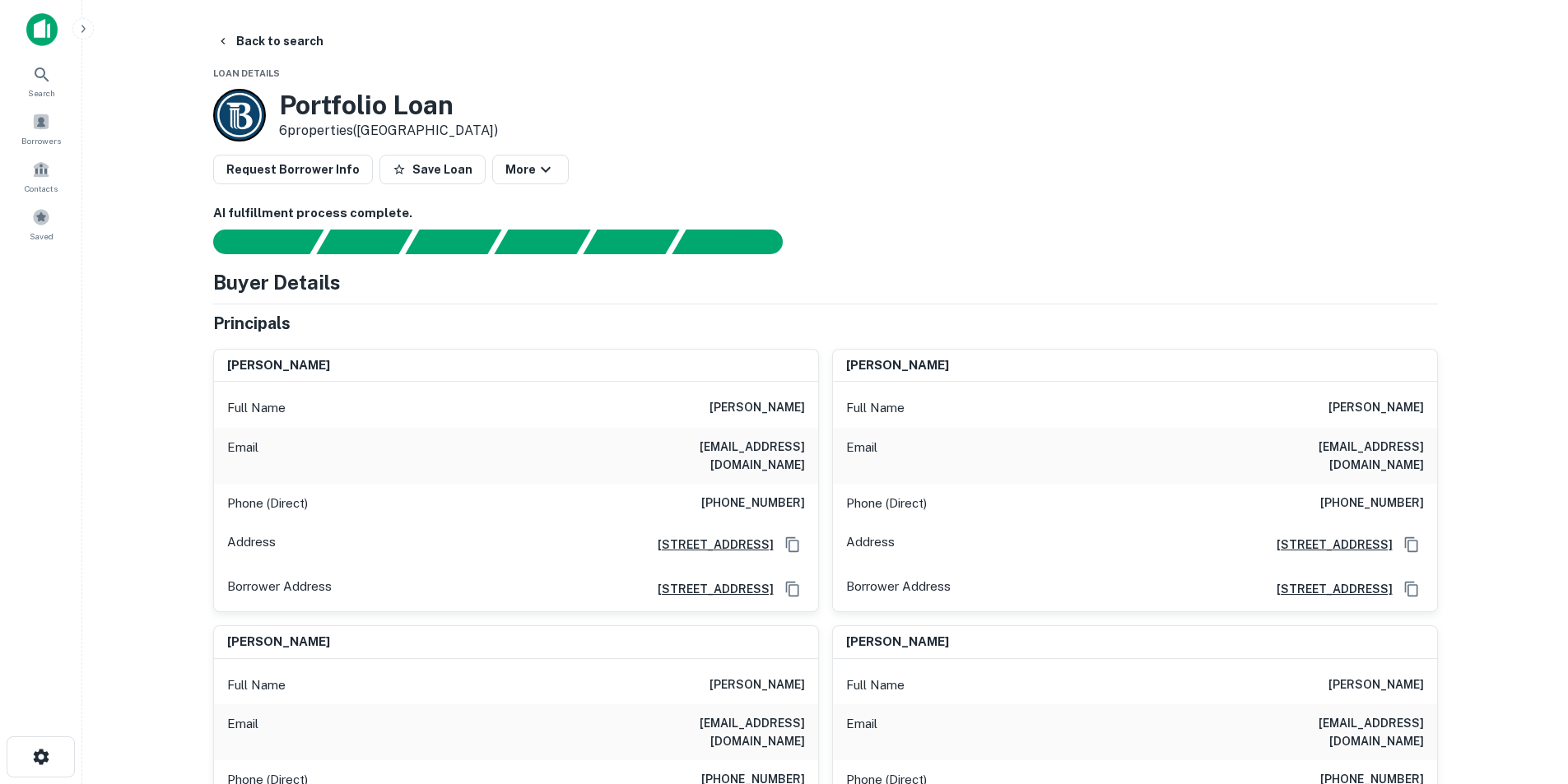
click at [1349, 25] on main "Back to search Loan Details Portfolio Loan 6 properties (IL) Request Borrower I…" at bounding box center [825, 392] width 1486 height 784
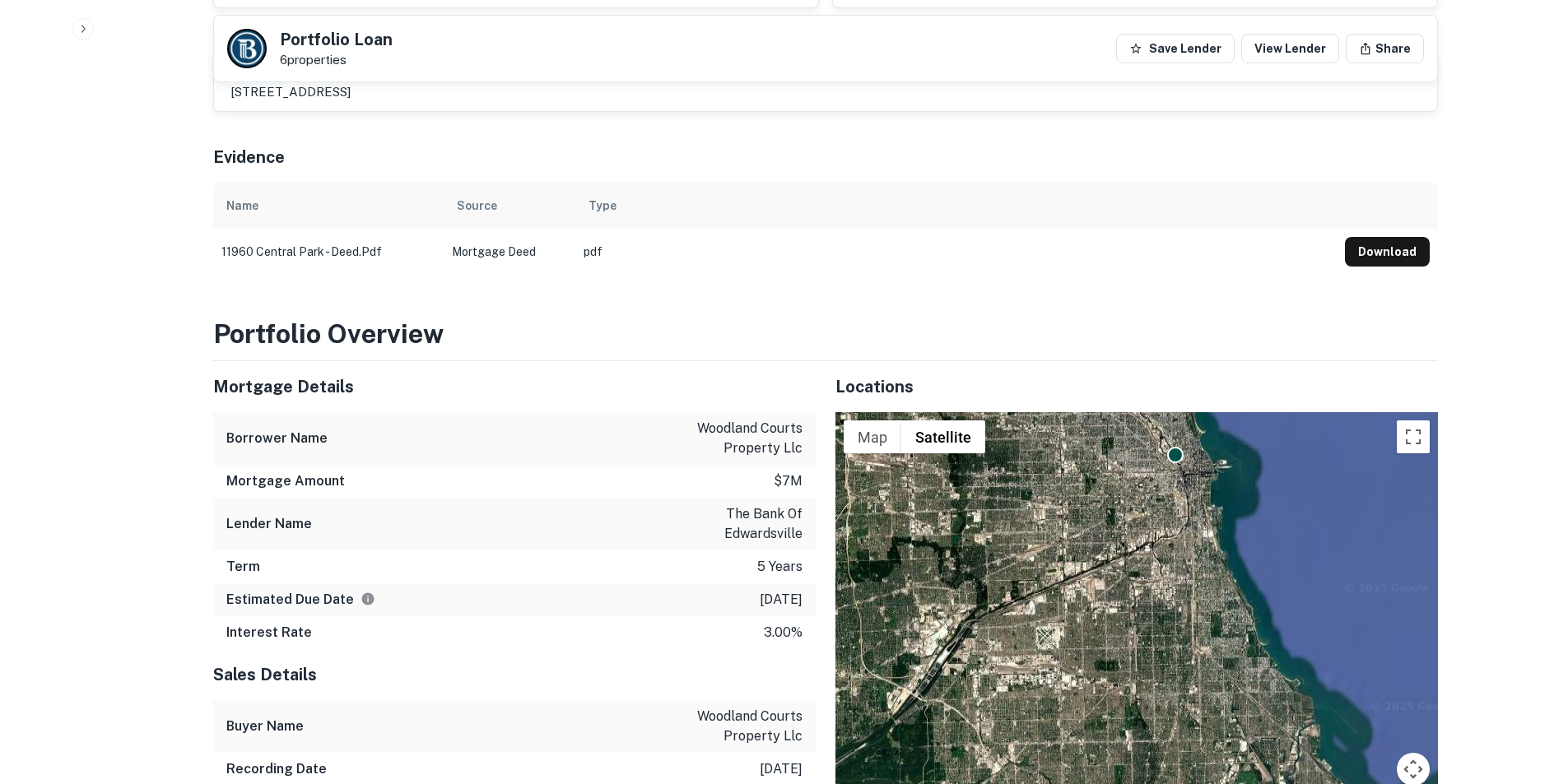
scroll to position [1564, 0]
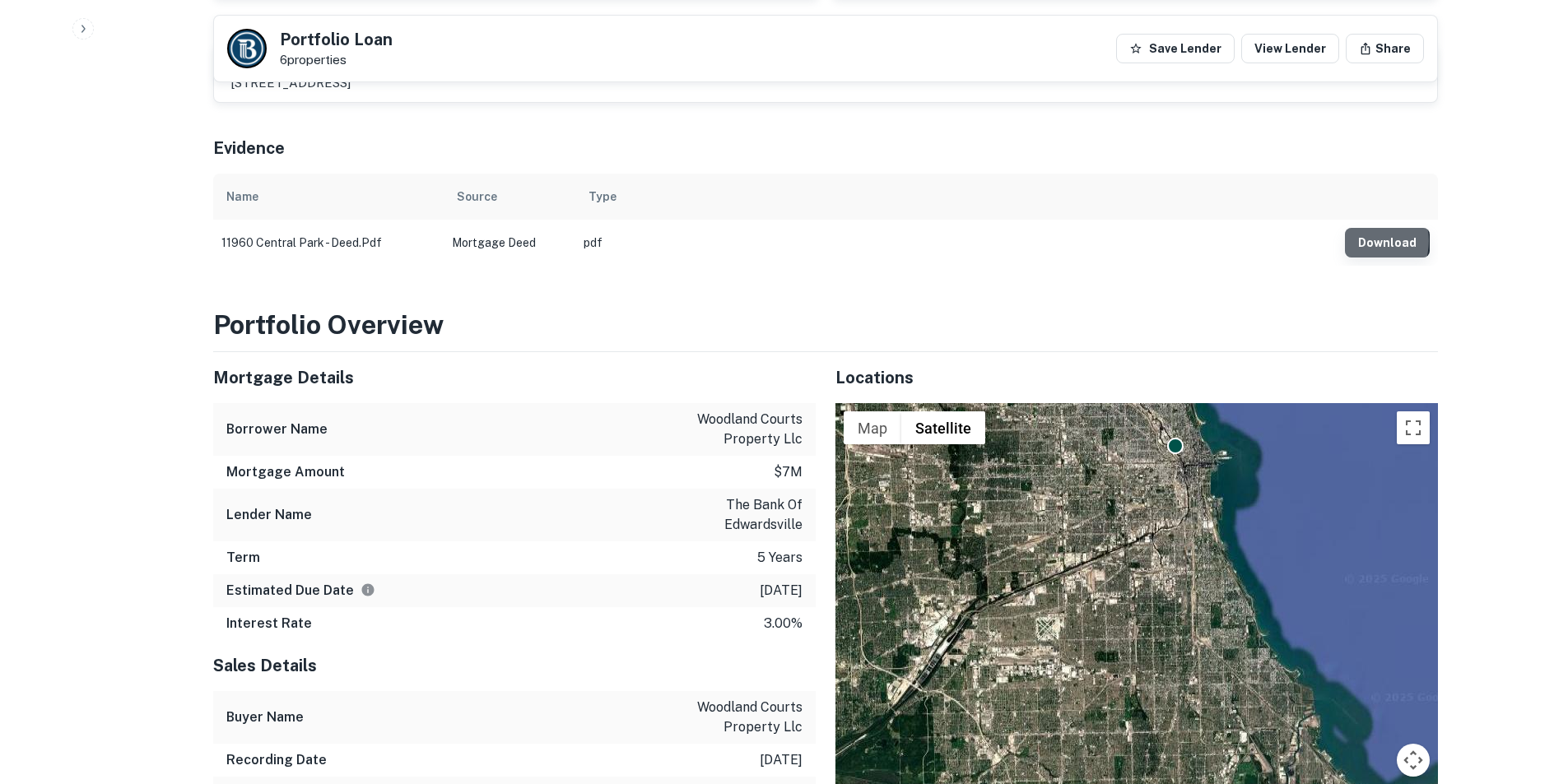
click at [1371, 228] on button "Download" at bounding box center [1388, 243] width 85 height 29
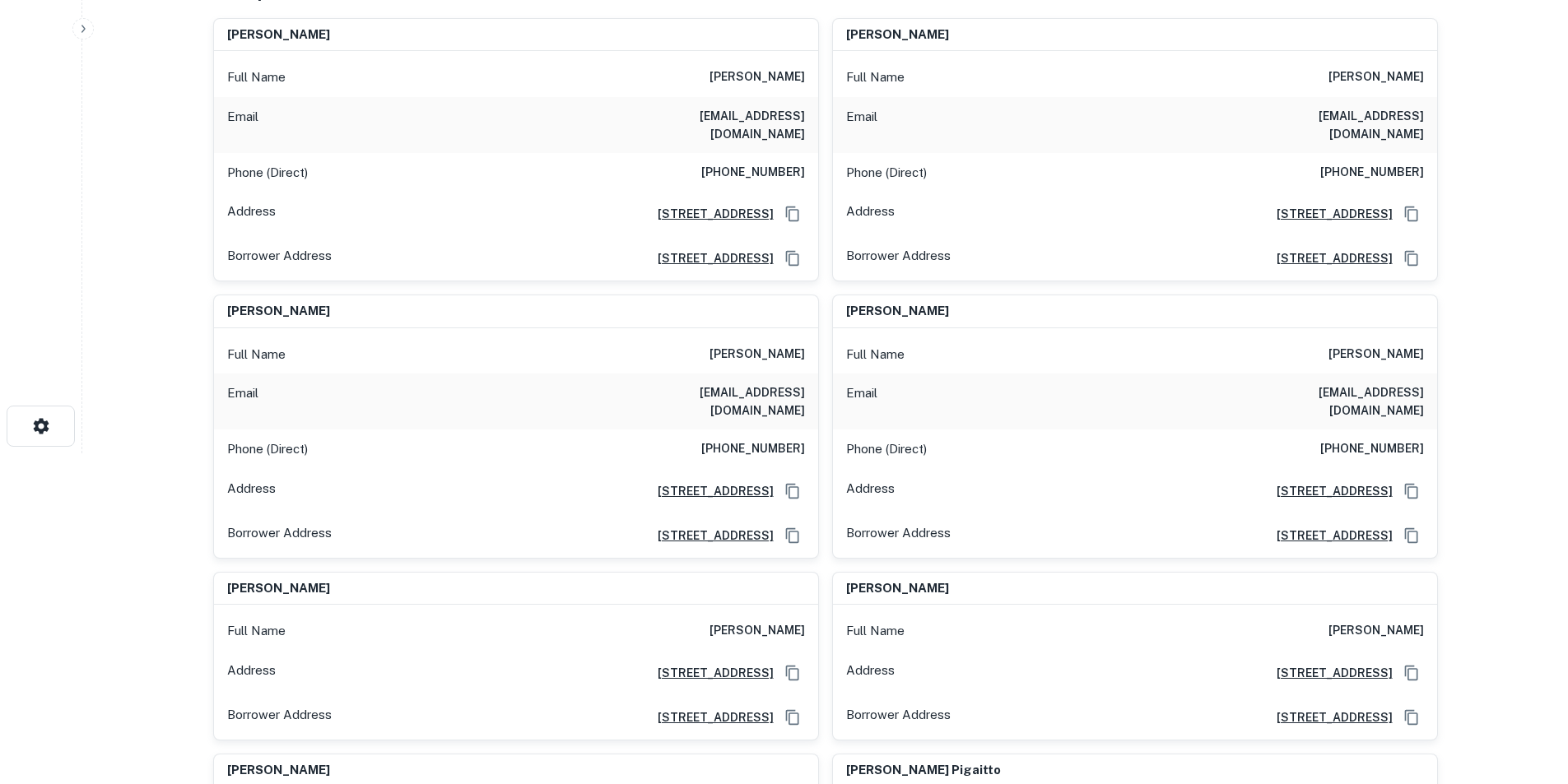
scroll to position [82, 0]
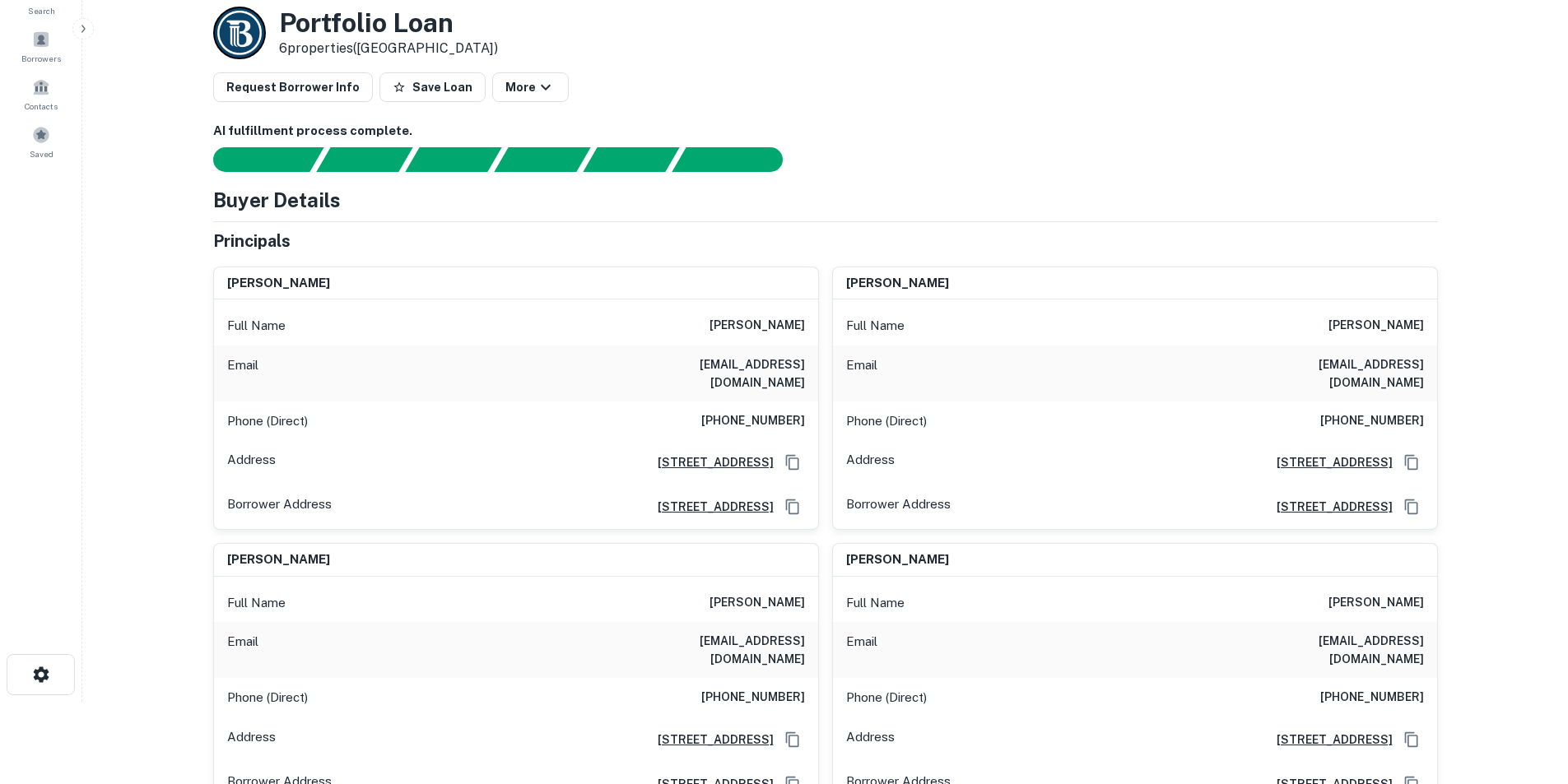
click at [767, 330] on h6 "jack pigatto" at bounding box center [757, 325] width 95 height 20
copy h6 "jack pigatto"
click at [1394, 328] on h6 "jack pigatto" at bounding box center [1376, 325] width 95 height 20
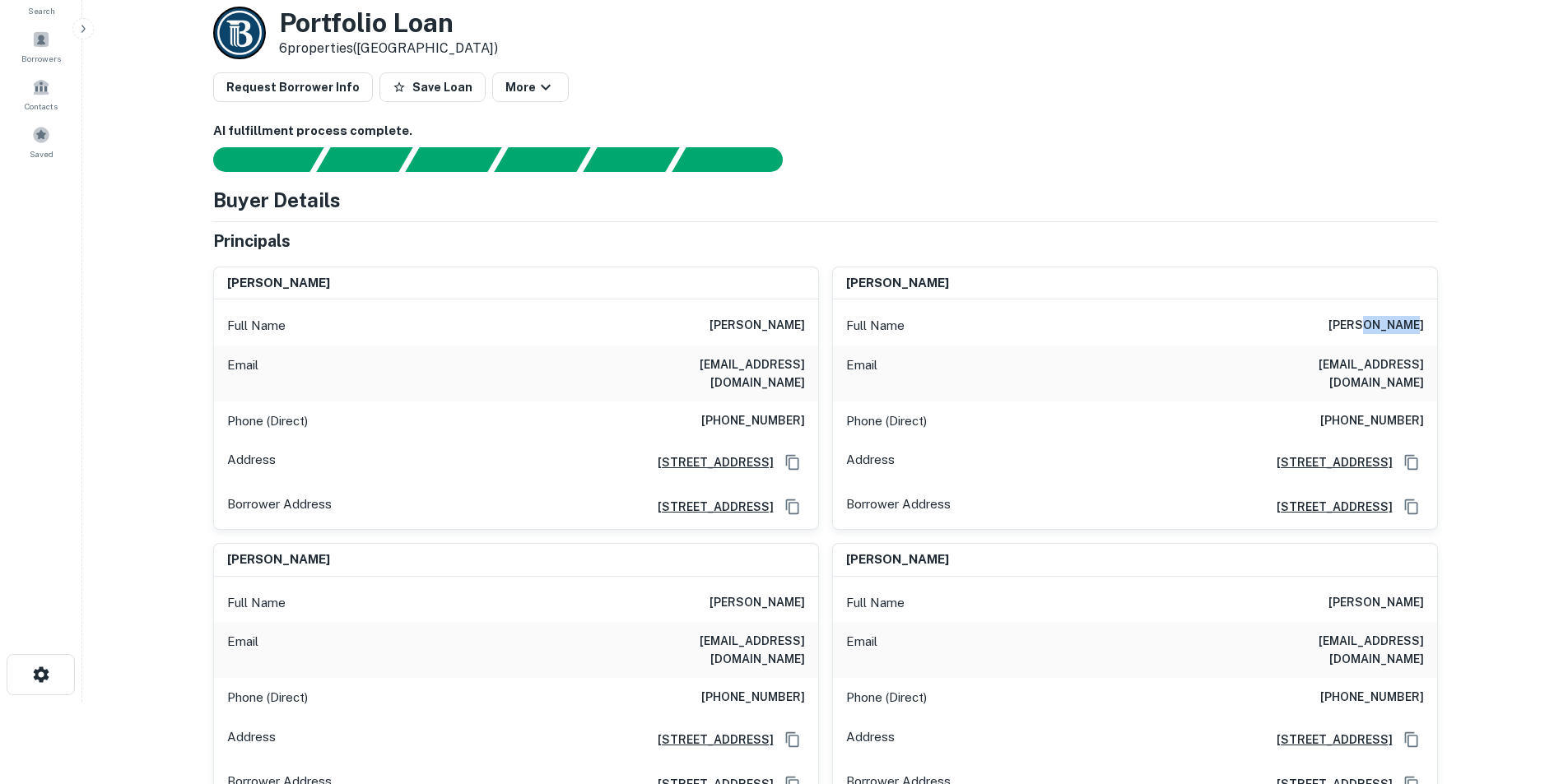
click at [1394, 328] on h6 "jack pigatto" at bounding box center [1376, 325] width 95 height 20
copy h6 "jack pigatto"
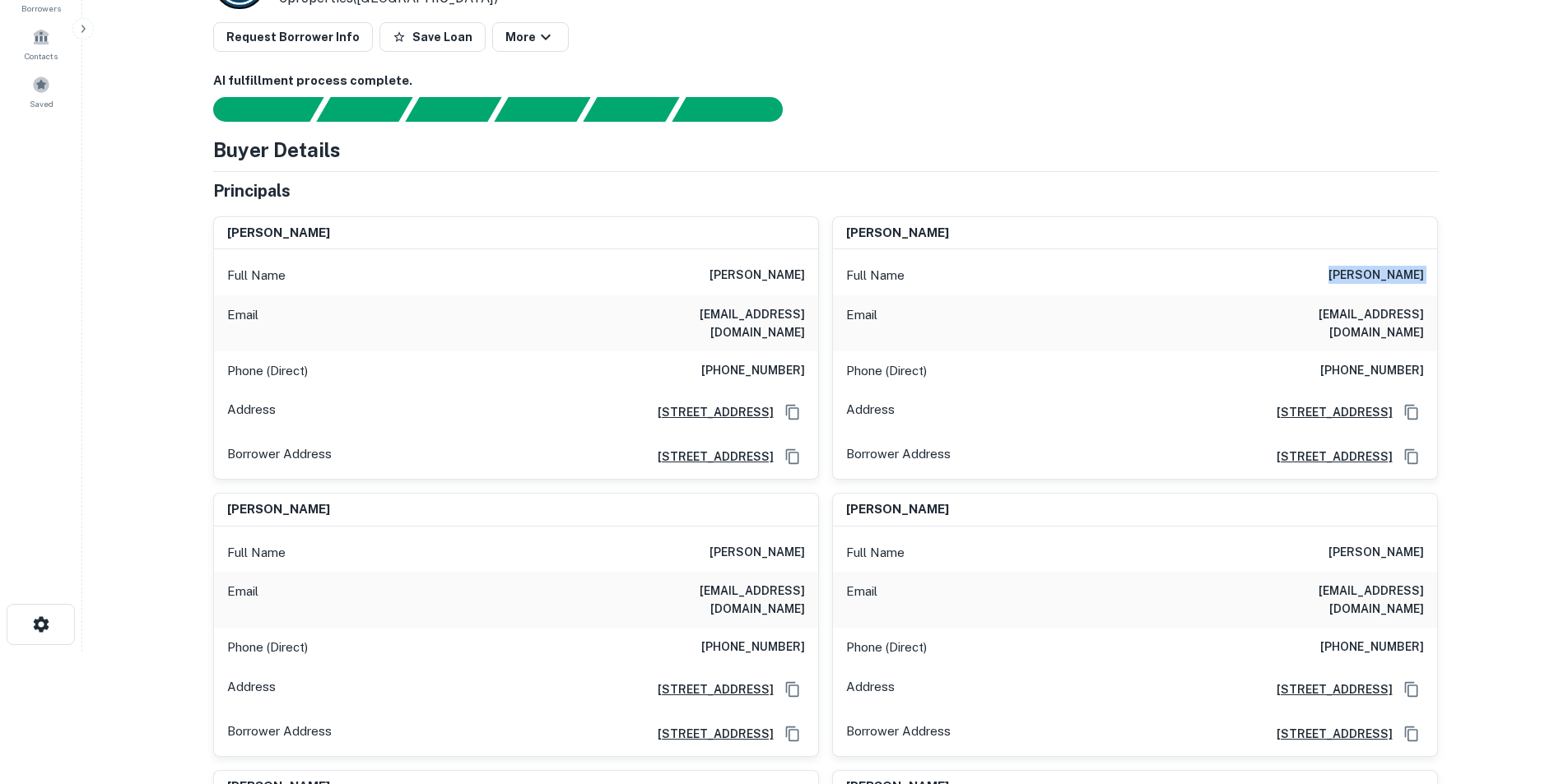
scroll to position [0, 0]
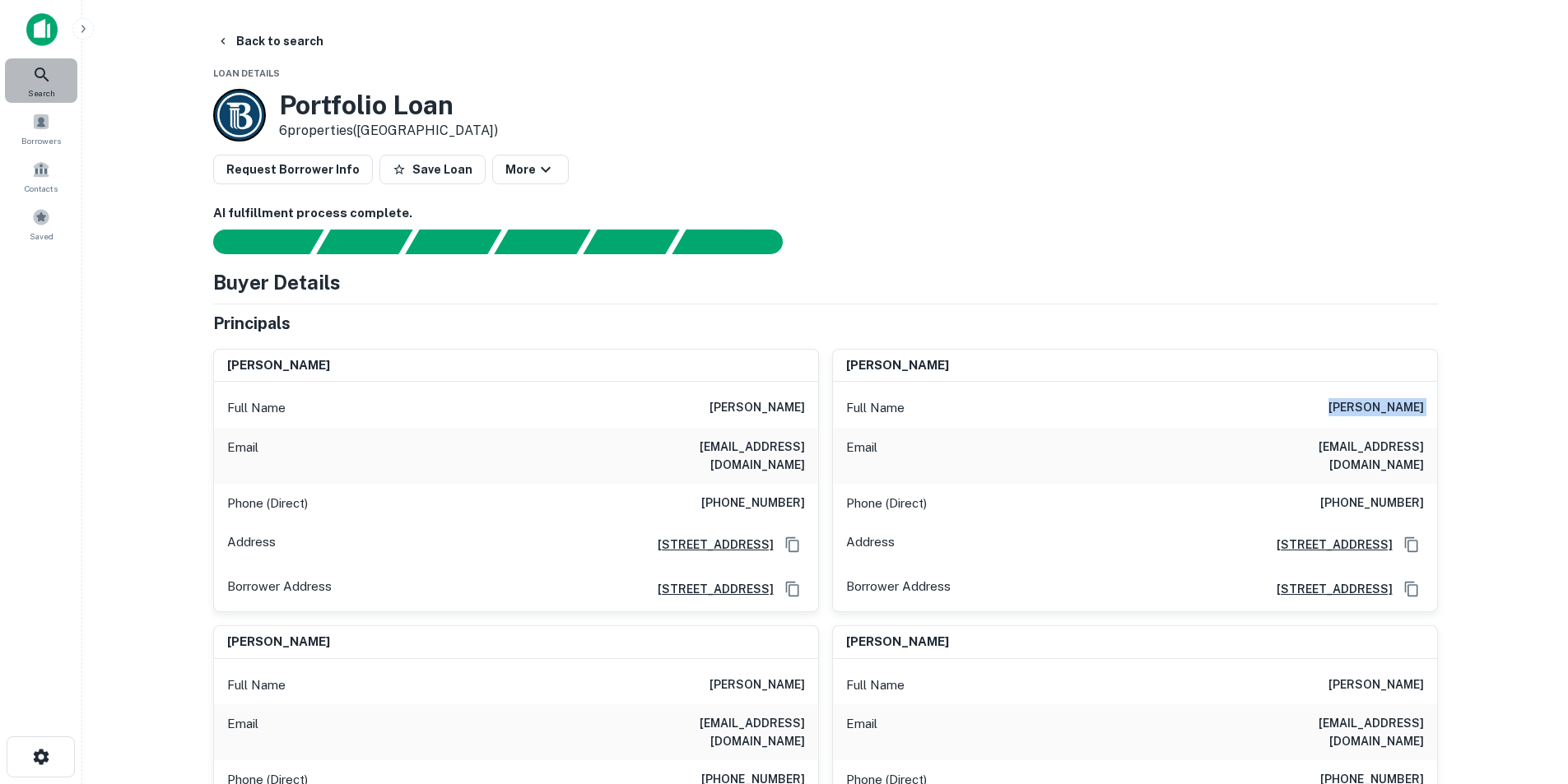
click at [37, 75] on icon at bounding box center [42, 75] width 14 height 14
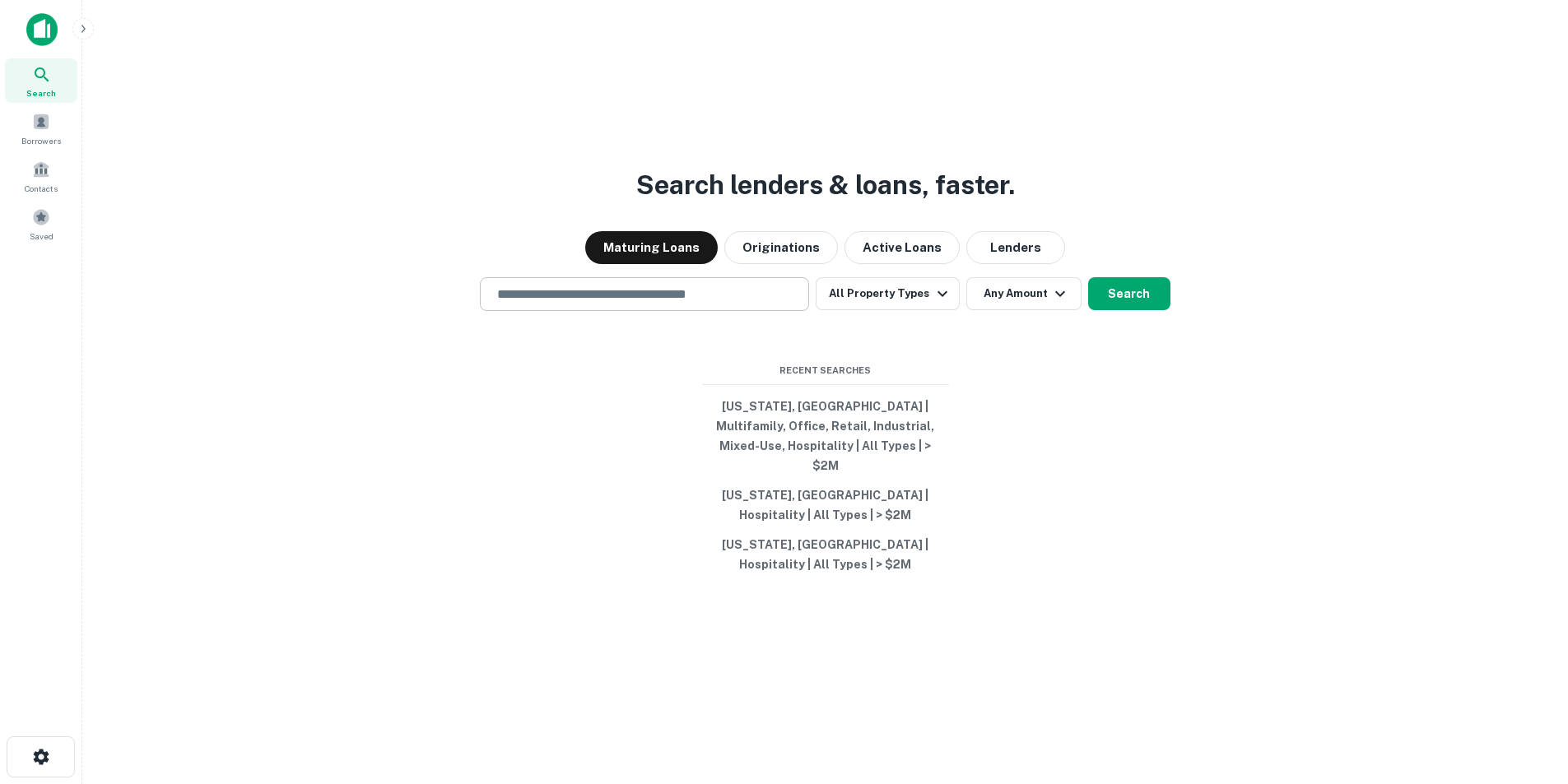
click at [637, 292] on div "​" at bounding box center [644, 294] width 330 height 34
paste input "**********"
type input "**********"
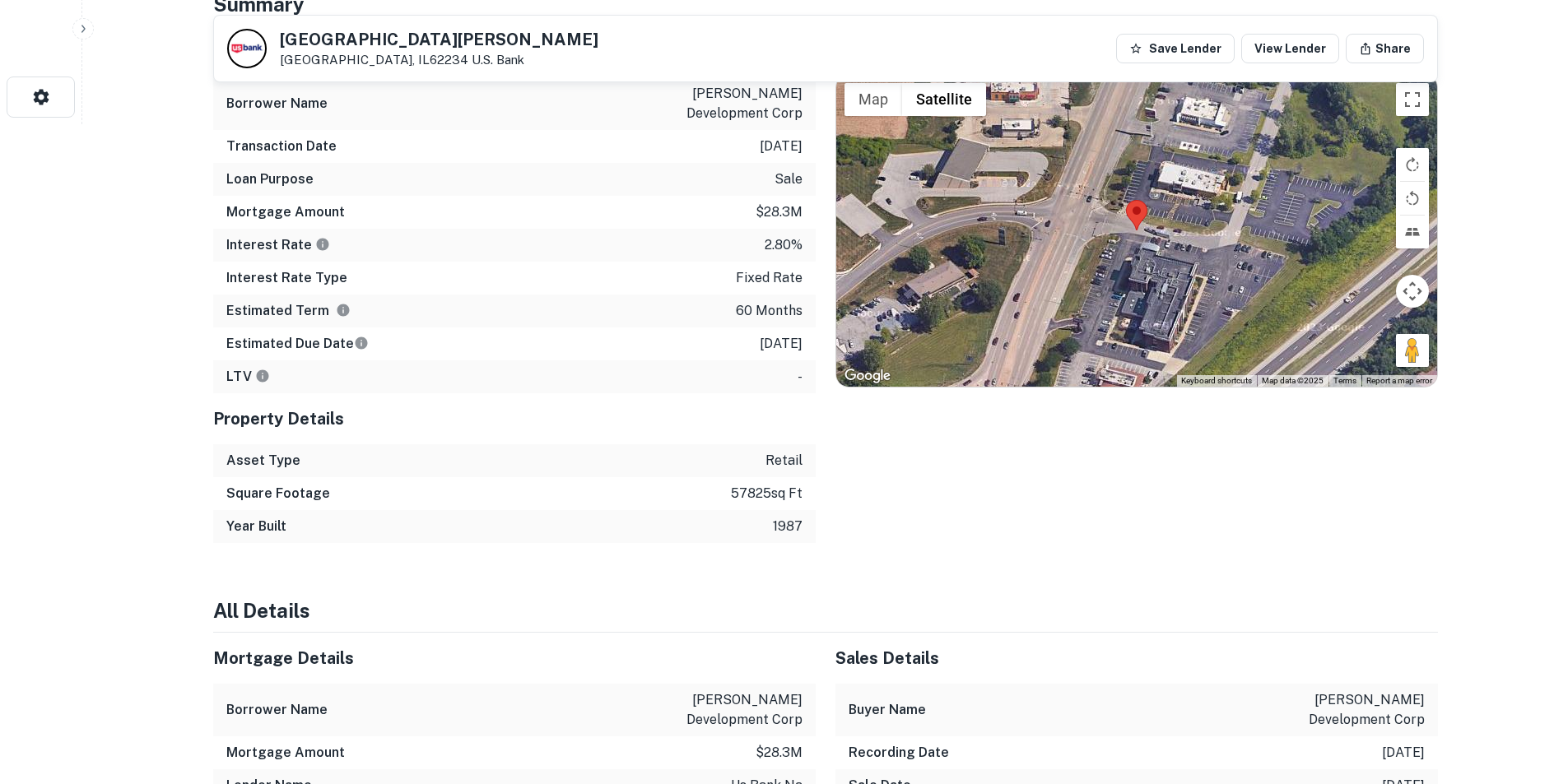
scroll to position [576, 0]
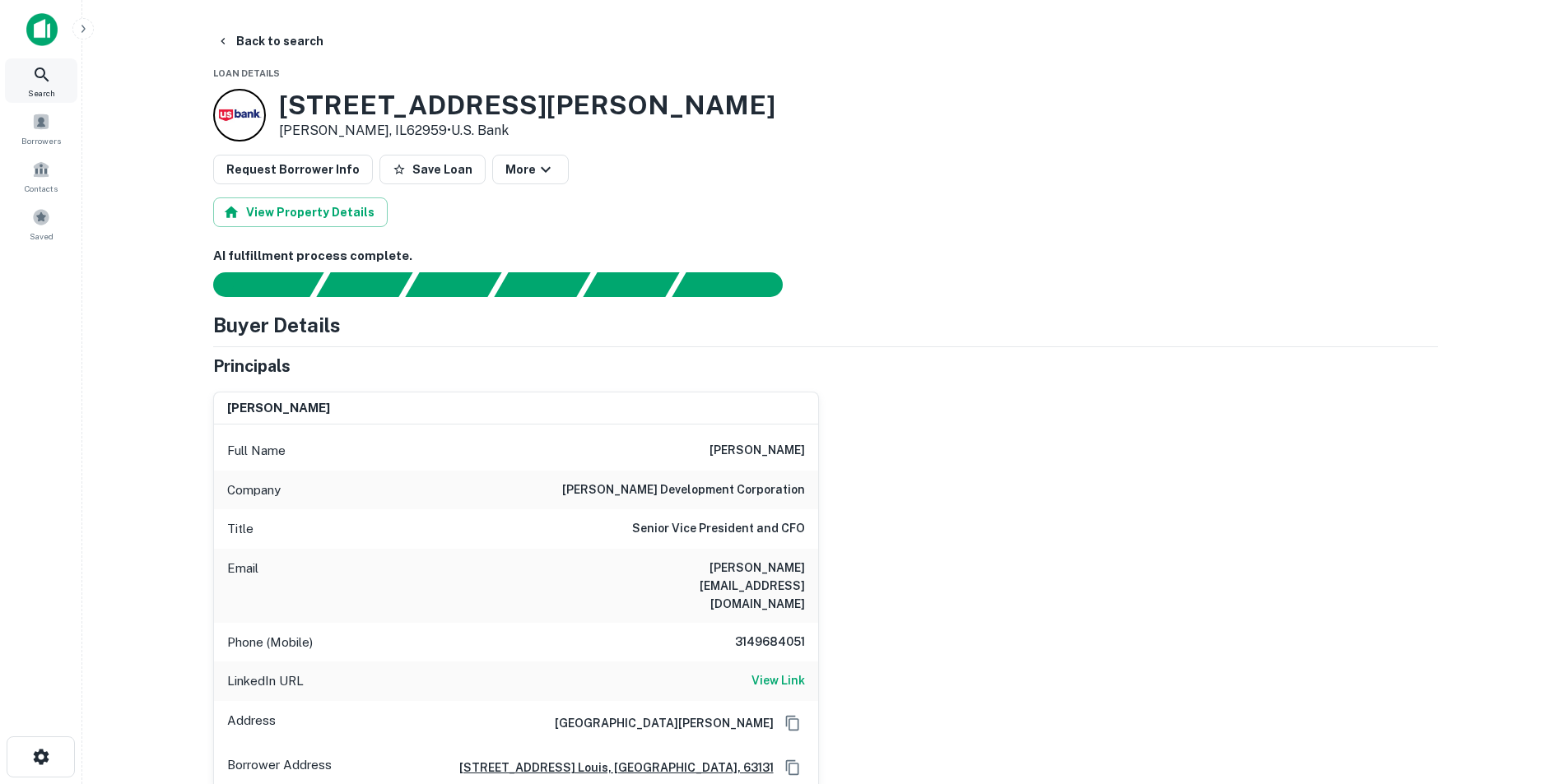
click at [39, 76] on icon at bounding box center [42, 75] width 14 height 14
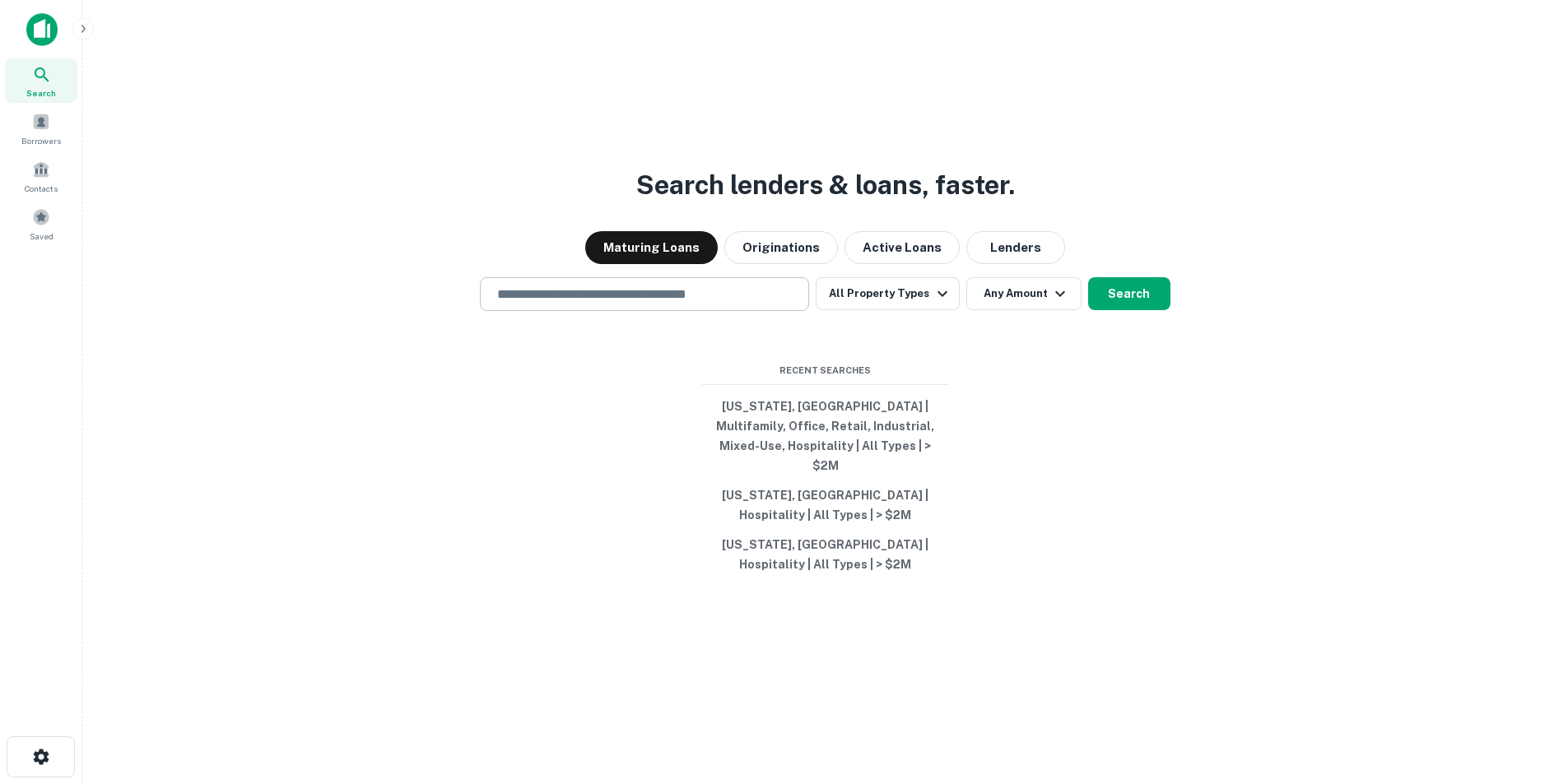
click at [573, 304] on input "text" at bounding box center [644, 294] width 315 height 19
paste input "**********"
type input "**********"
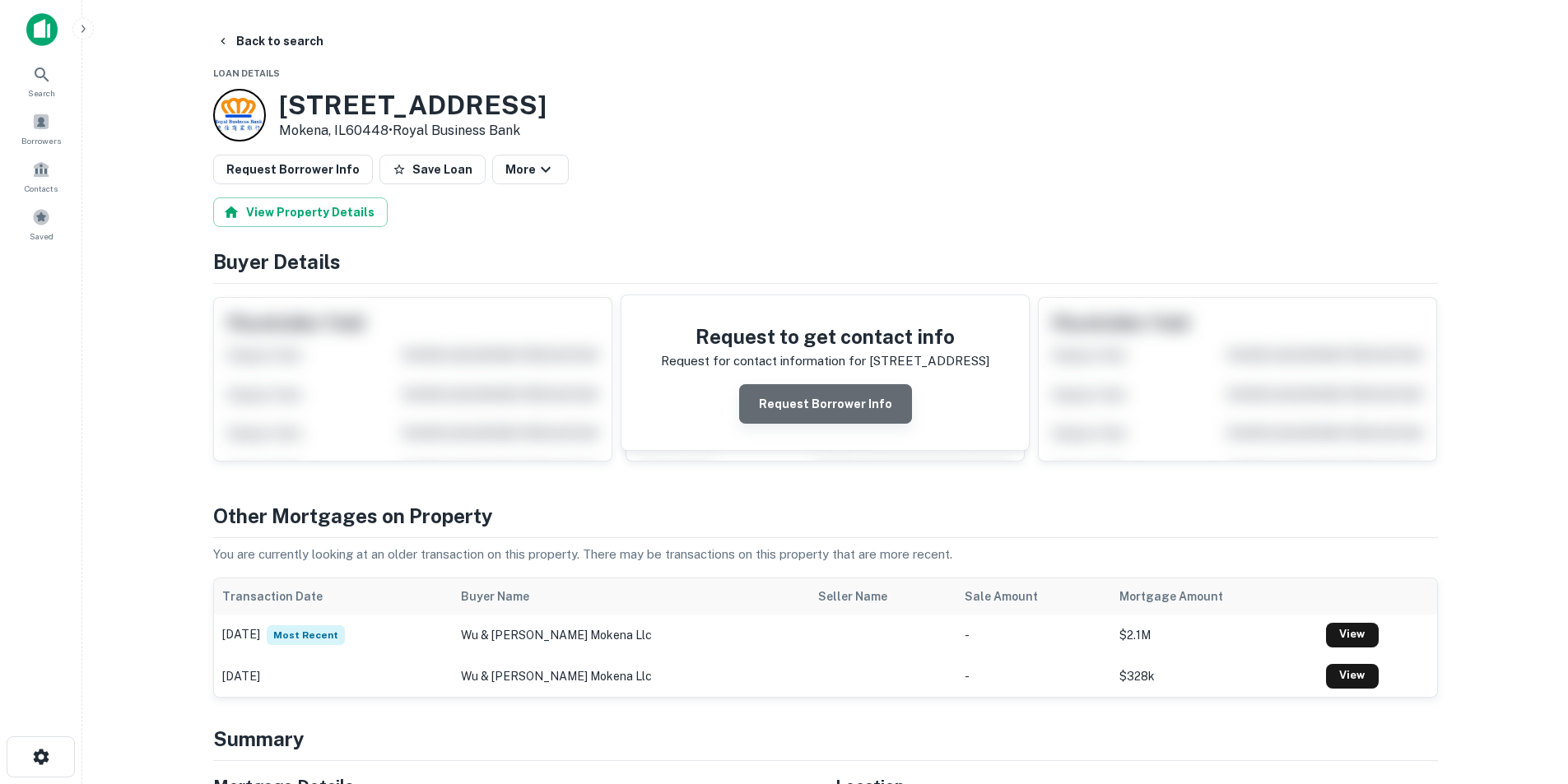
click at [829, 402] on button "Request Borrower Info" at bounding box center [825, 404] width 173 height 40
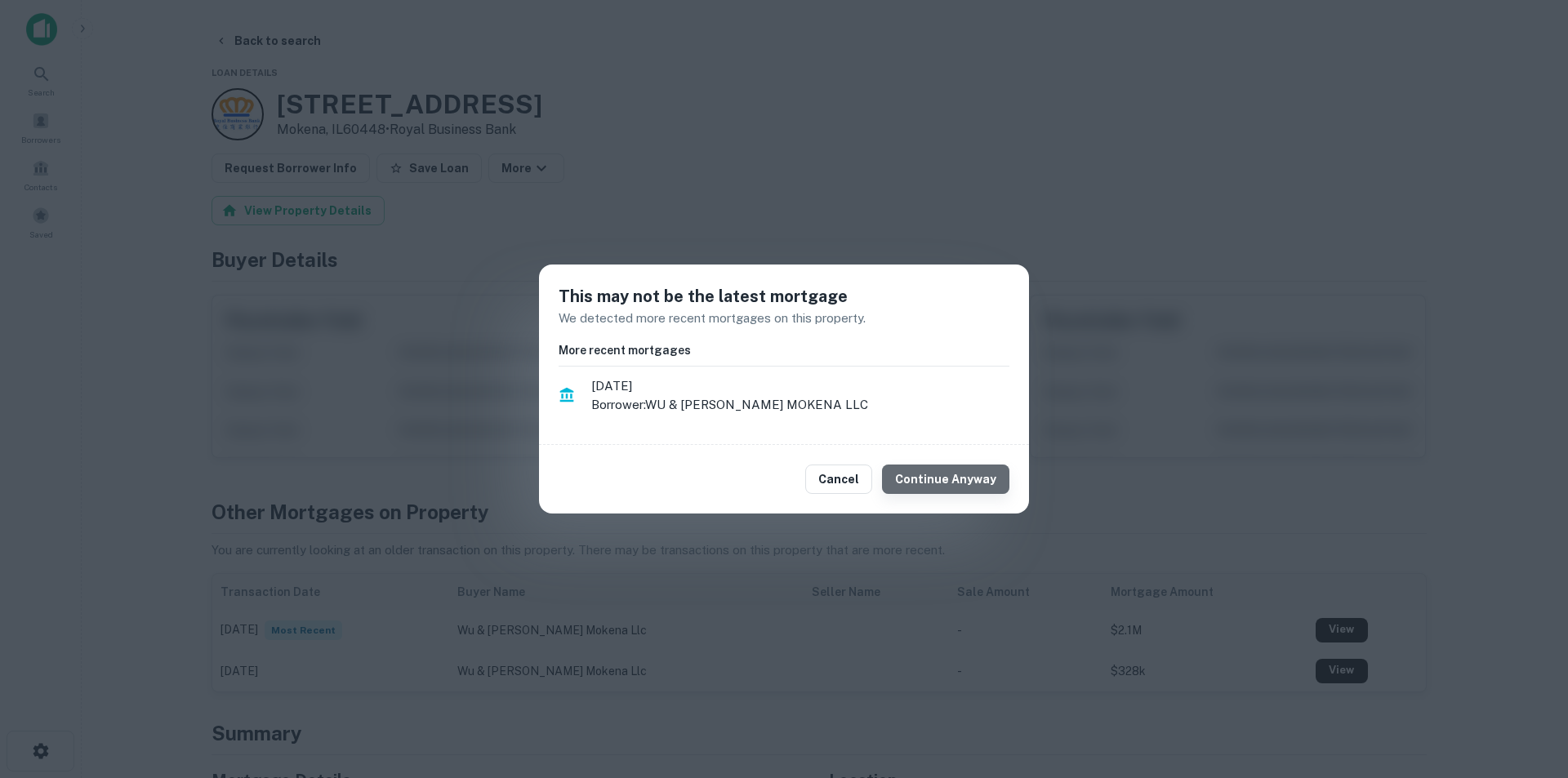
click at [955, 489] on button "Continue Anyway" at bounding box center [946, 479] width 127 height 29
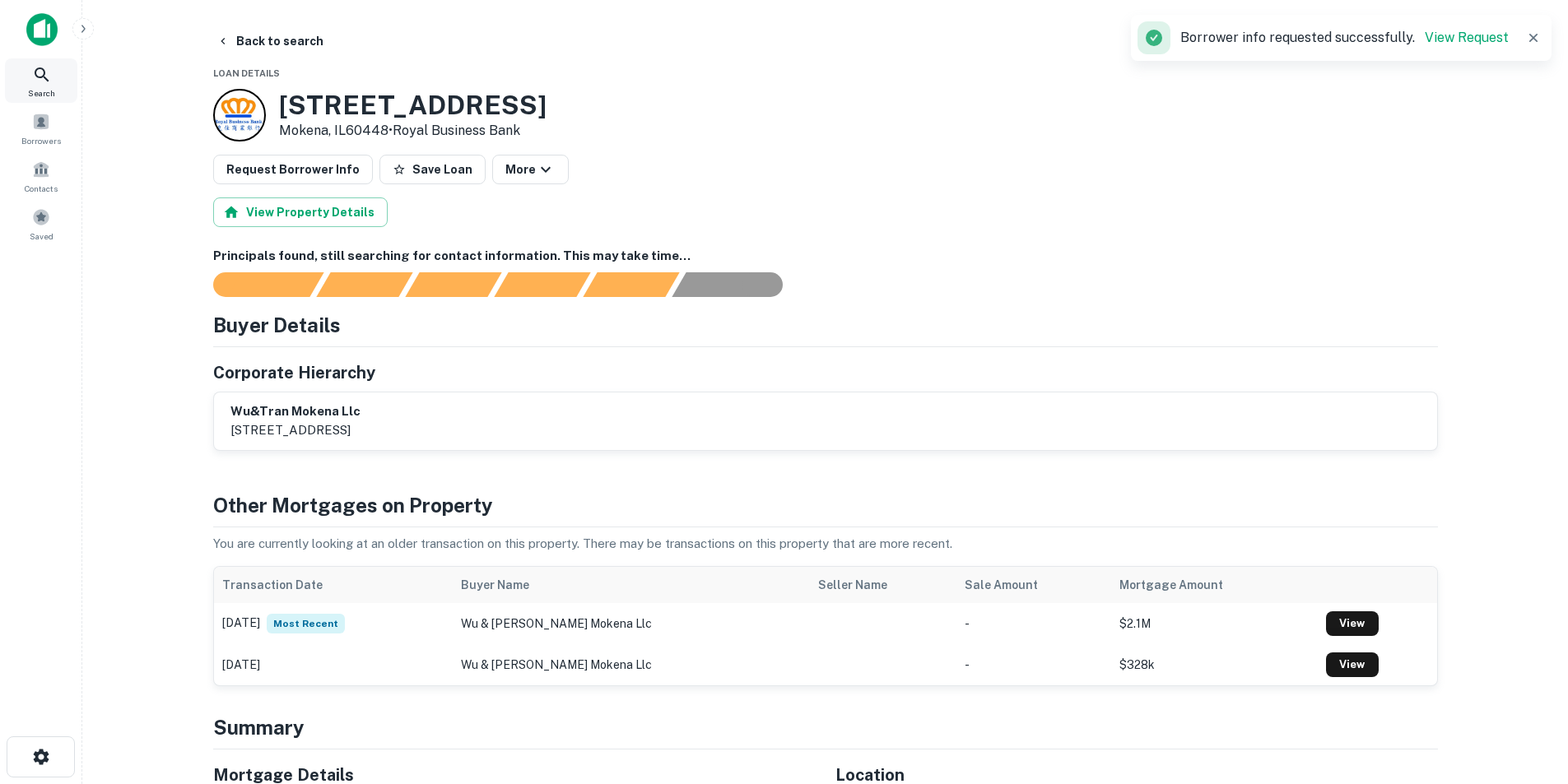
click at [48, 73] on icon at bounding box center [42, 75] width 20 height 20
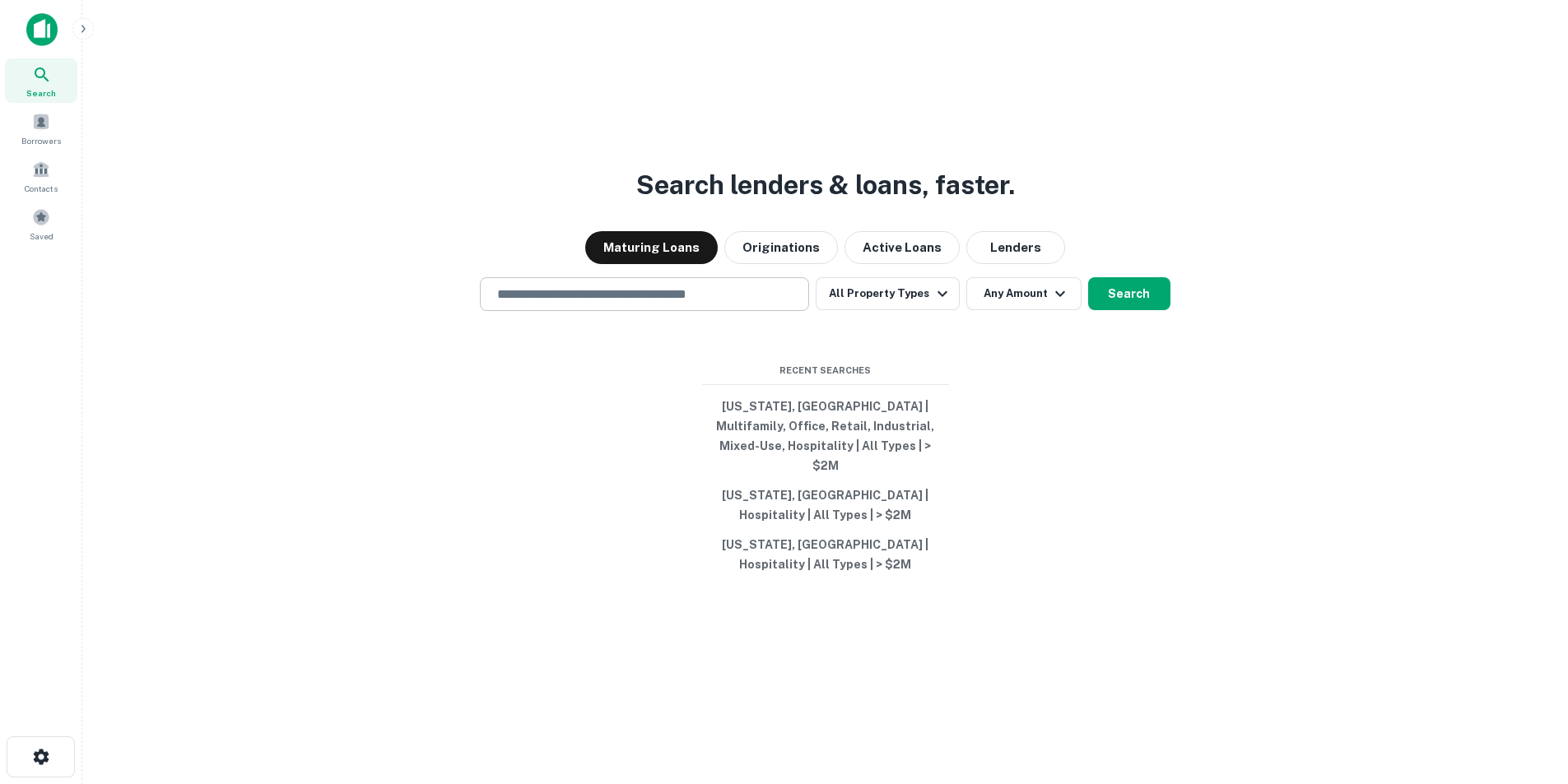
click at [542, 299] on input "text" at bounding box center [644, 294] width 315 height 19
paste input "**********"
type input "**********"
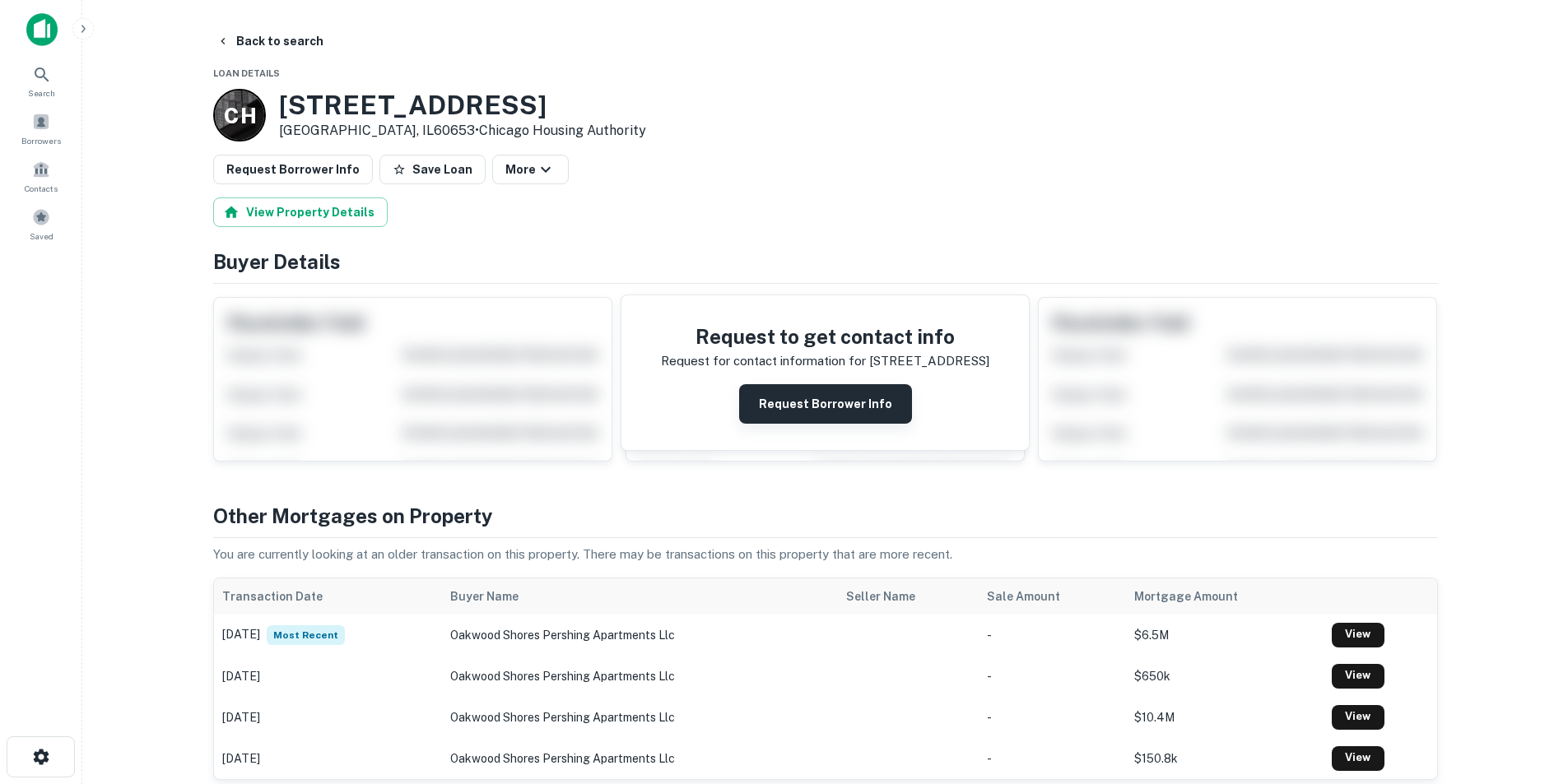
click at [773, 389] on button "Request Borrower Info" at bounding box center [825, 404] width 173 height 40
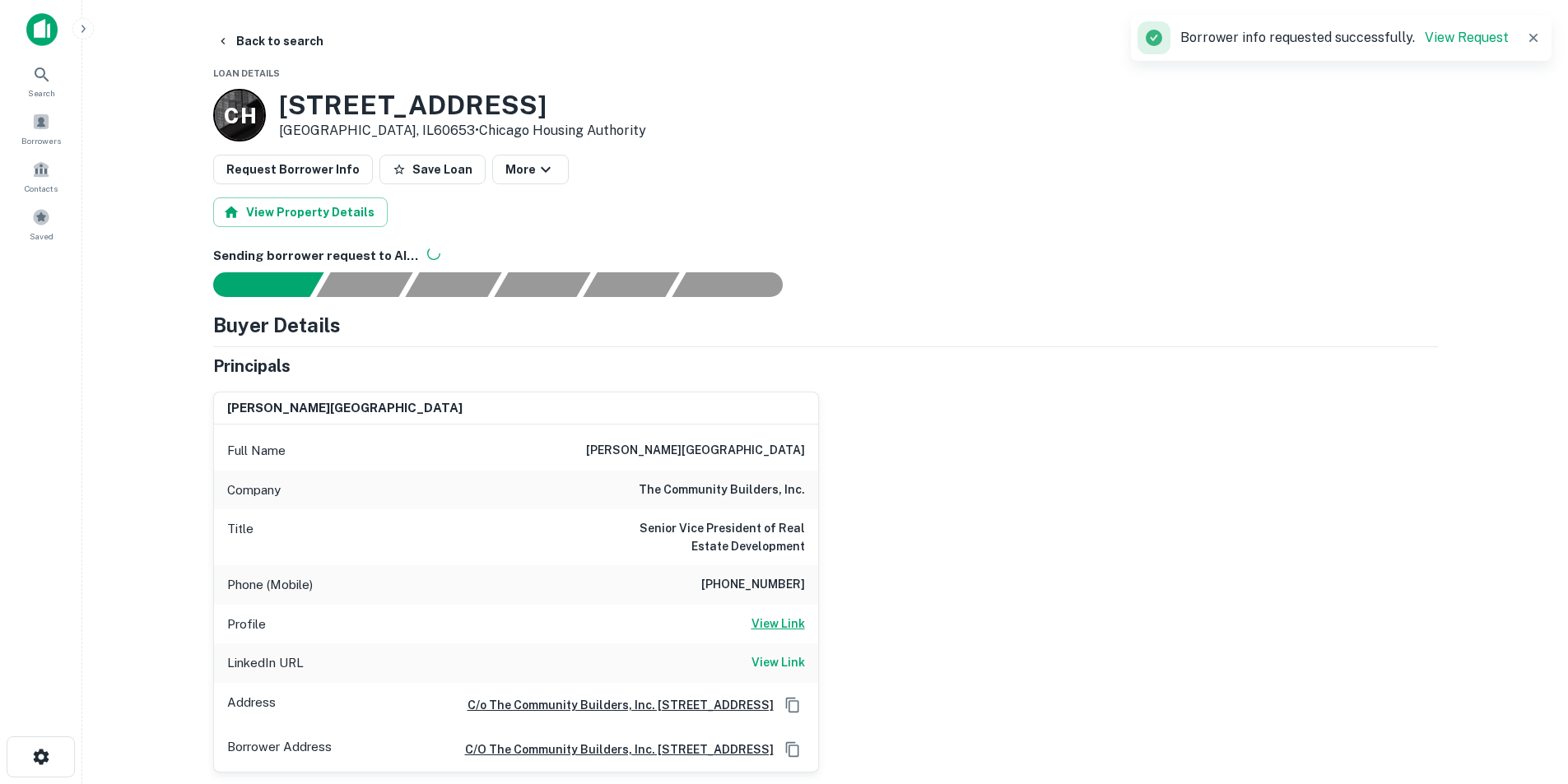
click at [780, 628] on h6 "View Link" at bounding box center [778, 624] width 54 height 18
click at [767, 657] on h6 "View Link" at bounding box center [778, 663] width 54 height 18
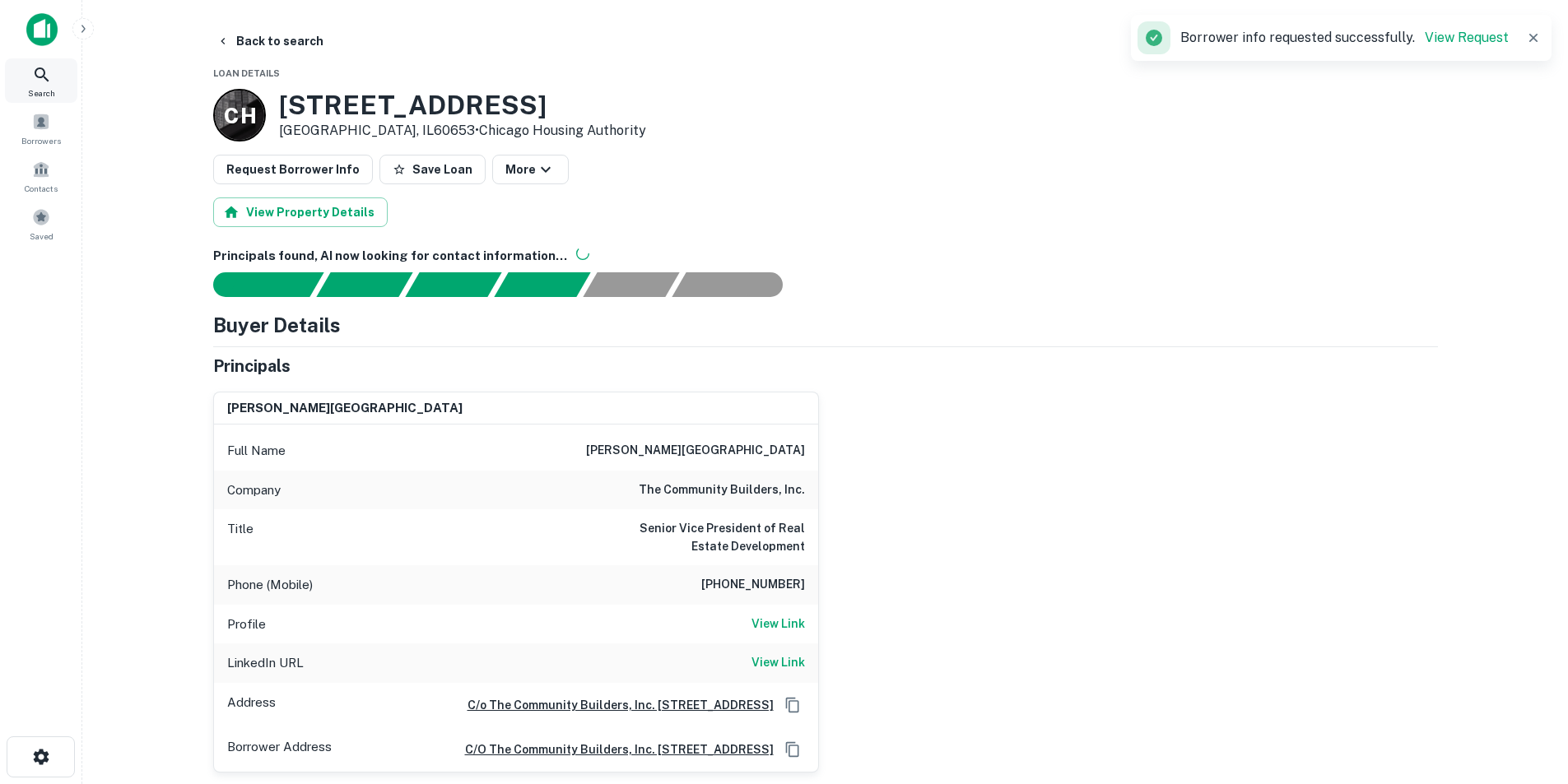
click at [49, 70] on icon at bounding box center [42, 75] width 20 height 20
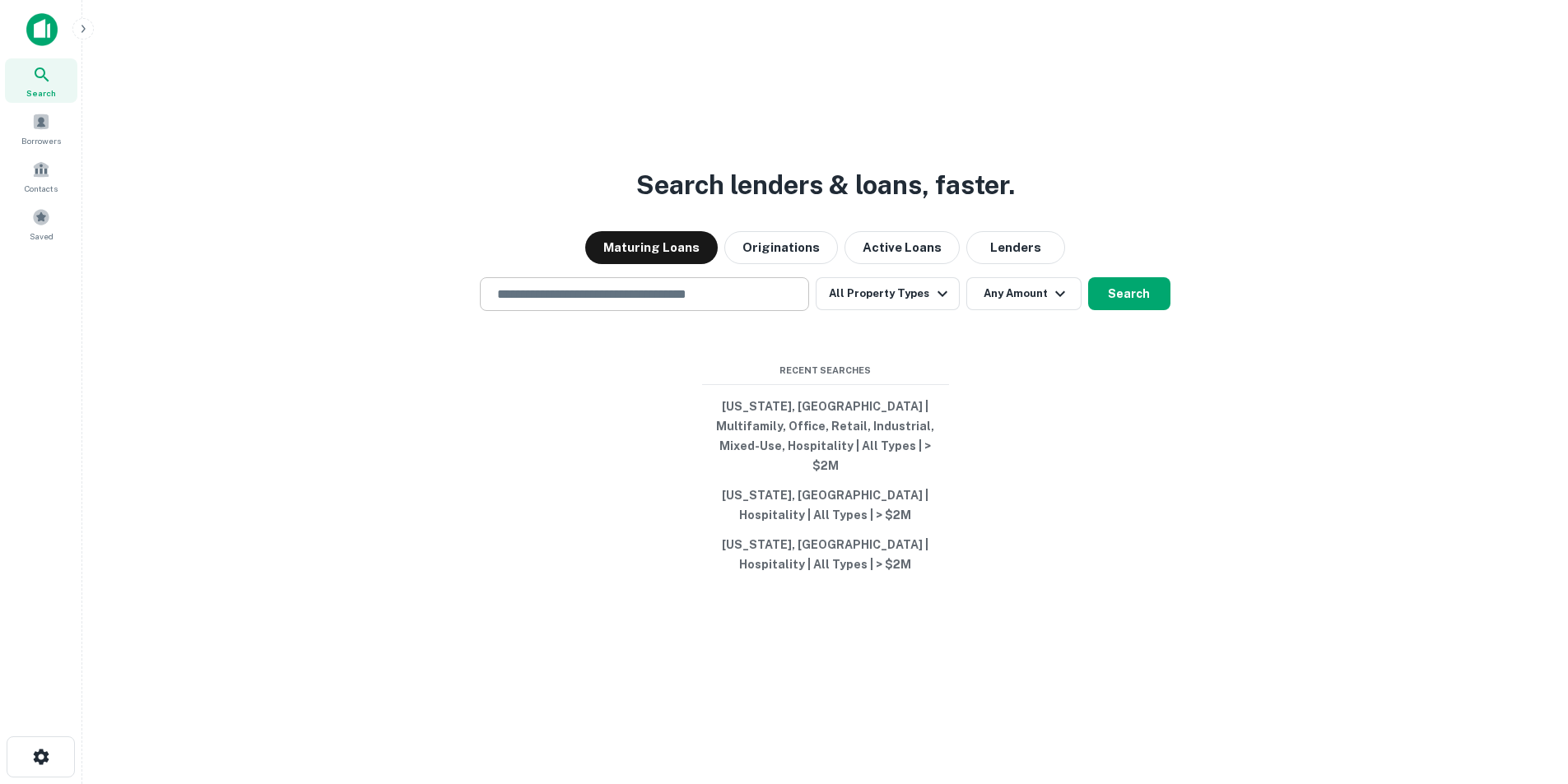
click at [732, 299] on input "text" at bounding box center [644, 294] width 315 height 19
paste input "**********"
type input "**********"
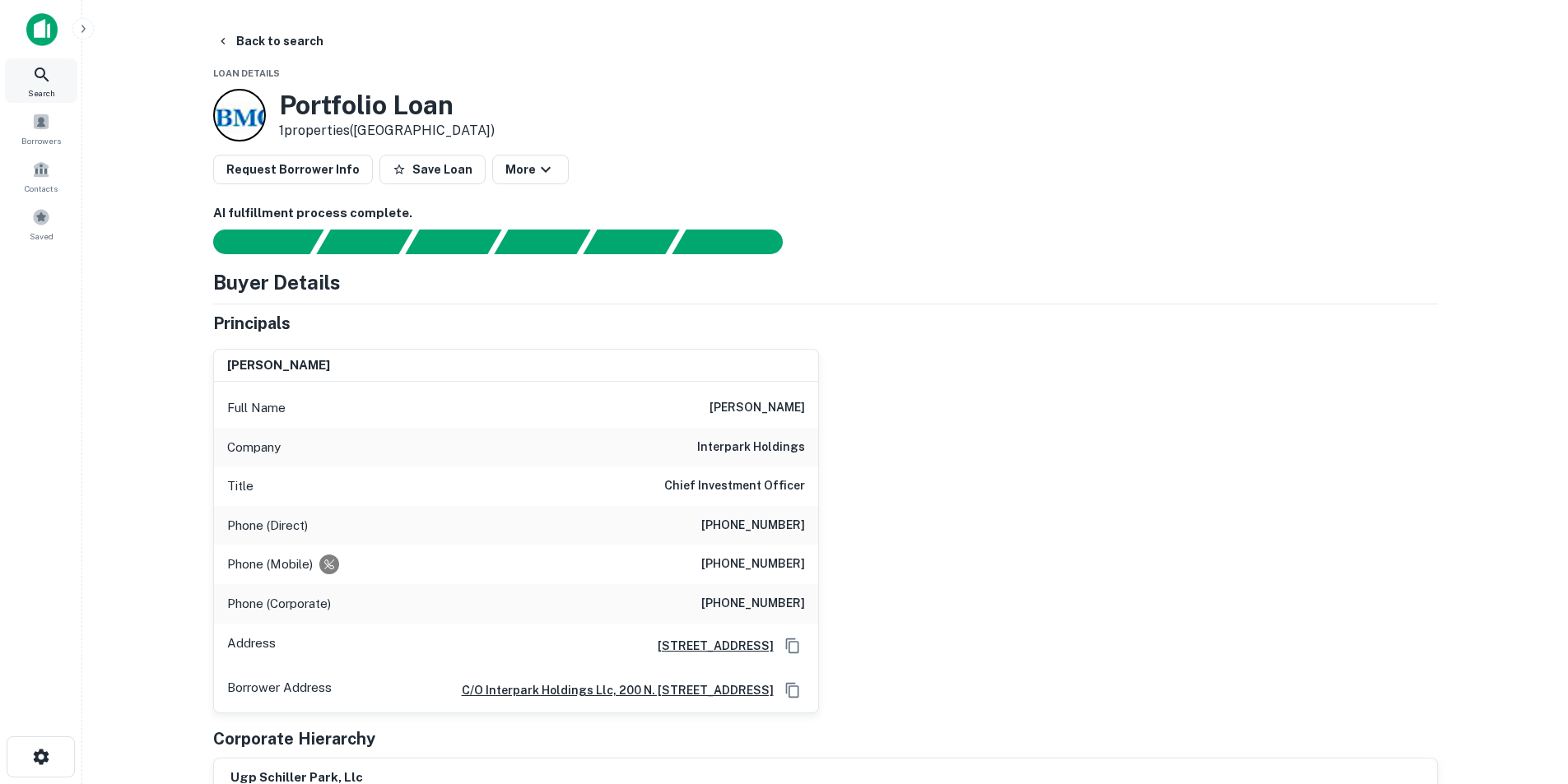
click at [48, 69] on icon at bounding box center [42, 75] width 20 height 20
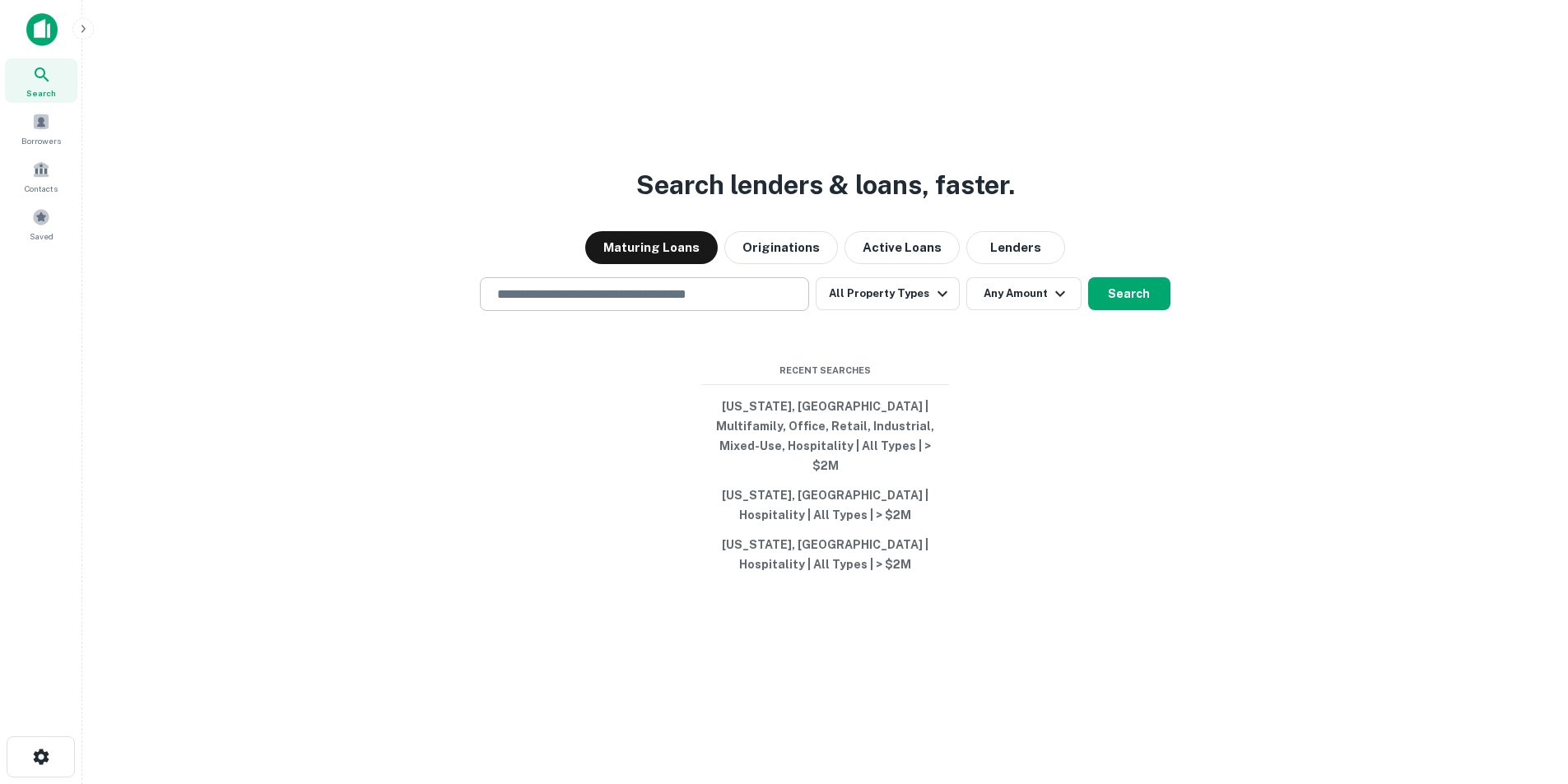
click at [772, 304] on input "text" at bounding box center [644, 294] width 315 height 19
paste input "**********"
type input "**********"
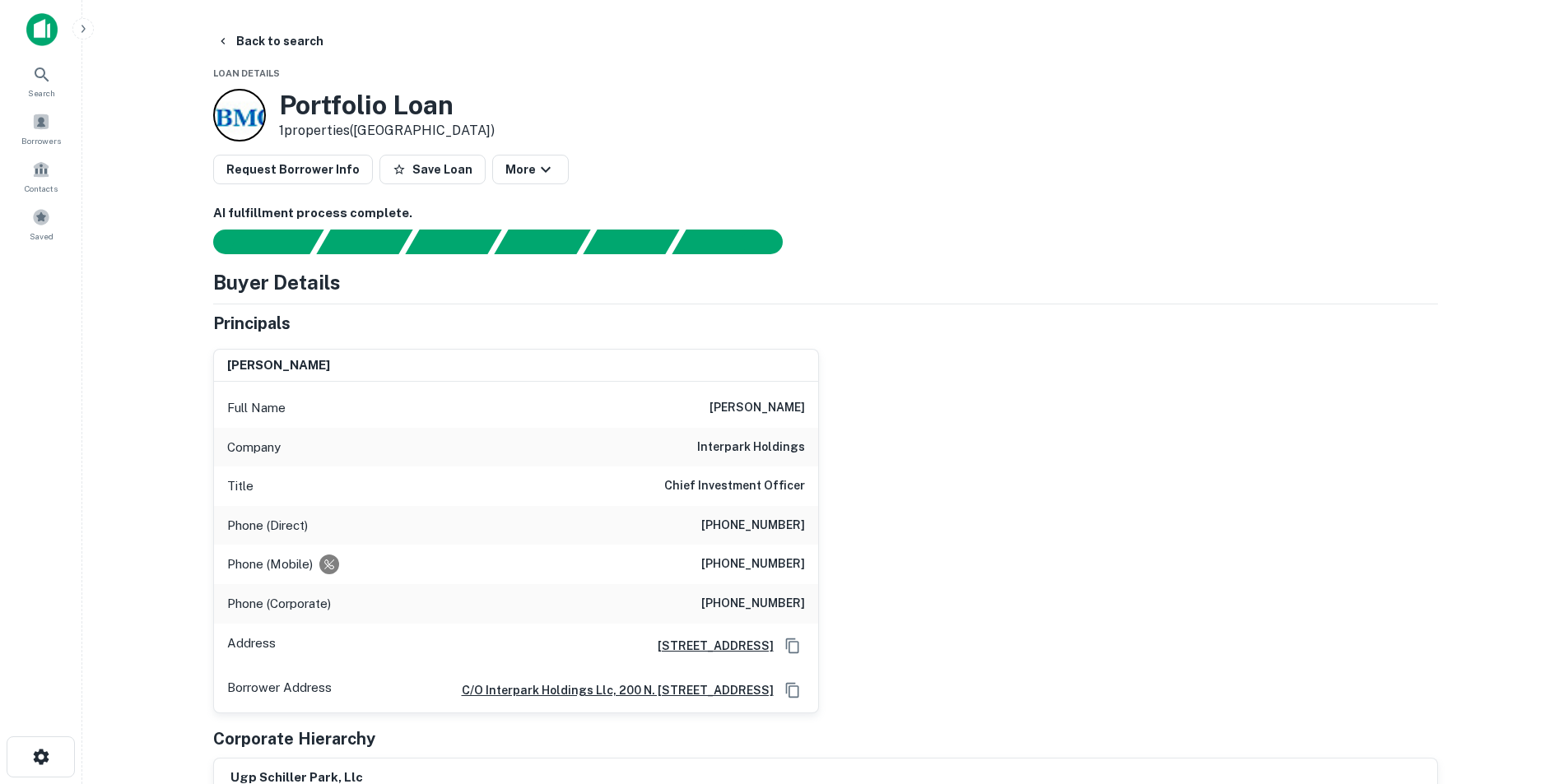
click at [768, 403] on h6 "[PERSON_NAME]" at bounding box center [757, 408] width 95 height 20
click at [768, 403] on h6 "andrew j. runge" at bounding box center [757, 408] width 95 height 20
copy h6 "andrew j. runge"
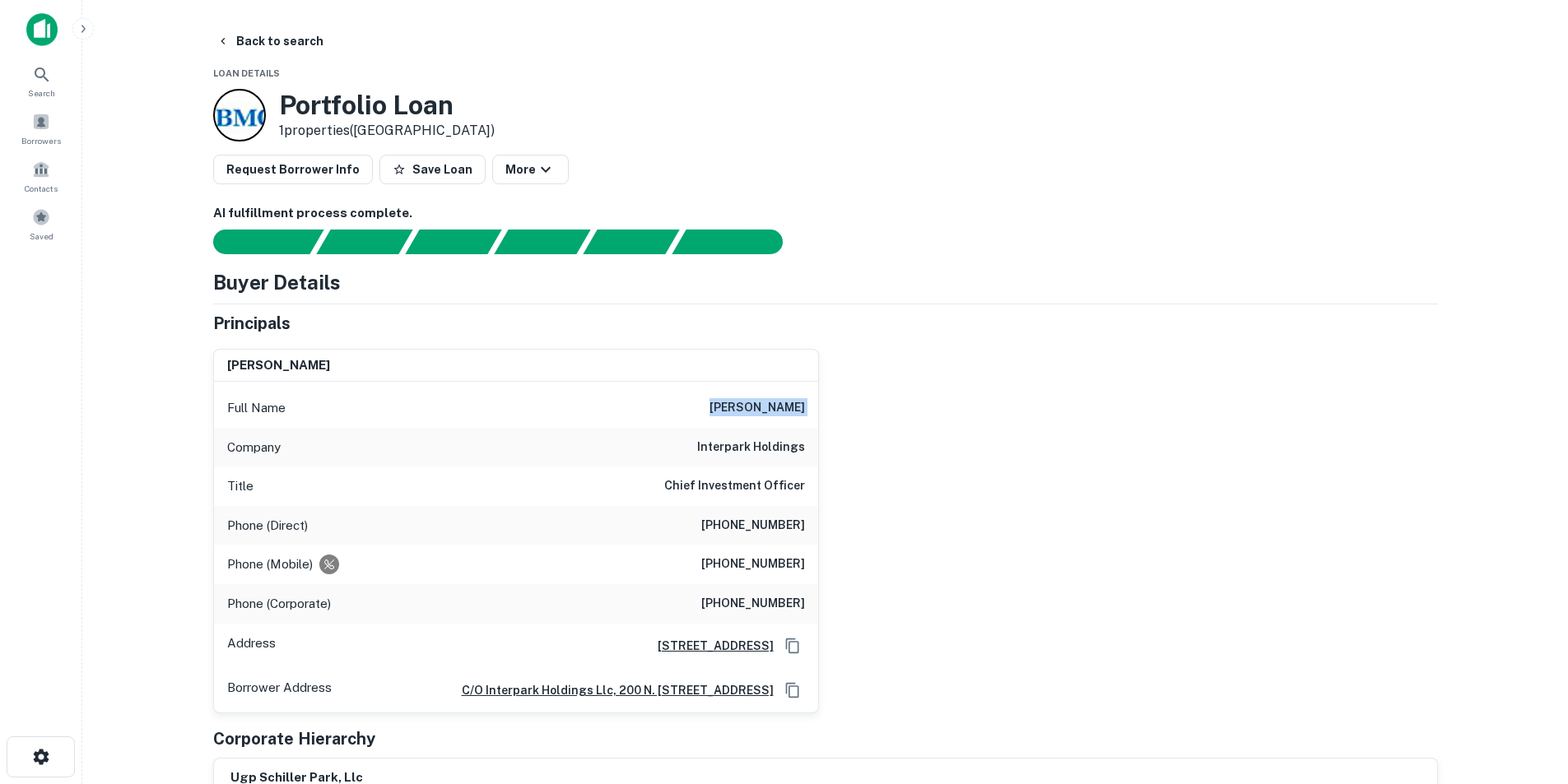
copy h6 "andrew j. runge"
click at [741, 598] on h6 "(312) 935-2800" at bounding box center [754, 604] width 104 height 20
click at [759, 519] on h6 "(312) 935-2972" at bounding box center [754, 526] width 104 height 20
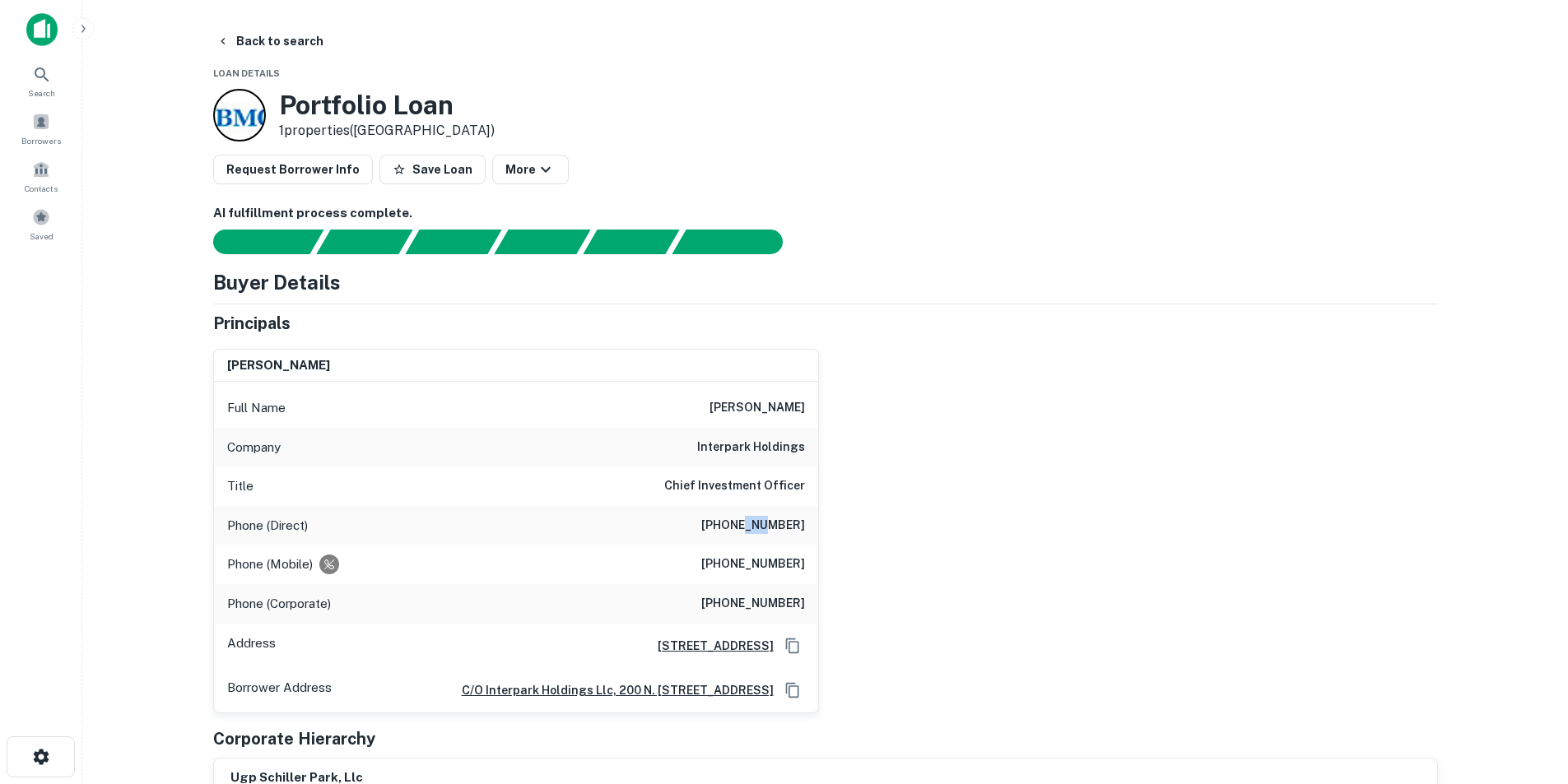
click at [759, 519] on h6 "(312) 935-2972" at bounding box center [754, 526] width 104 height 20
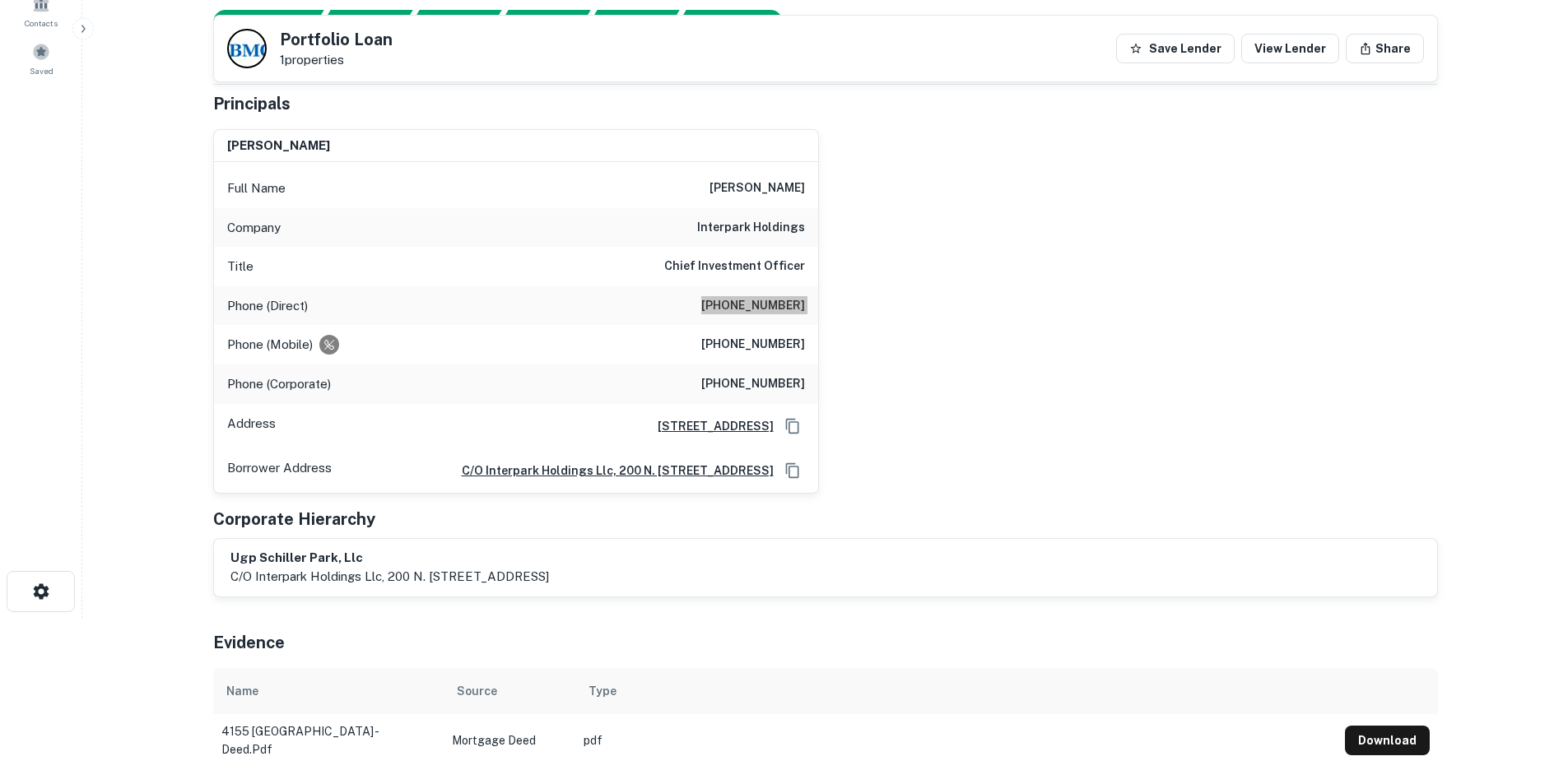
scroll to position [165, 0]
click at [753, 192] on h6 "andrew j. runge" at bounding box center [757, 189] width 95 height 20
copy h6 "andrew j. runge"
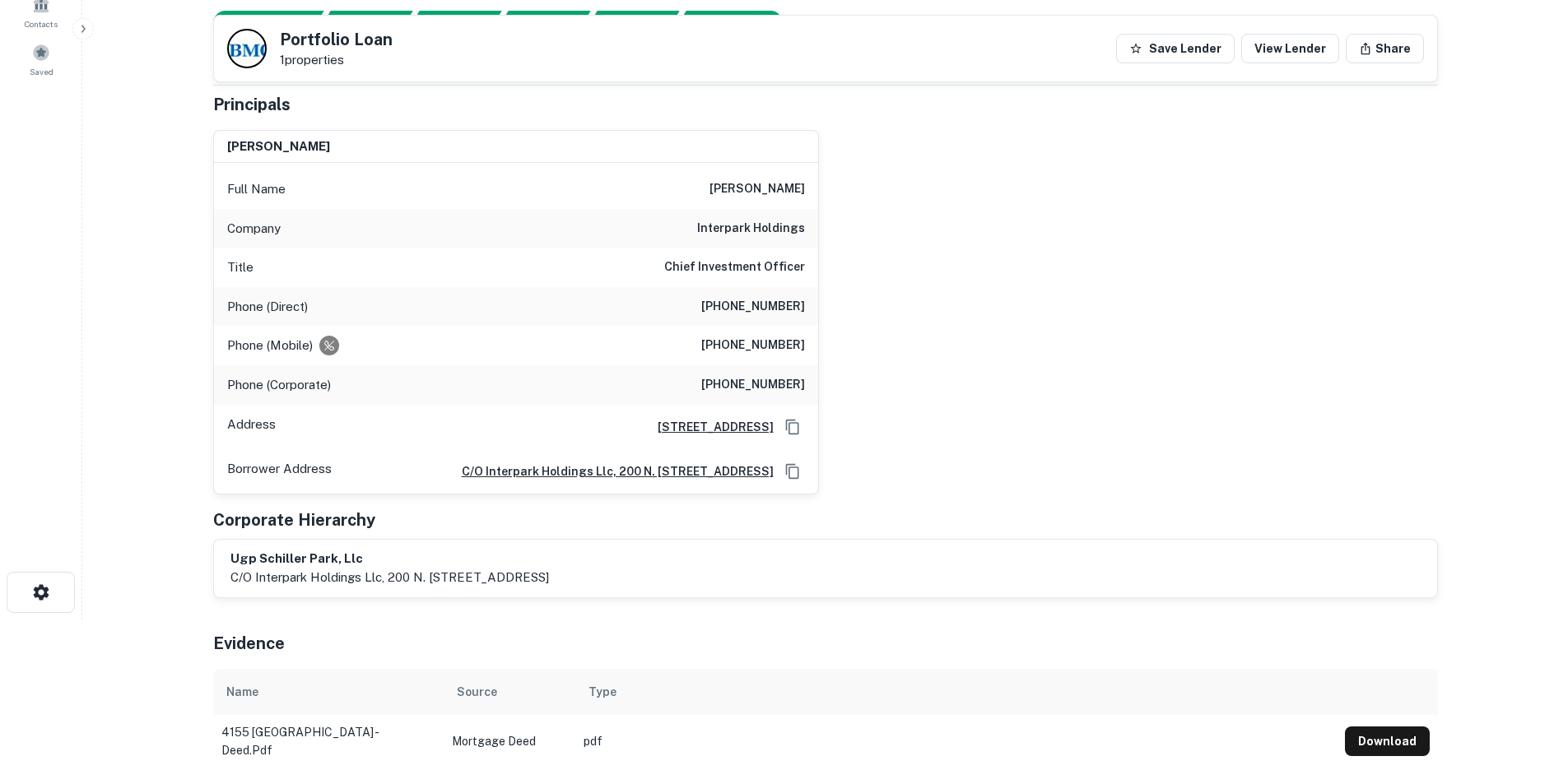
click at [769, 305] on h6 "(312) 935-2972" at bounding box center [754, 307] width 104 height 20
copy h6 "(312) 935-2972"
click at [769, 305] on h6 "(312) 935-2972" at bounding box center [754, 307] width 104 height 20
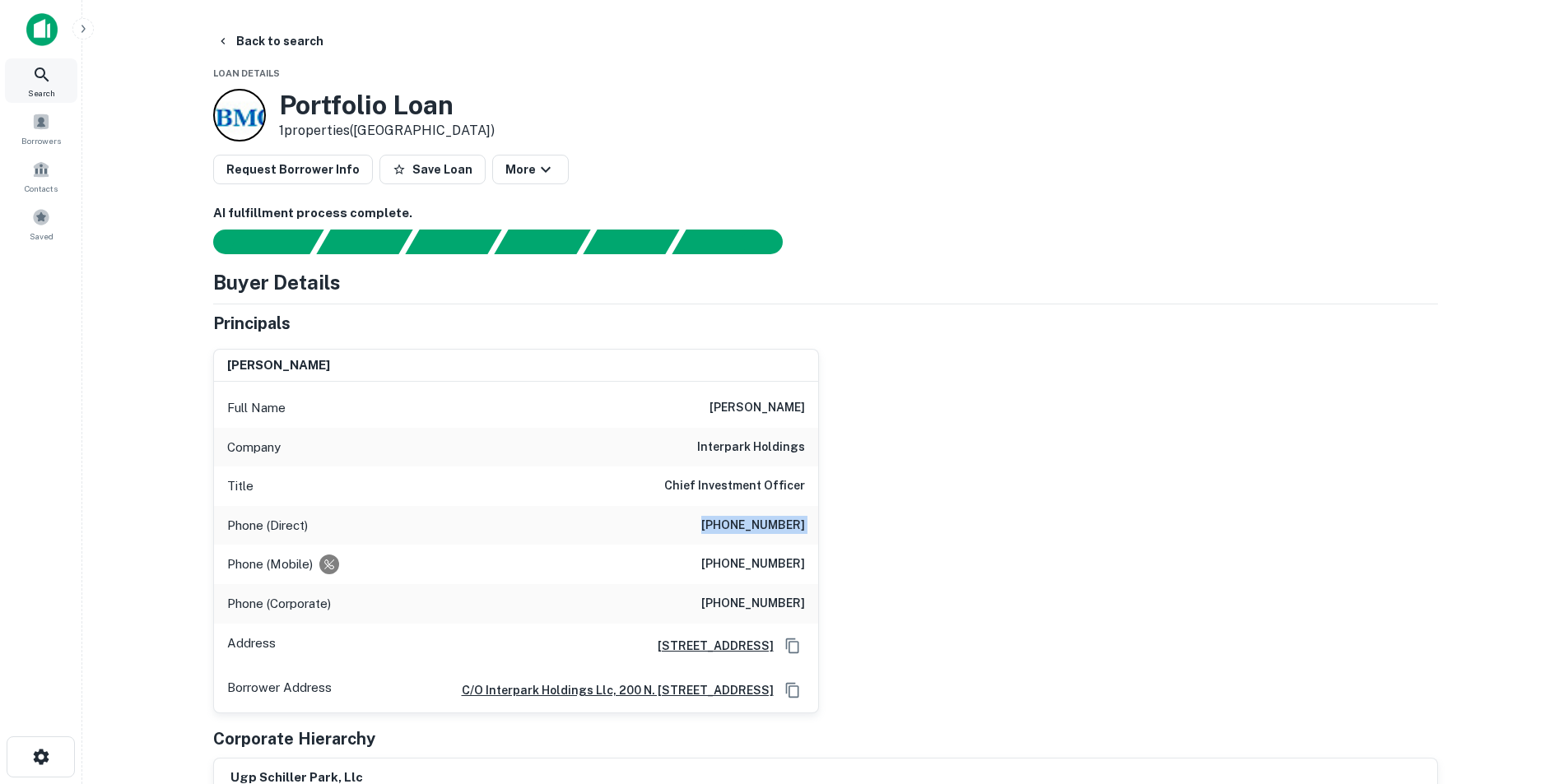
click at [49, 77] on icon at bounding box center [42, 75] width 20 height 20
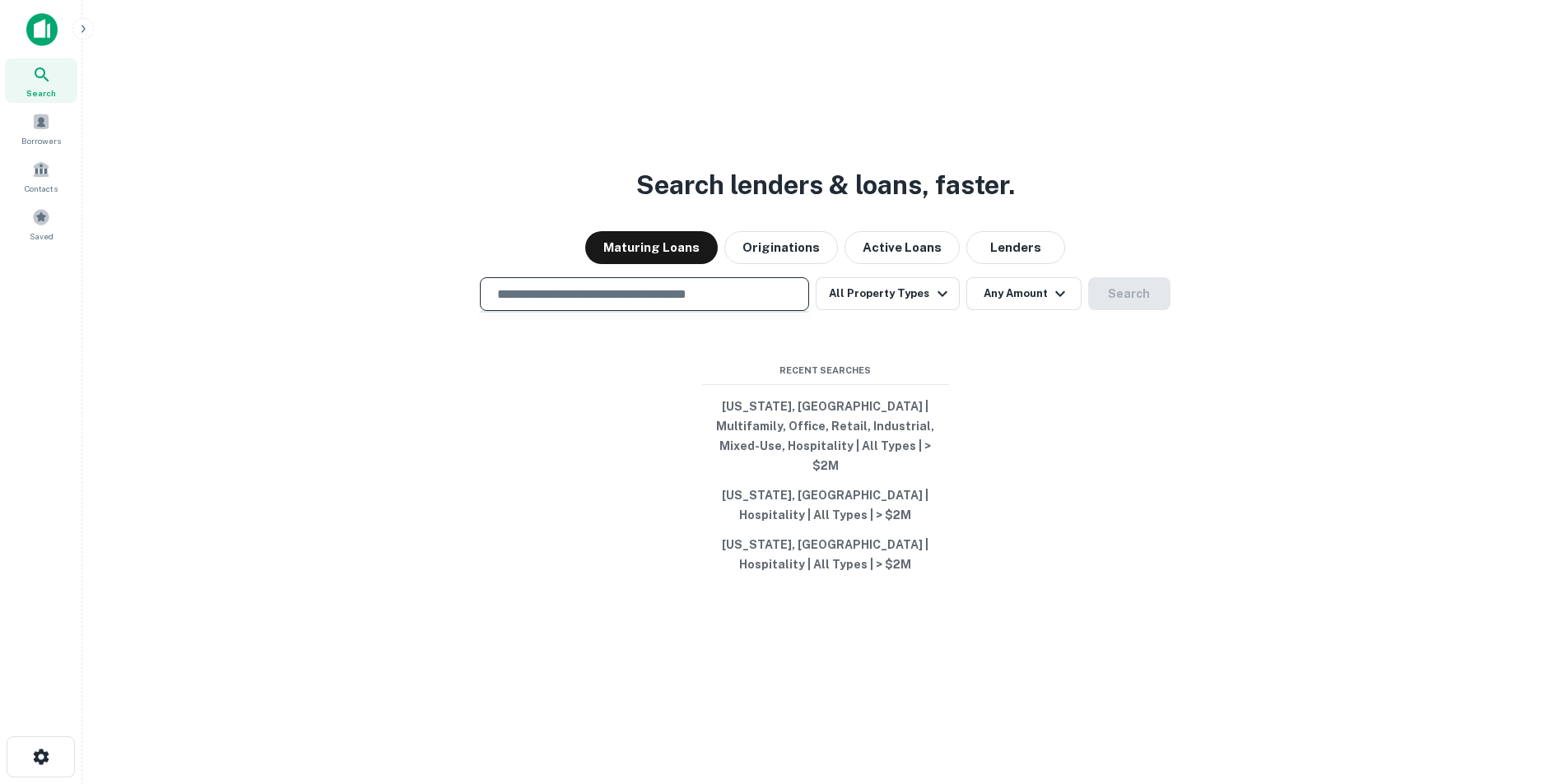
click at [753, 299] on input "text" at bounding box center [644, 294] width 315 height 19
paste input "**********"
type input "**********"
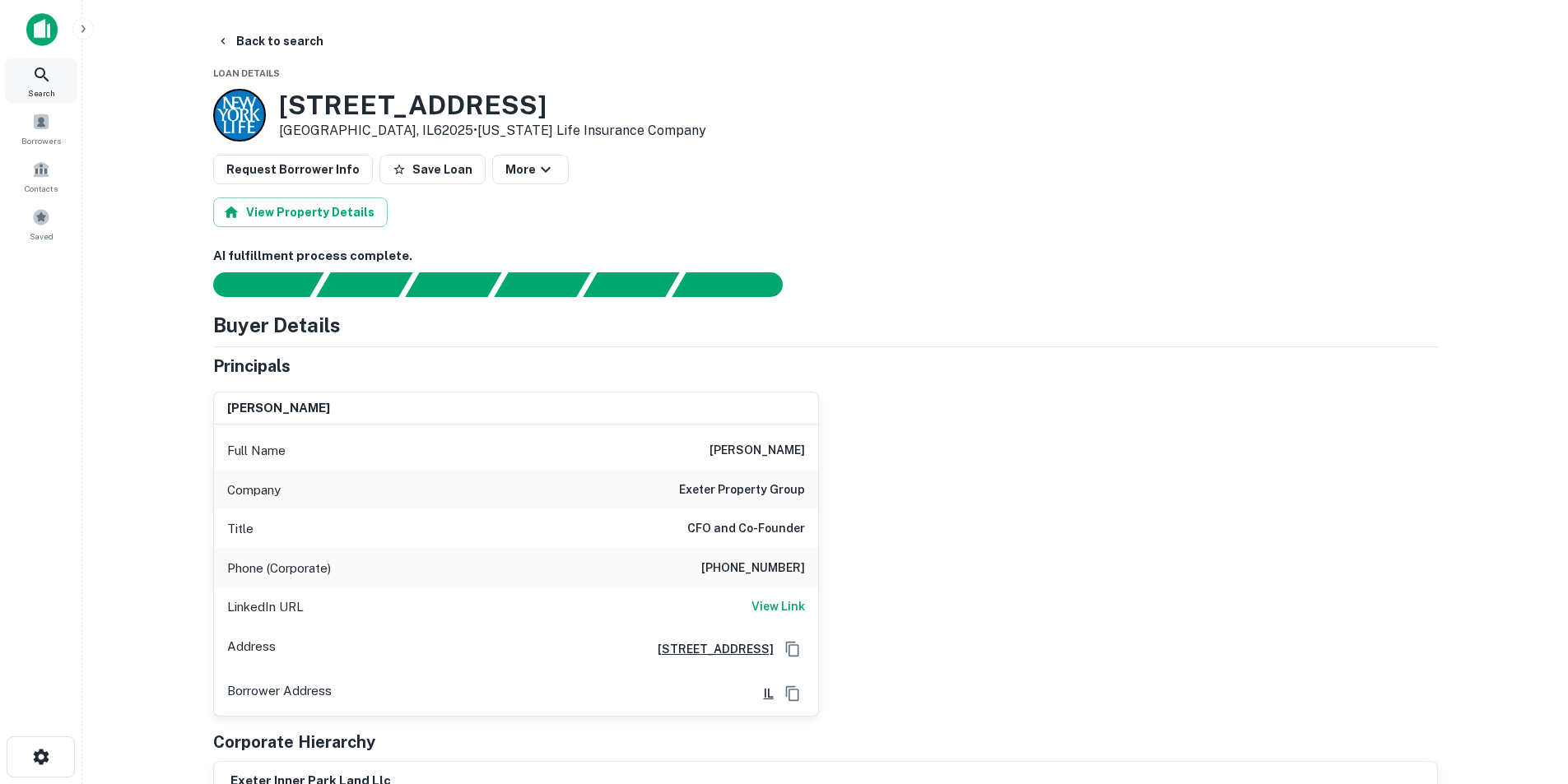
click at [55, 81] on div "Search" at bounding box center [42, 80] width 73 height 44
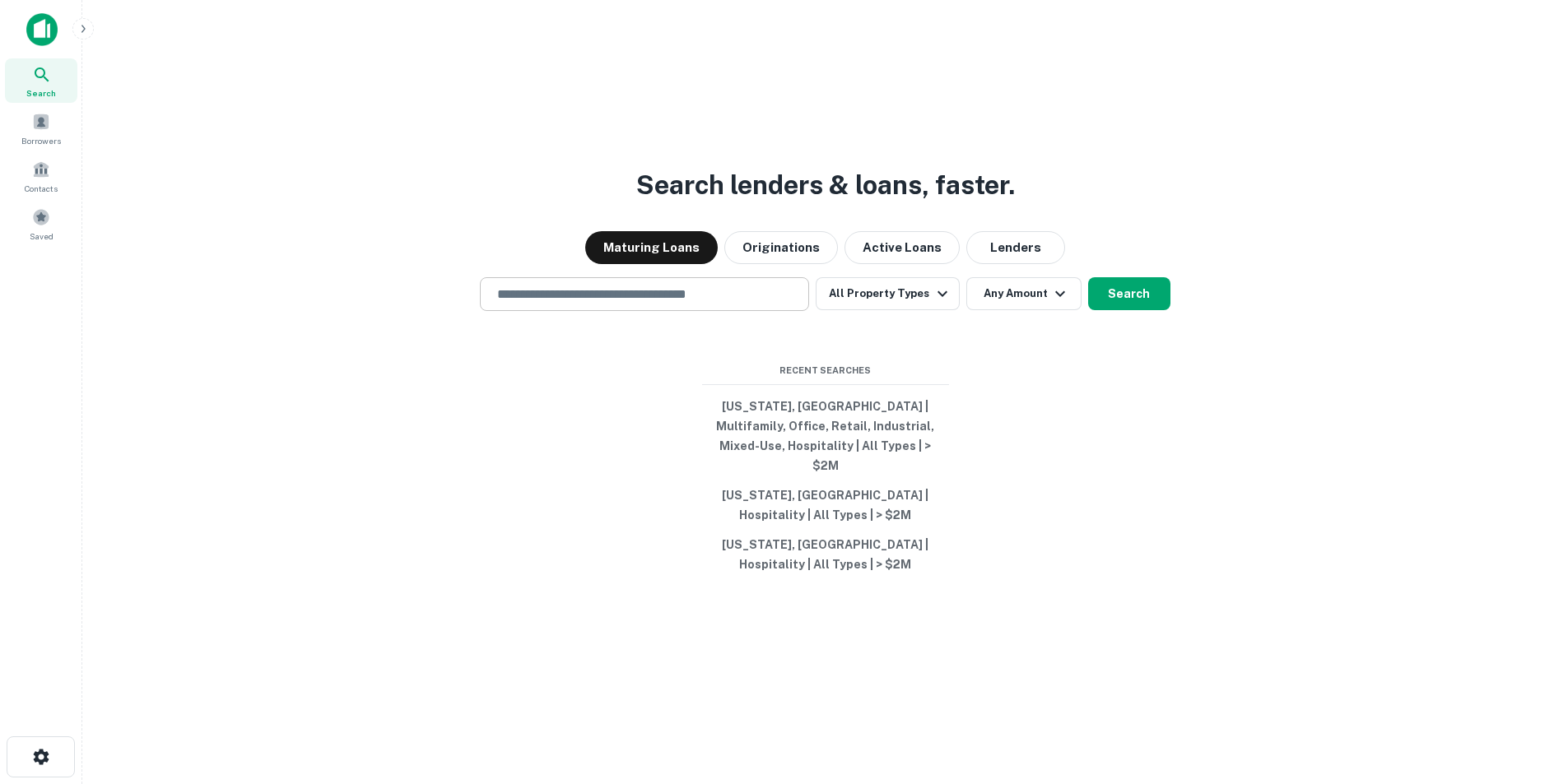
click at [719, 300] on input "text" at bounding box center [644, 294] width 315 height 19
paste input "**********"
type input "**********"
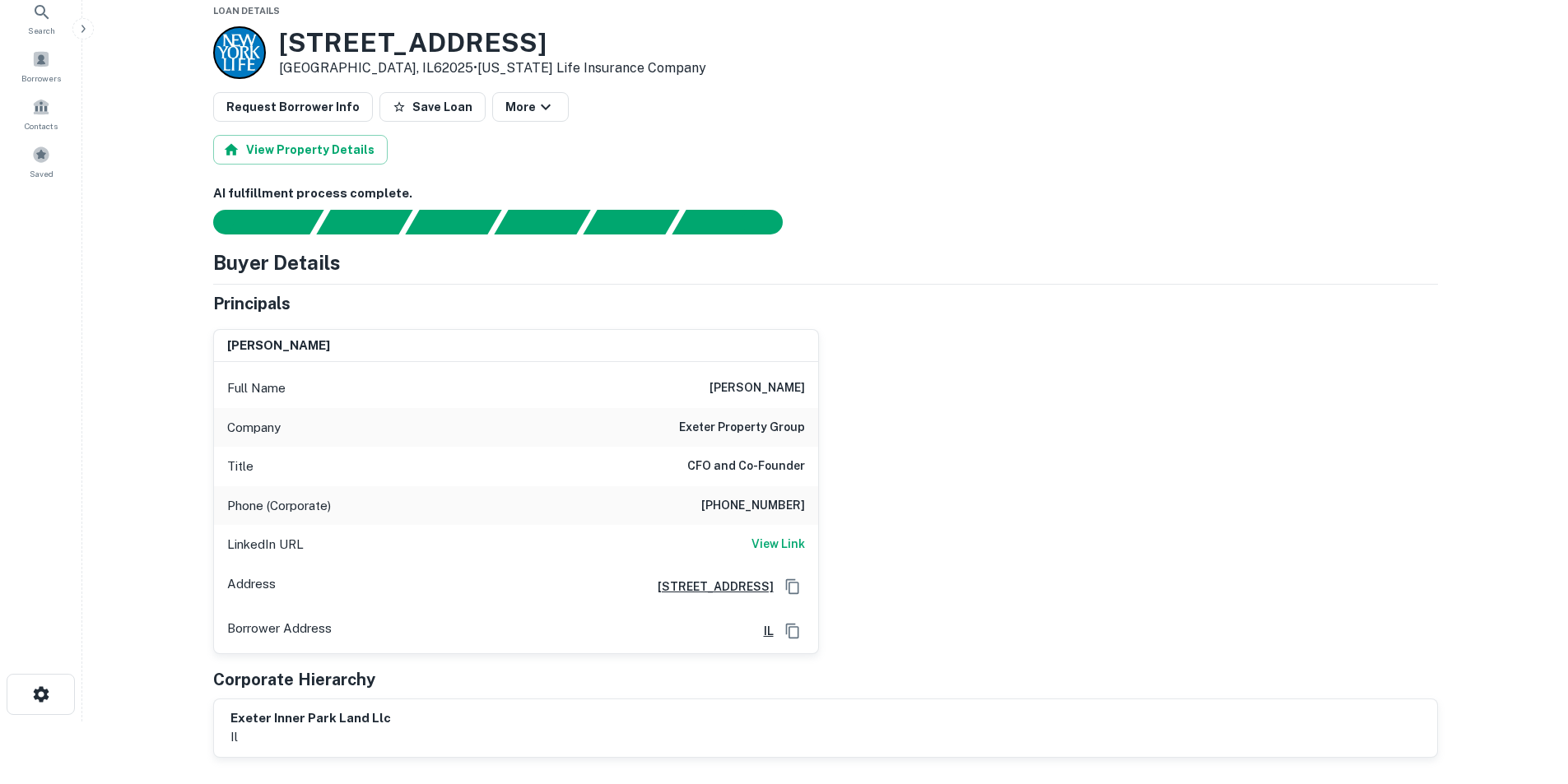
scroll to position [165, 0]
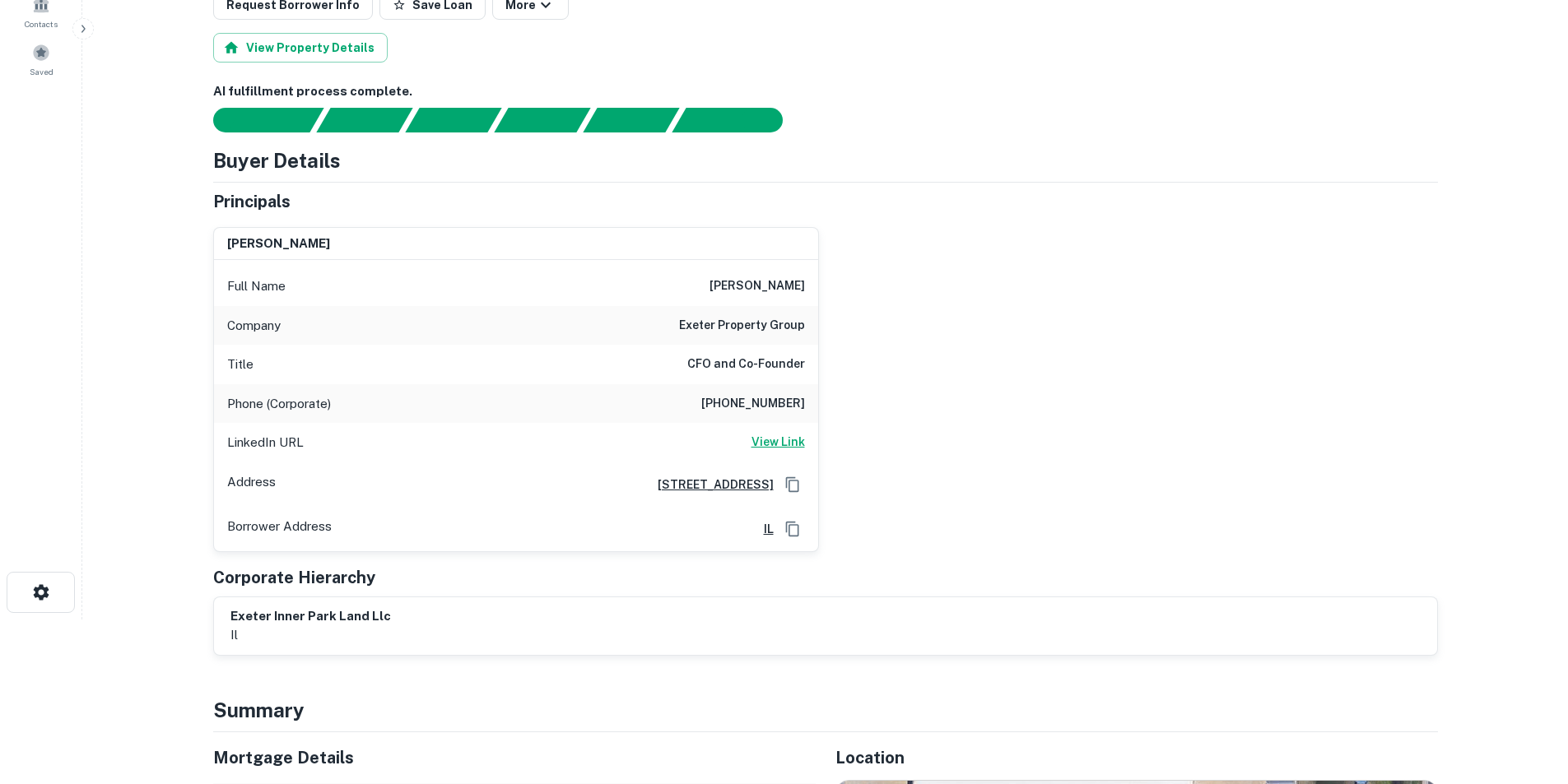
click at [759, 444] on h6 "View Link" at bounding box center [778, 441] width 54 height 18
click at [768, 345] on div "Title CFO and Co-Founder" at bounding box center [516, 365] width 604 height 40
click at [768, 320] on h6 "exeter property group" at bounding box center [742, 325] width 126 height 20
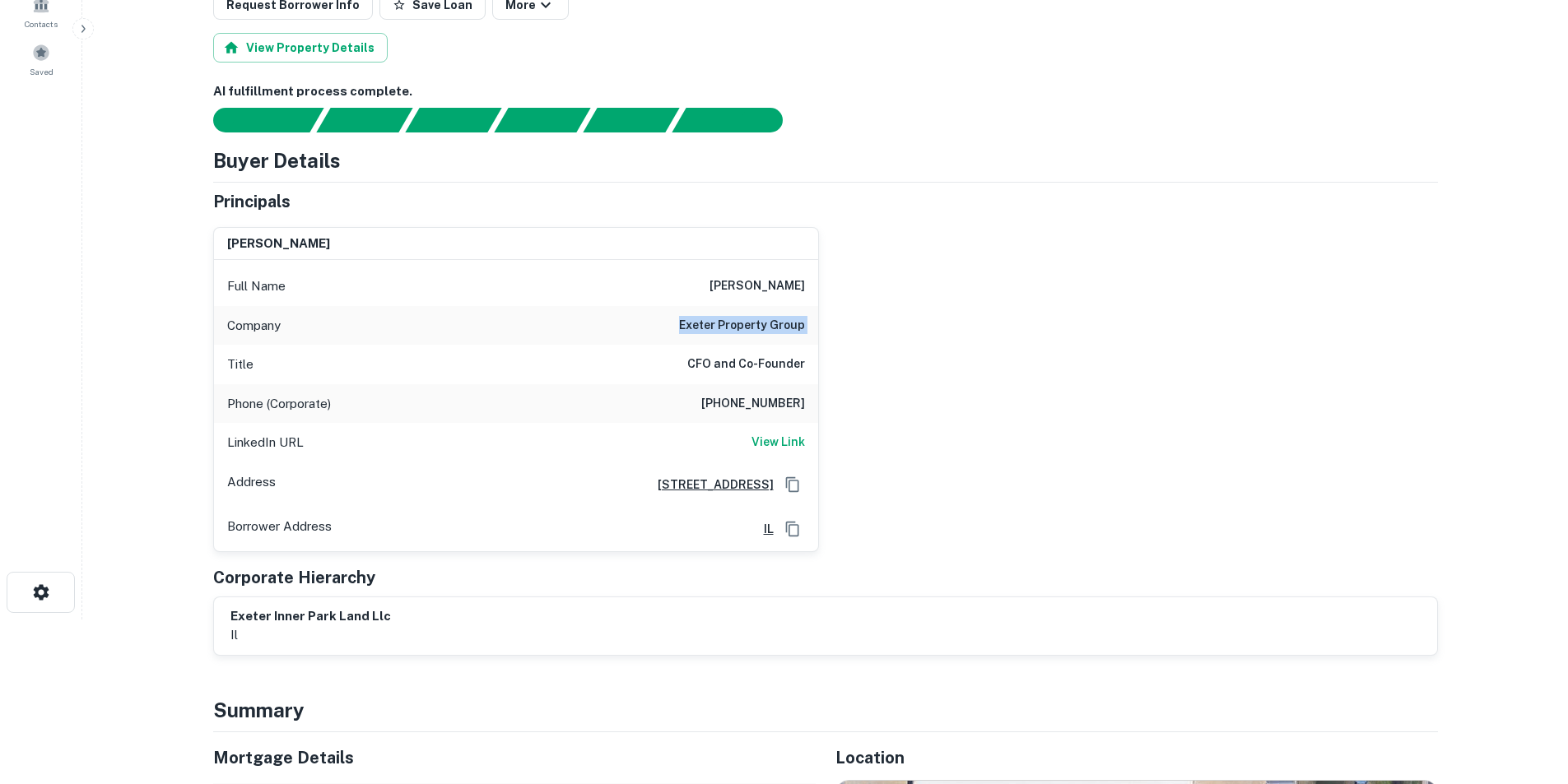
copy h6 "exeter property group"
click at [781, 452] on link "View Link" at bounding box center [778, 442] width 54 height 20
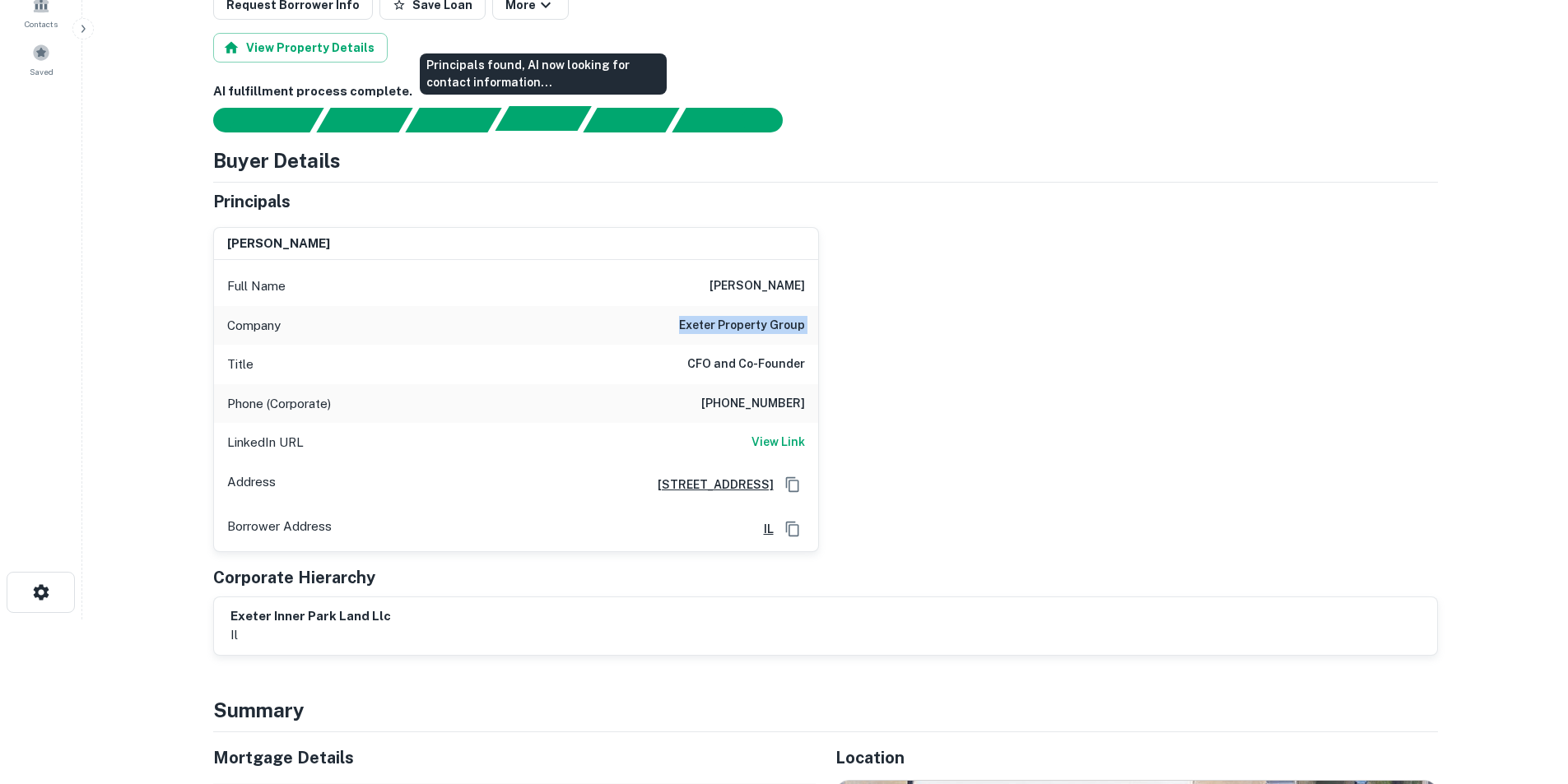
scroll to position [0, 0]
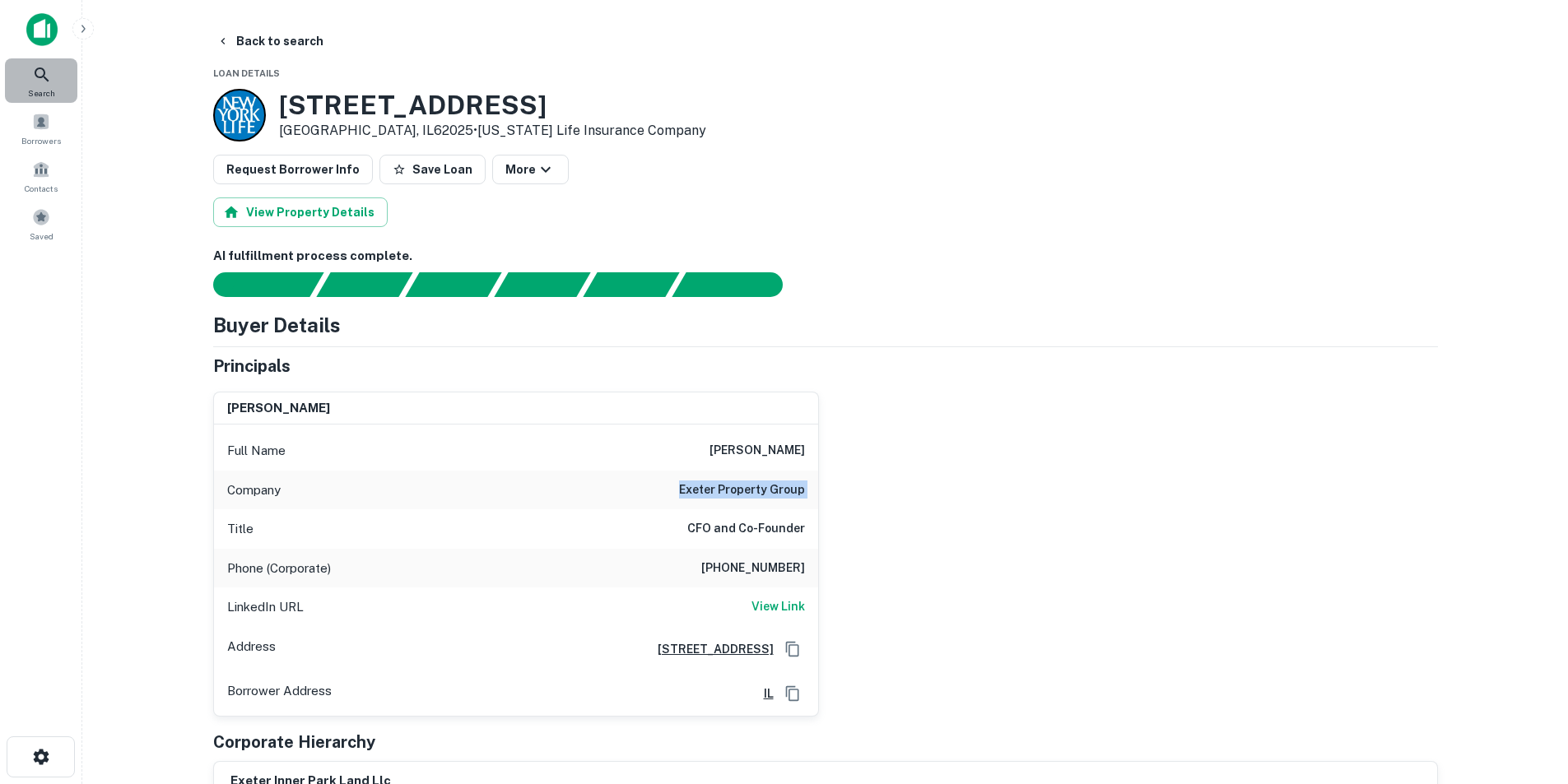
click at [61, 77] on div "Search" at bounding box center [42, 80] width 73 height 44
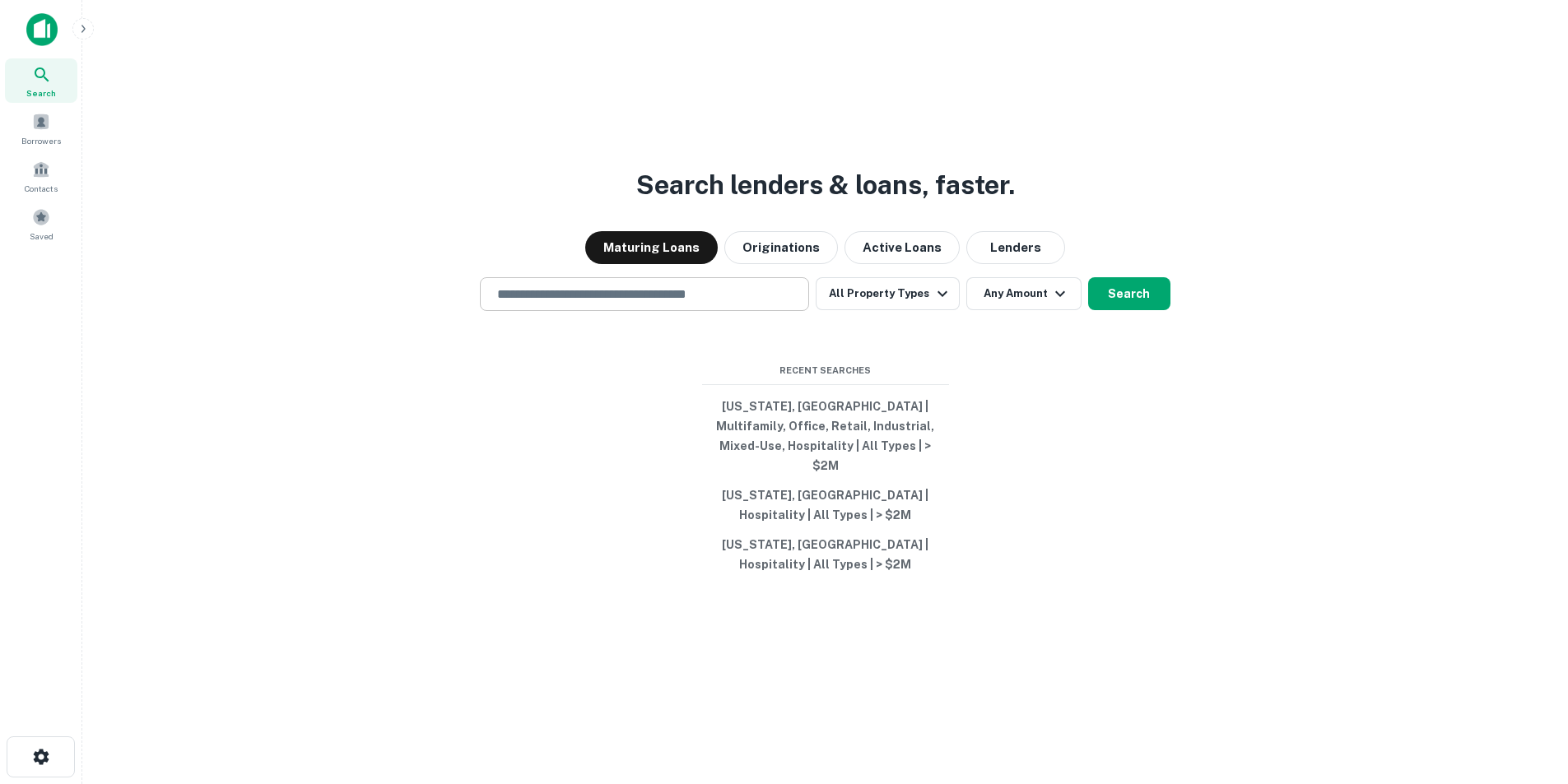
click at [677, 304] on input "text" at bounding box center [644, 294] width 315 height 19
paste input "**********"
type input "**********"
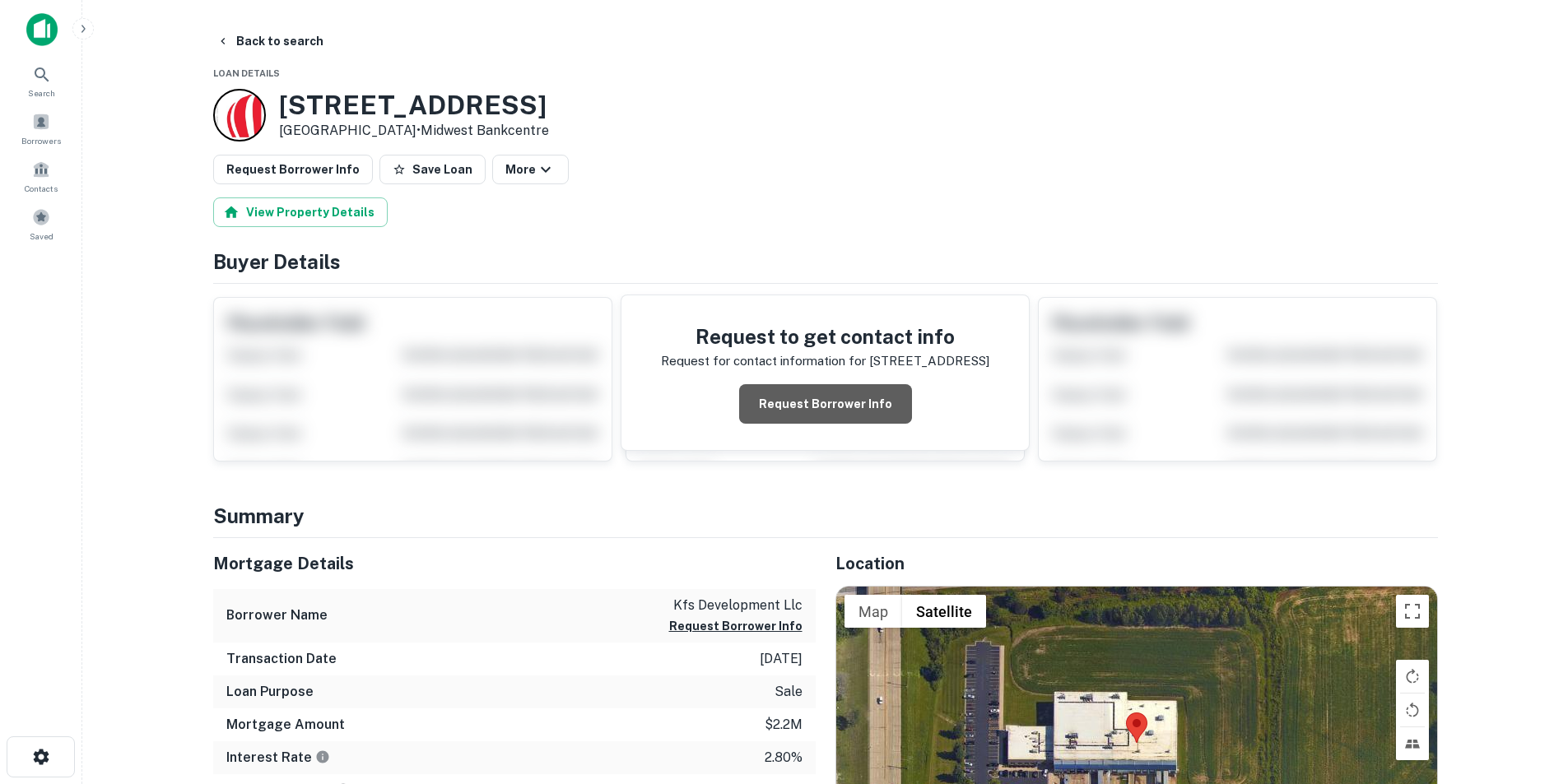
drag, startPoint x: 835, startPoint y: 402, endPoint x: 685, endPoint y: 1, distance: 428.1
click at [835, 402] on button "Request Borrower Info" at bounding box center [825, 404] width 173 height 40
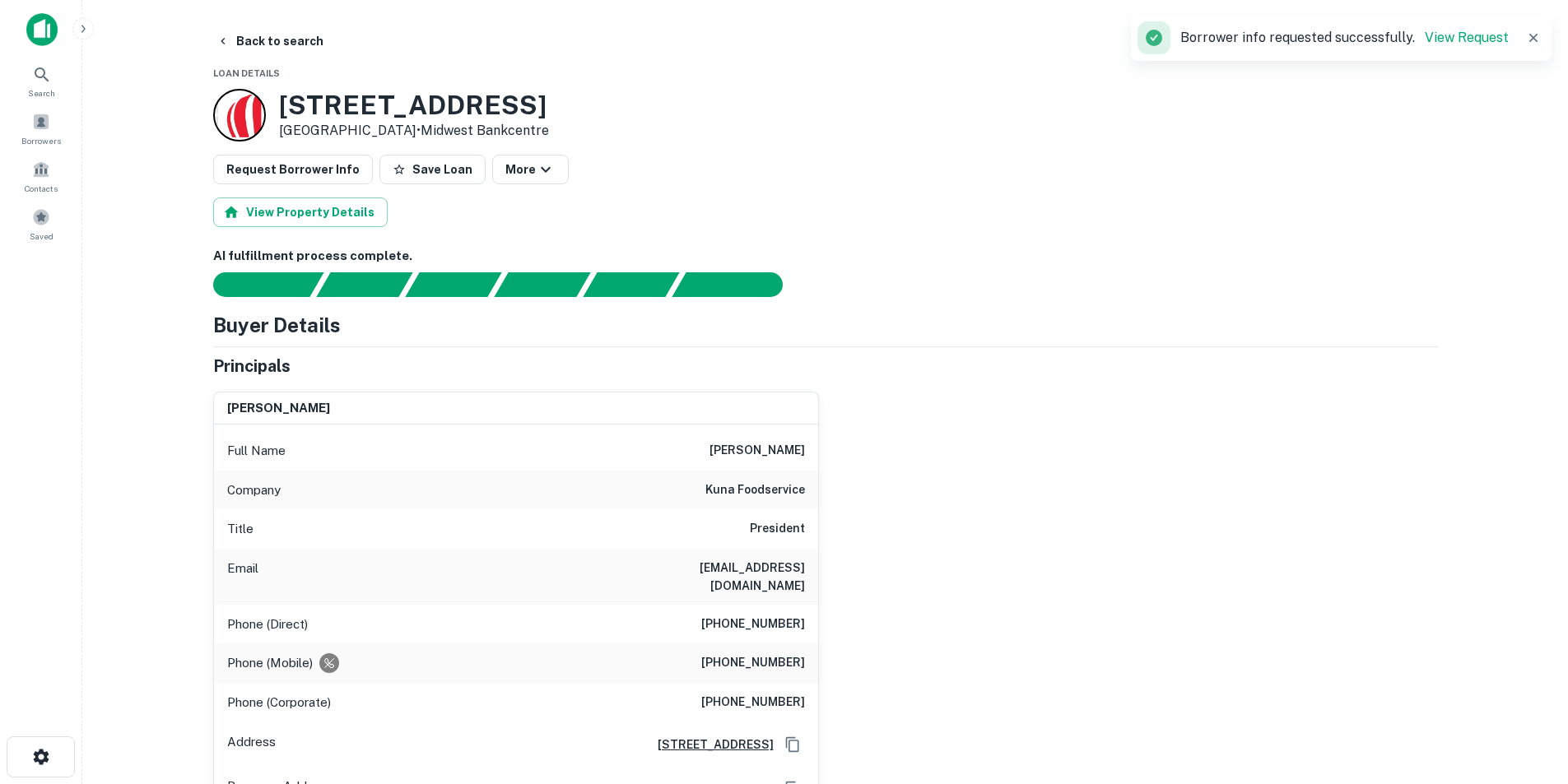
click at [773, 450] on h6 "[PERSON_NAME]" at bounding box center [757, 451] width 95 height 20
copy h6 "[PERSON_NAME]"
